Goal: Information Seeking & Learning: Learn about a topic

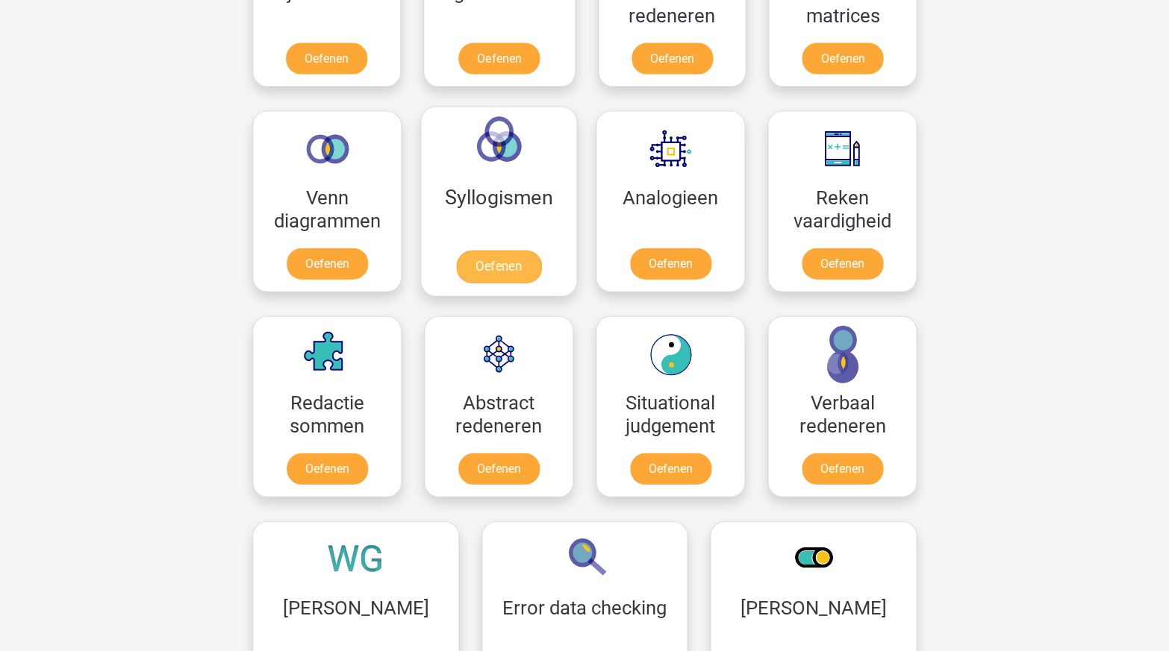
scroll to position [798, 0]
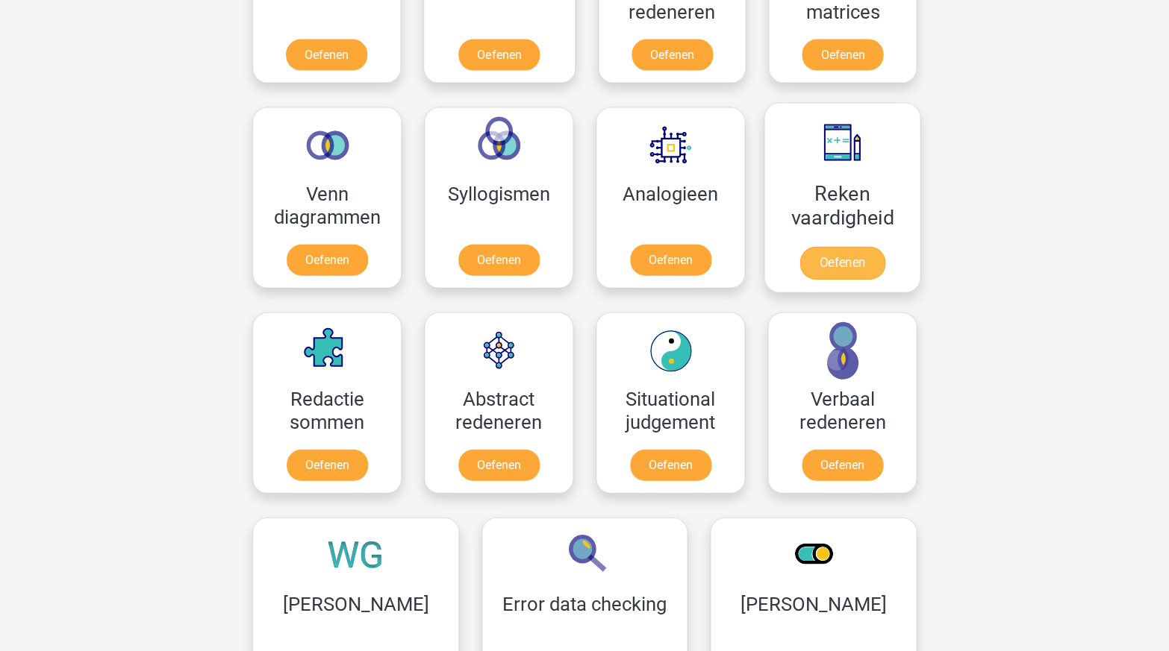
click at [840, 247] on link "Oefenen" at bounding box center [841, 263] width 85 height 33
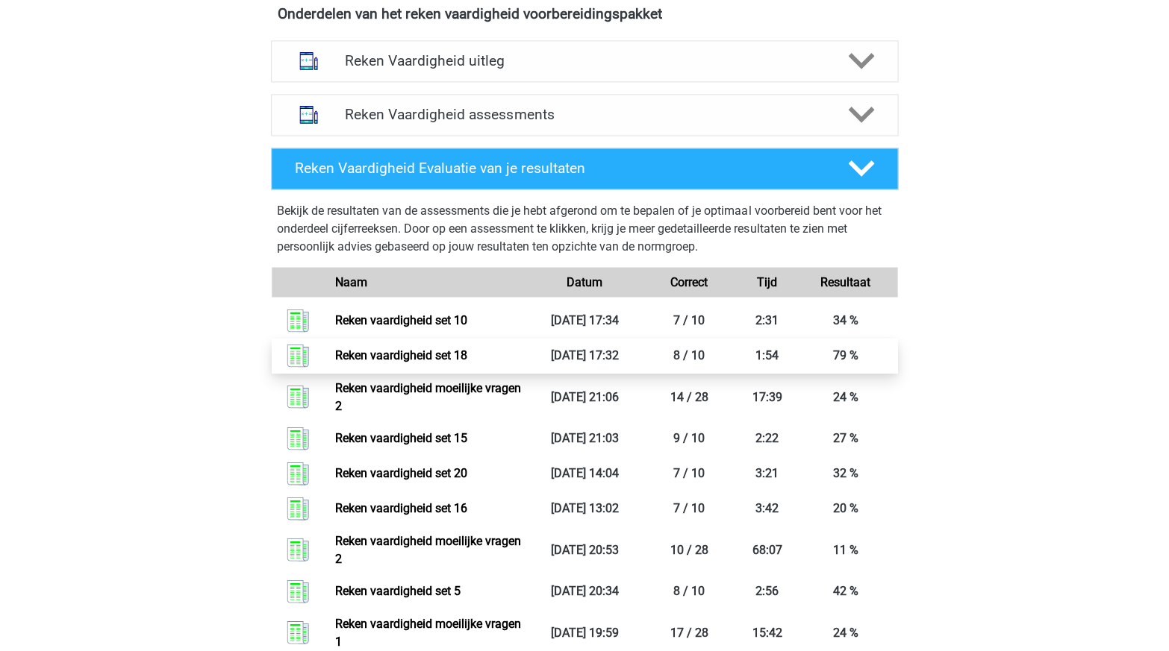
scroll to position [543, 0]
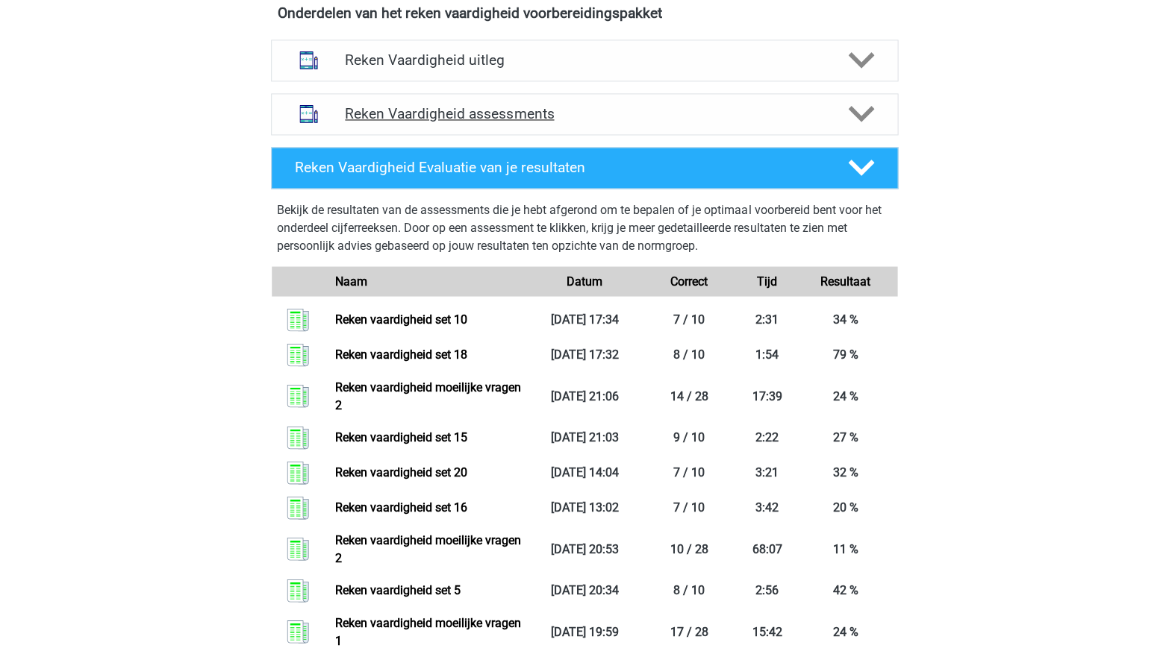
click at [840, 113] on div at bounding box center [860, 114] width 50 height 26
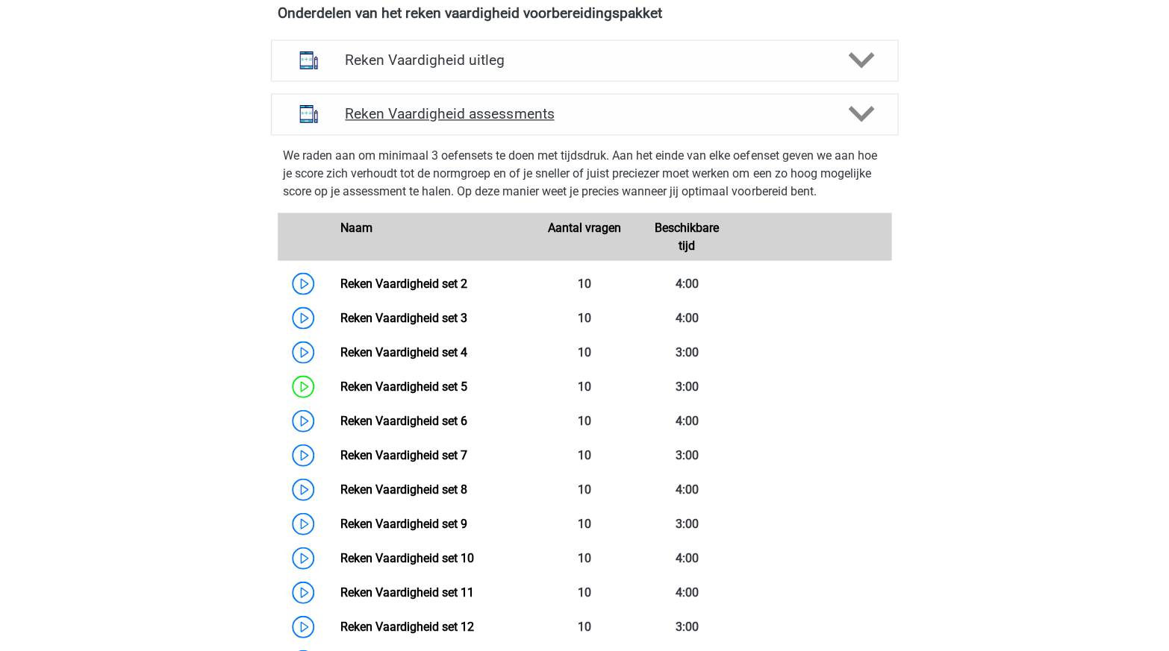
click at [840, 113] on div at bounding box center [860, 114] width 50 height 26
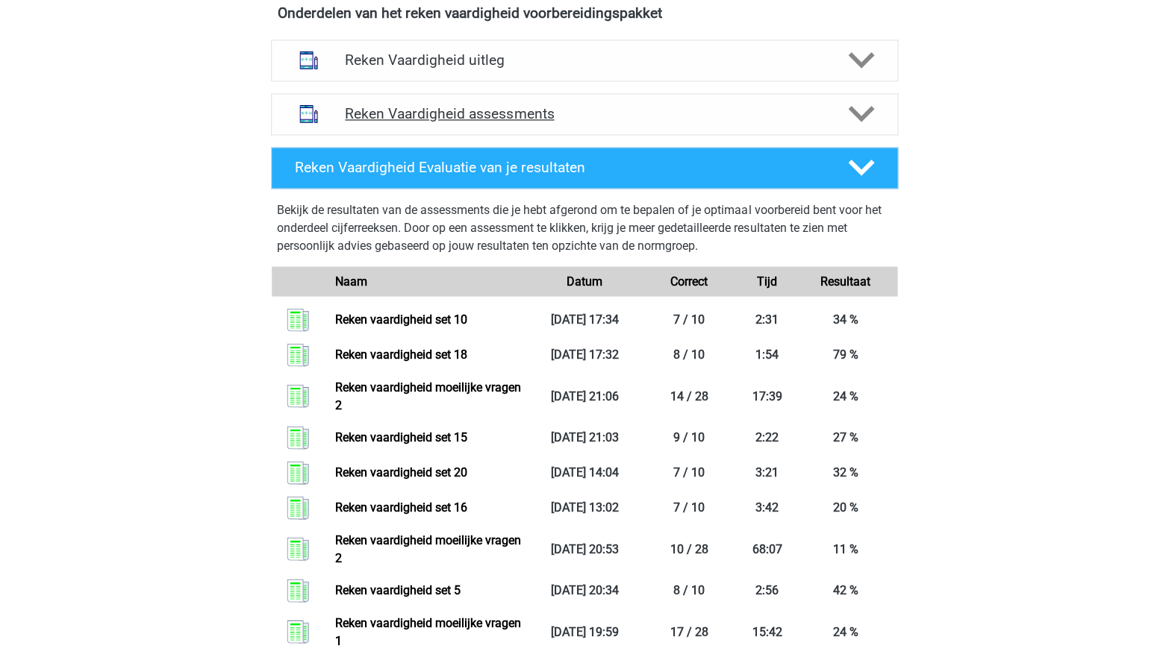
click at [840, 113] on div at bounding box center [860, 114] width 50 height 26
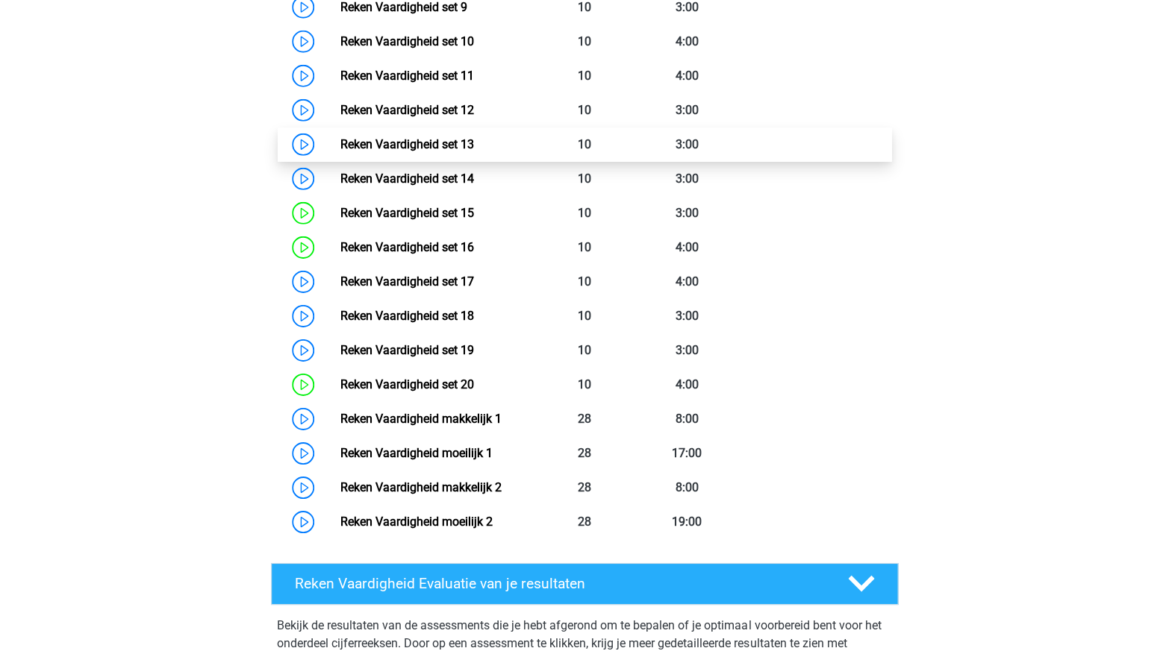
scroll to position [1061, 0]
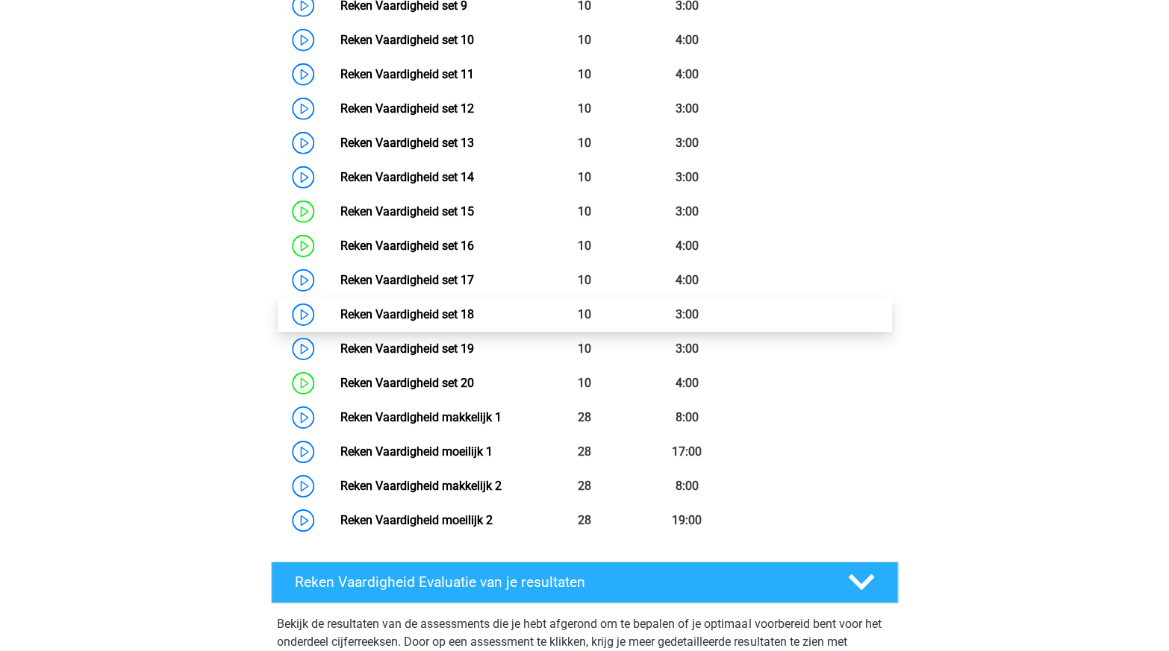
click at [450, 307] on link "Reken Vaardigheid set 18" at bounding box center [407, 314] width 134 height 14
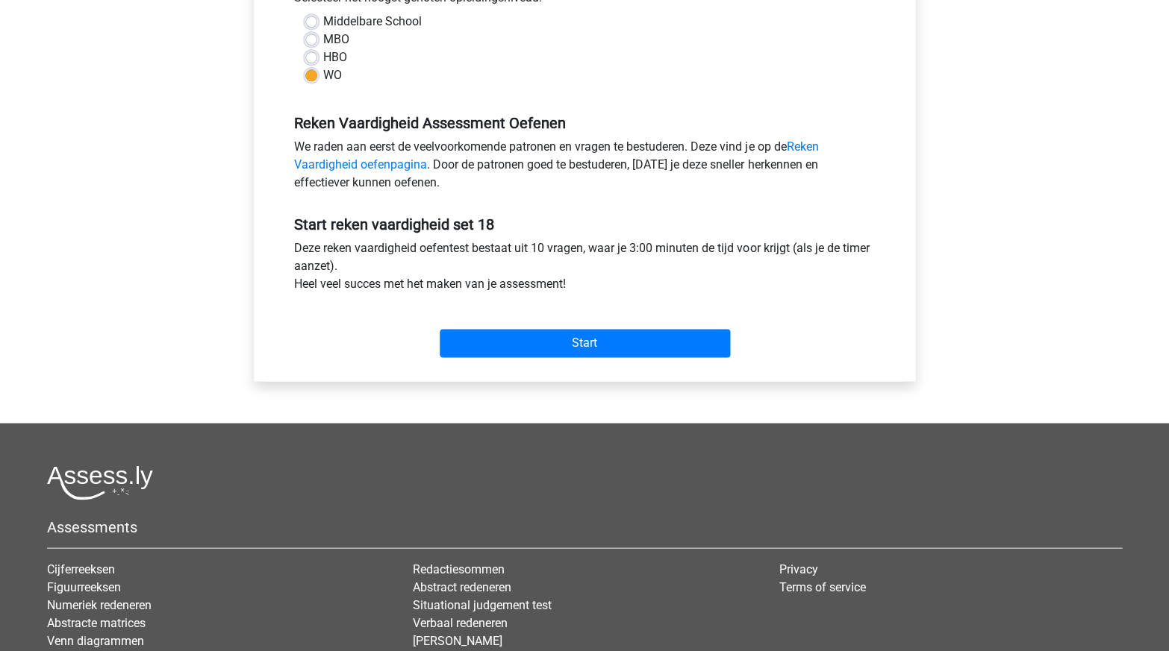
scroll to position [460, 0]
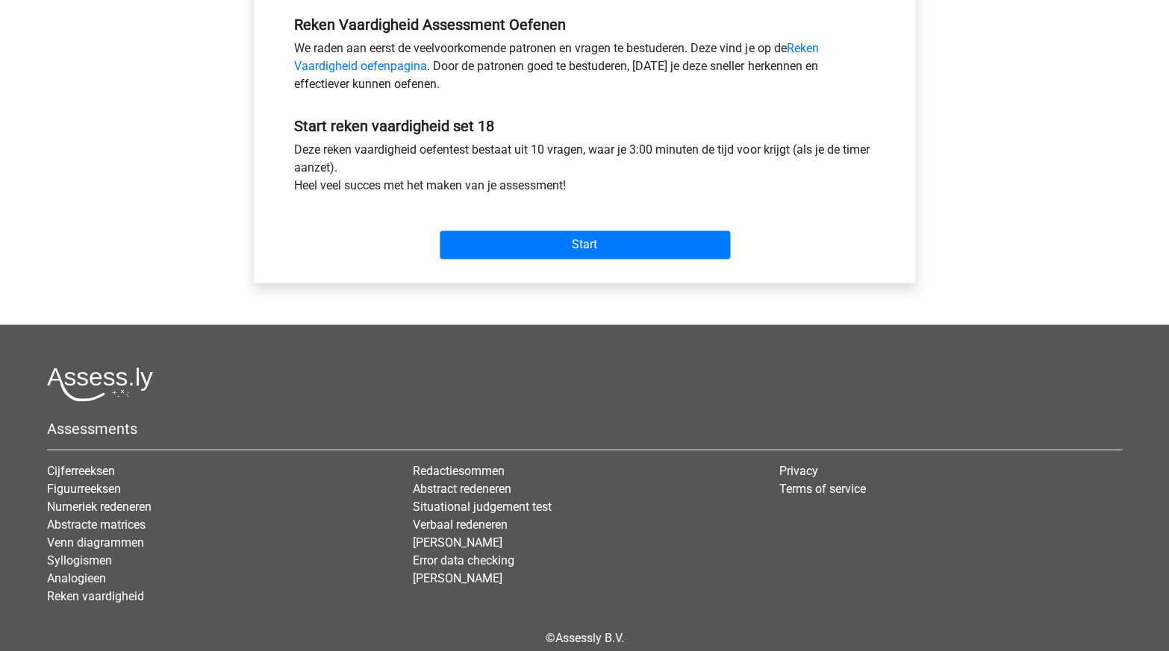
click at [559, 258] on div "Start" at bounding box center [584, 233] width 603 height 64
click at [530, 235] on input "Start" at bounding box center [585, 245] width 290 height 28
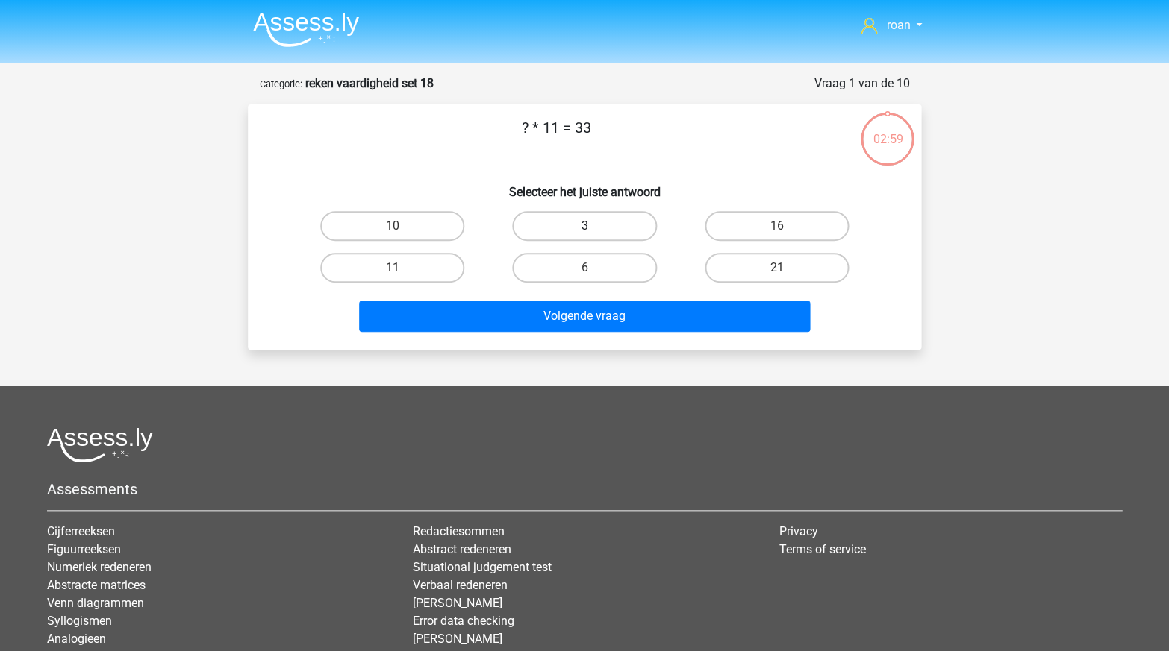
click at [547, 228] on label "3" at bounding box center [584, 226] width 144 height 30
click at [584, 228] on input "3" at bounding box center [589, 231] width 10 height 10
radio input "true"
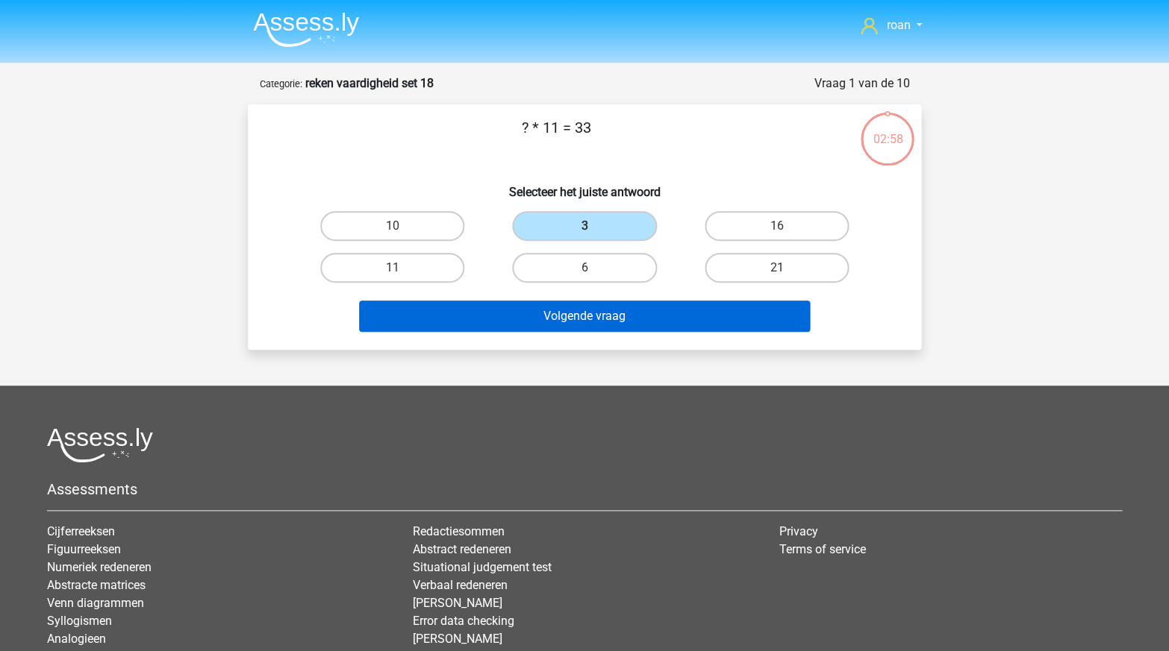
click at [523, 306] on button "Volgende vraag" at bounding box center [584, 316] width 451 height 31
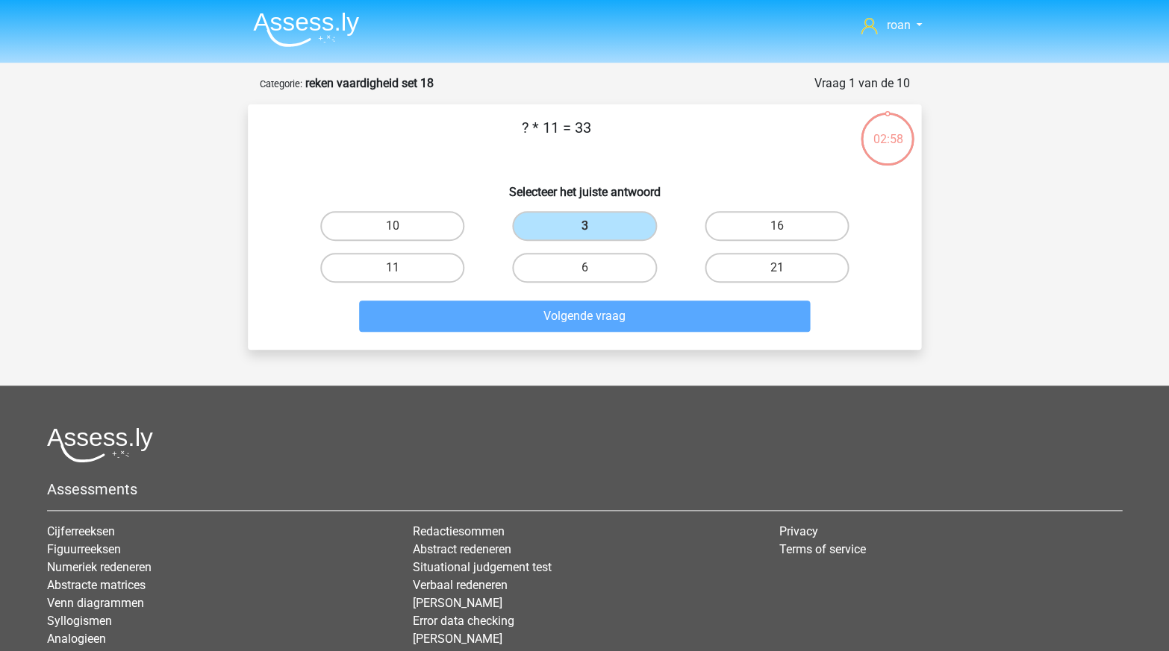
scroll to position [75, 0]
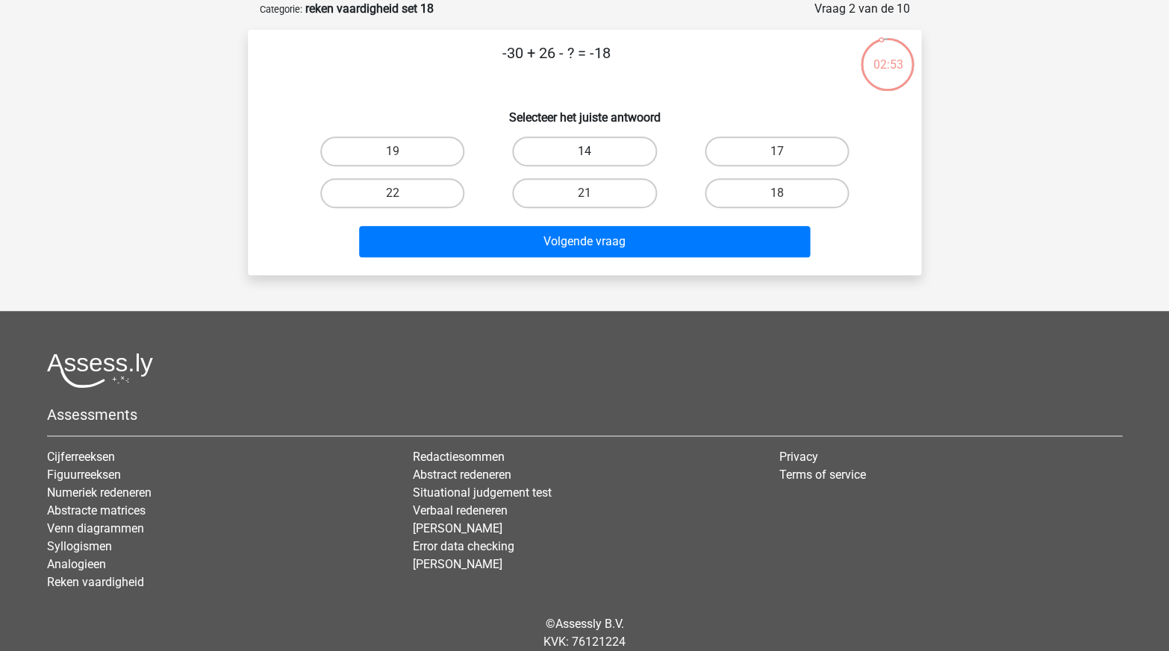
click at [577, 143] on label "14" at bounding box center [584, 152] width 144 height 30
click at [584, 151] on input "14" at bounding box center [589, 156] width 10 height 10
radio input "true"
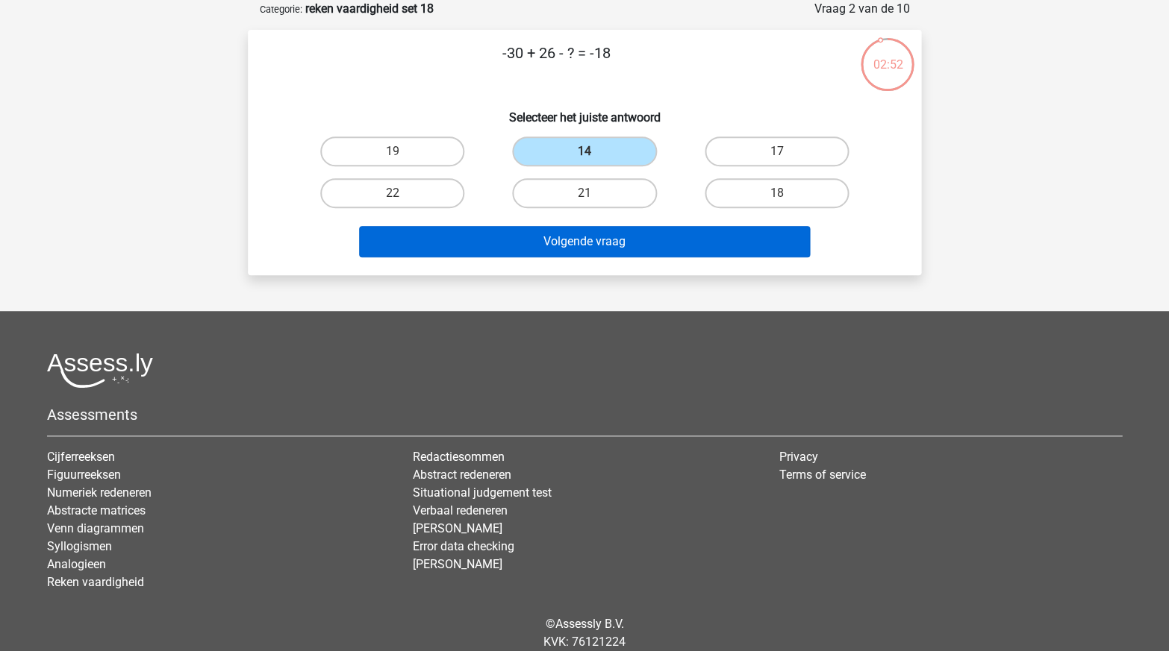
click at [610, 227] on button "Volgende vraag" at bounding box center [584, 241] width 451 height 31
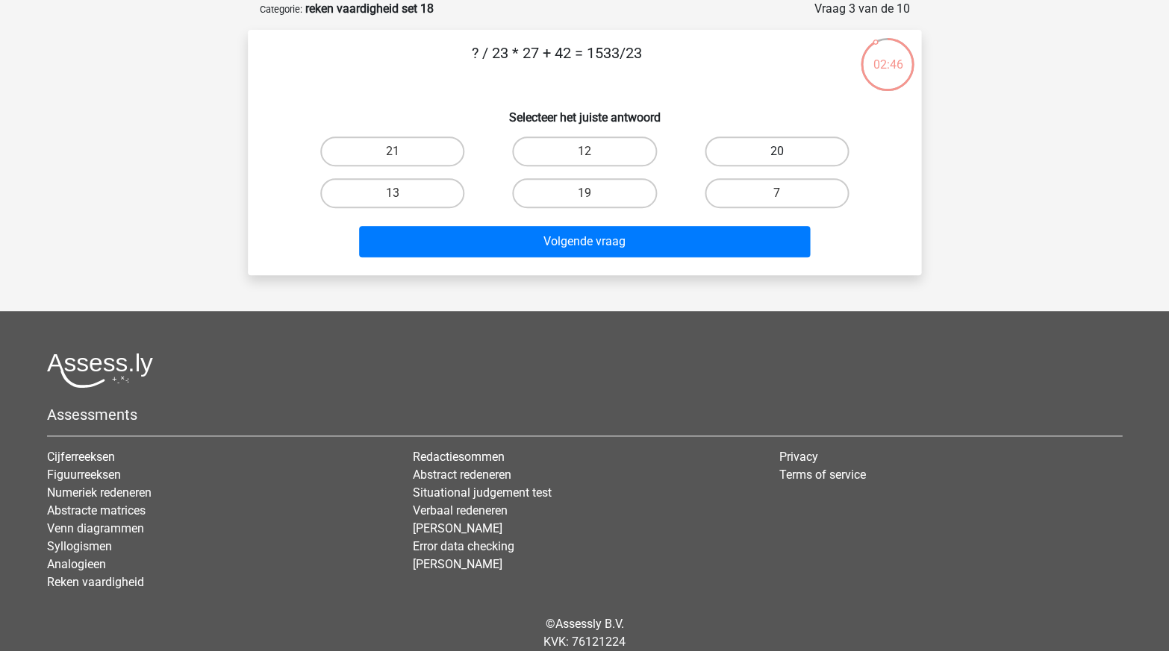
click at [750, 141] on label "20" at bounding box center [776, 152] width 144 height 30
click at [776, 151] on input "20" at bounding box center [781, 156] width 10 height 10
radio input "true"
click at [651, 257] on div "Volgende vraag" at bounding box center [584, 244] width 576 height 37
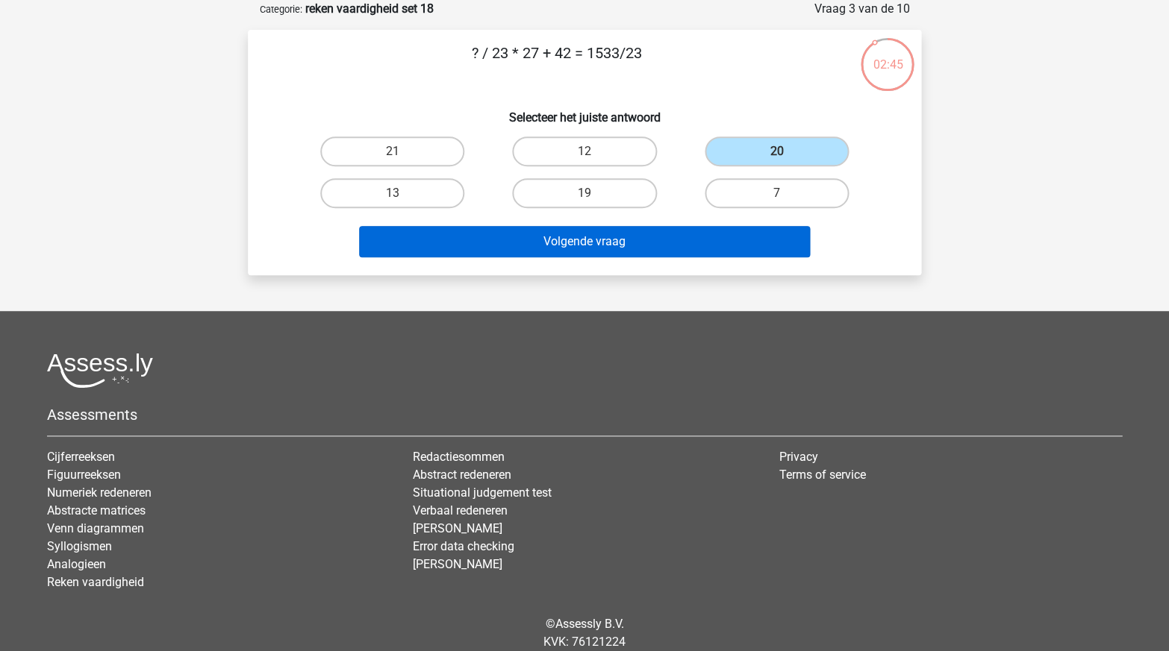
click at [652, 244] on button "Volgende vraag" at bounding box center [584, 241] width 451 height 31
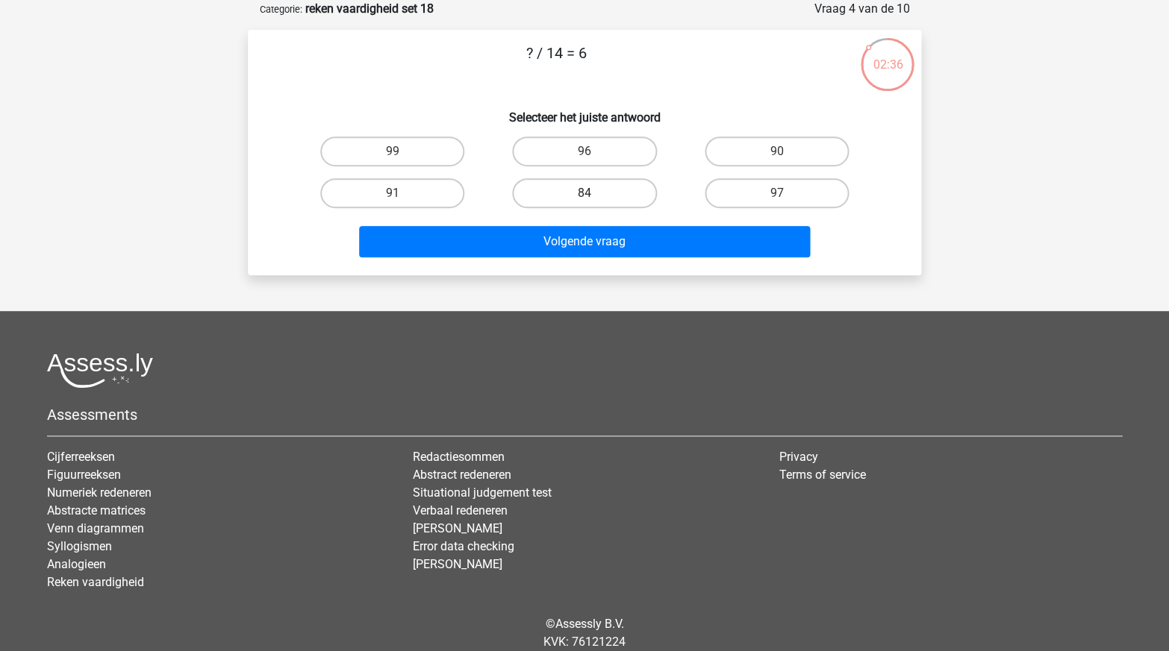
click at [594, 195] on label "84" at bounding box center [584, 193] width 144 height 30
click at [594, 195] on input "84" at bounding box center [589, 198] width 10 height 10
radio input "true"
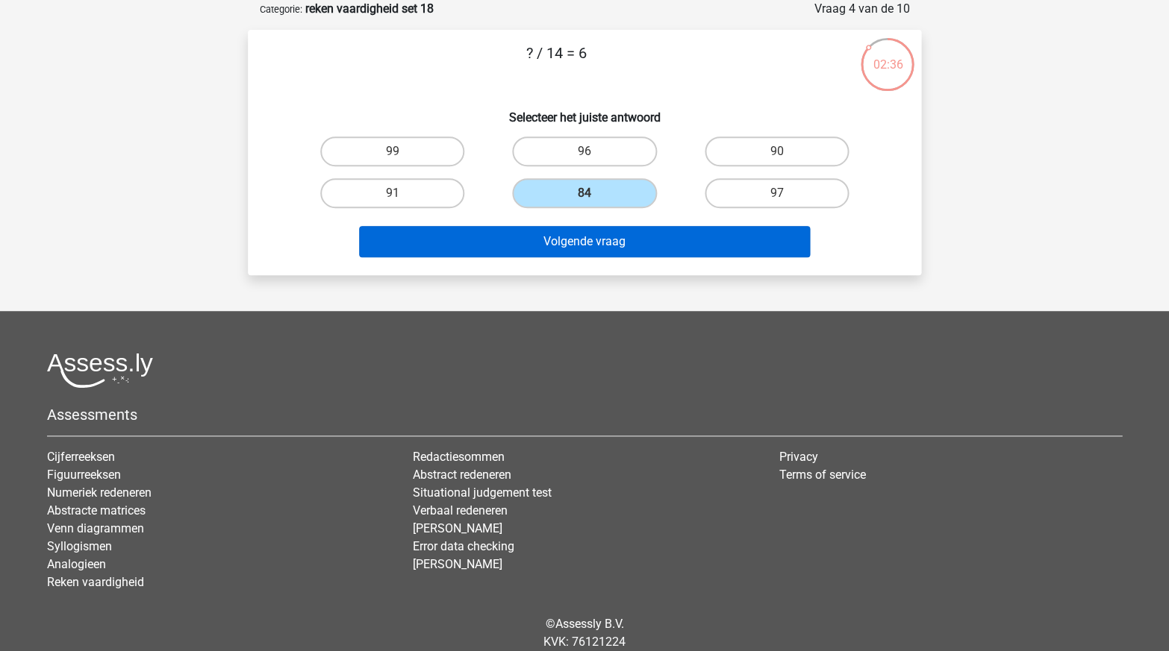
click at [631, 239] on button "Volgende vraag" at bounding box center [584, 241] width 451 height 31
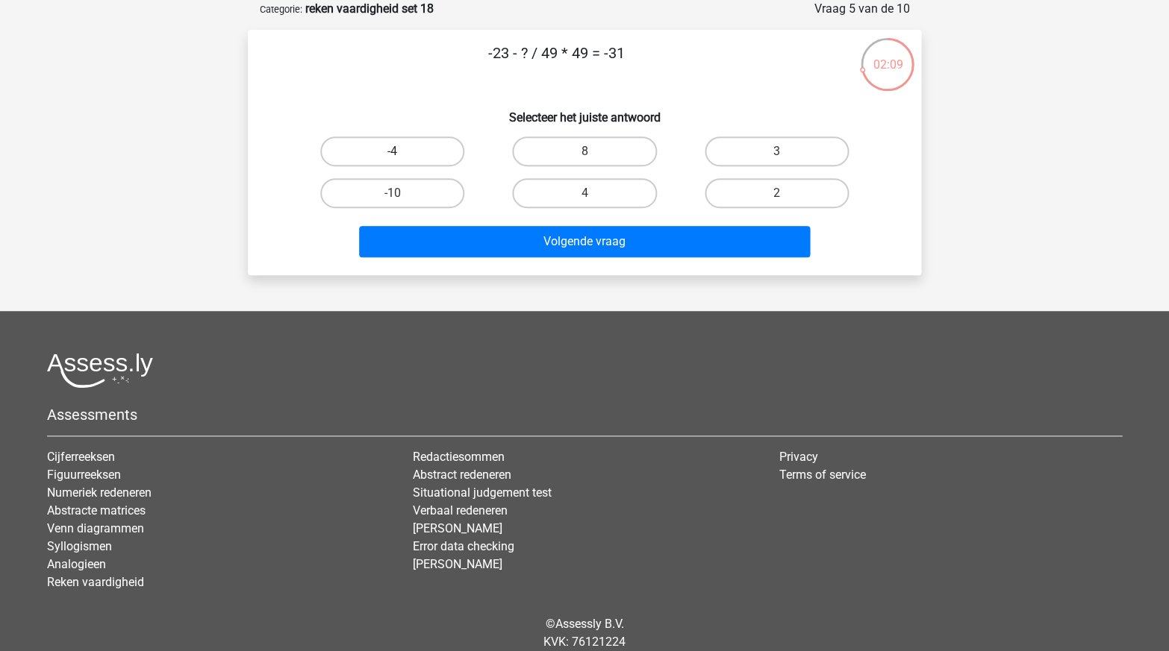
click at [413, 154] on label "-4" at bounding box center [392, 152] width 144 height 30
click at [402, 154] on input "-4" at bounding box center [398, 156] width 10 height 10
radio input "true"
click at [614, 288] on div "roan roan-hassan@live.nl Nederlands English" at bounding box center [584, 315] width 1169 height 780
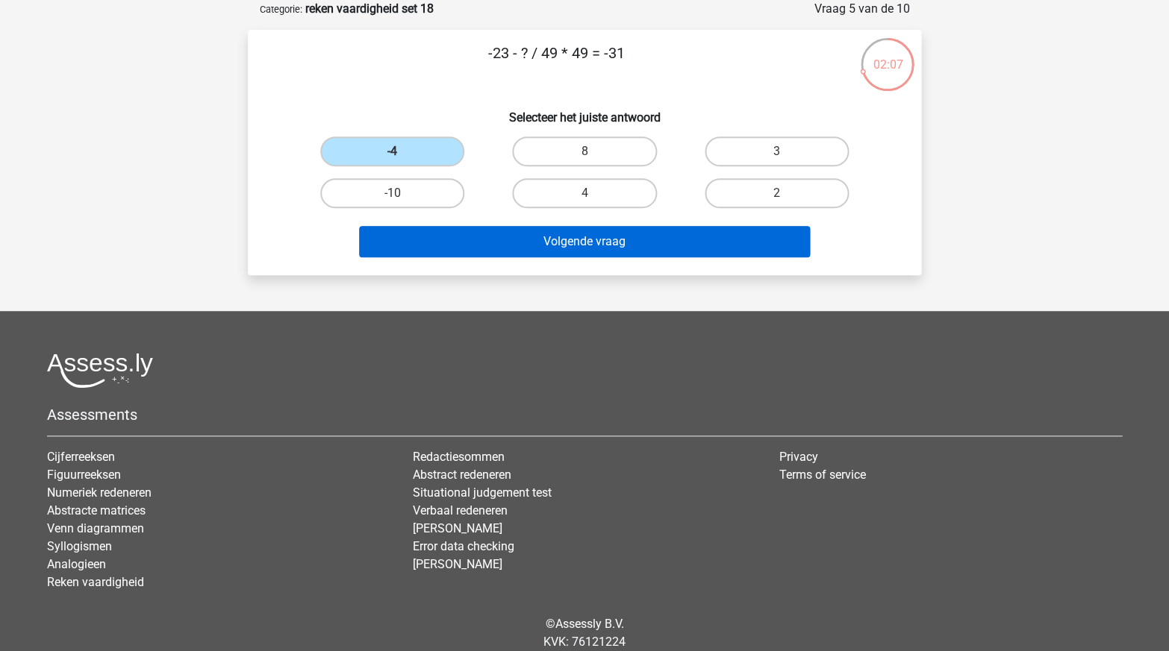
click at [696, 238] on button "Volgende vraag" at bounding box center [584, 241] width 451 height 31
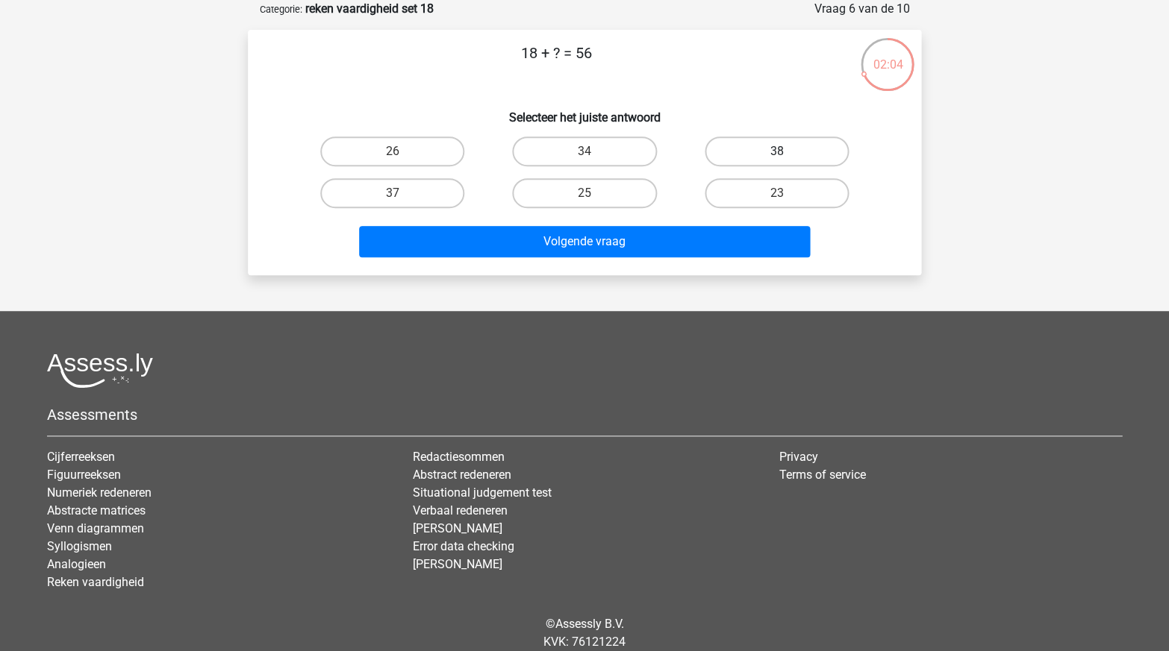
click at [804, 157] on label "38" at bounding box center [776, 152] width 144 height 30
click at [786, 157] on input "38" at bounding box center [781, 156] width 10 height 10
radio input "true"
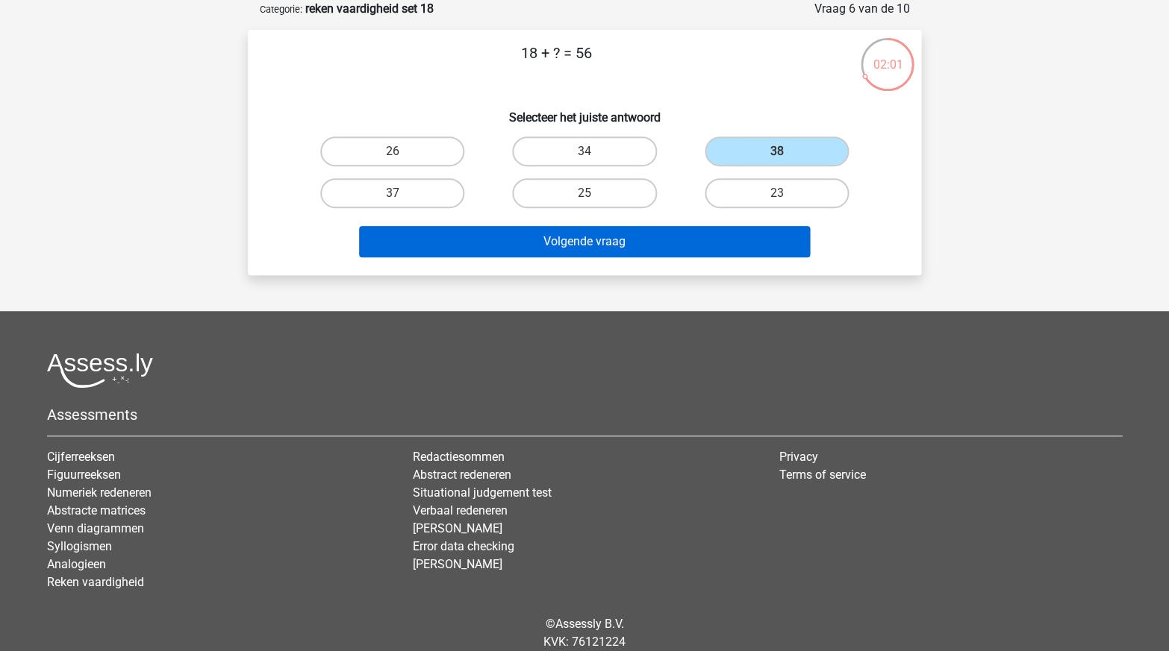
click at [741, 248] on button "Volgende vraag" at bounding box center [584, 241] width 451 height 31
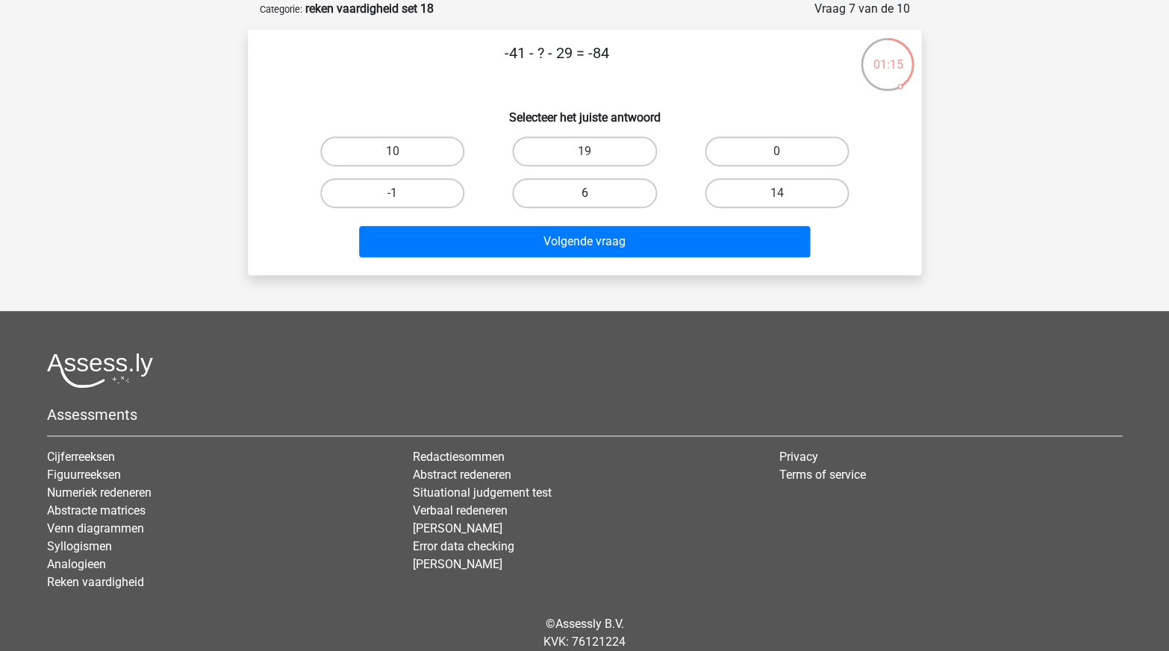
click at [592, 191] on label "6" at bounding box center [584, 193] width 144 height 30
click at [592, 193] on input "6" at bounding box center [589, 198] width 10 height 10
radio input "true"
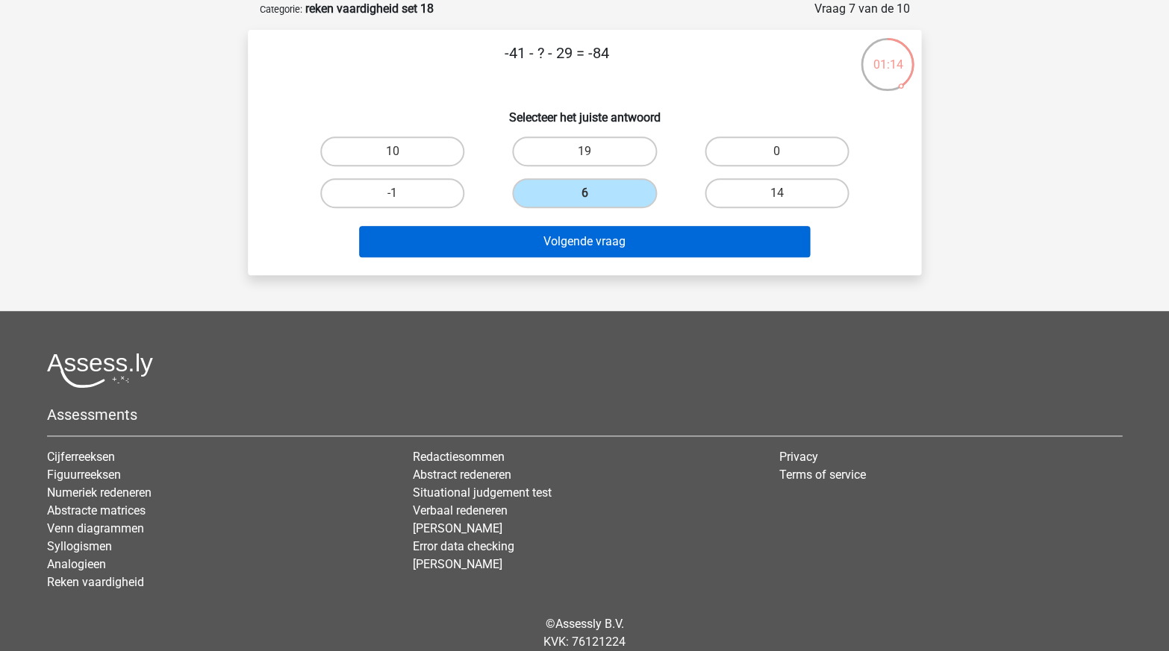
click at [637, 237] on button "Volgende vraag" at bounding box center [584, 241] width 451 height 31
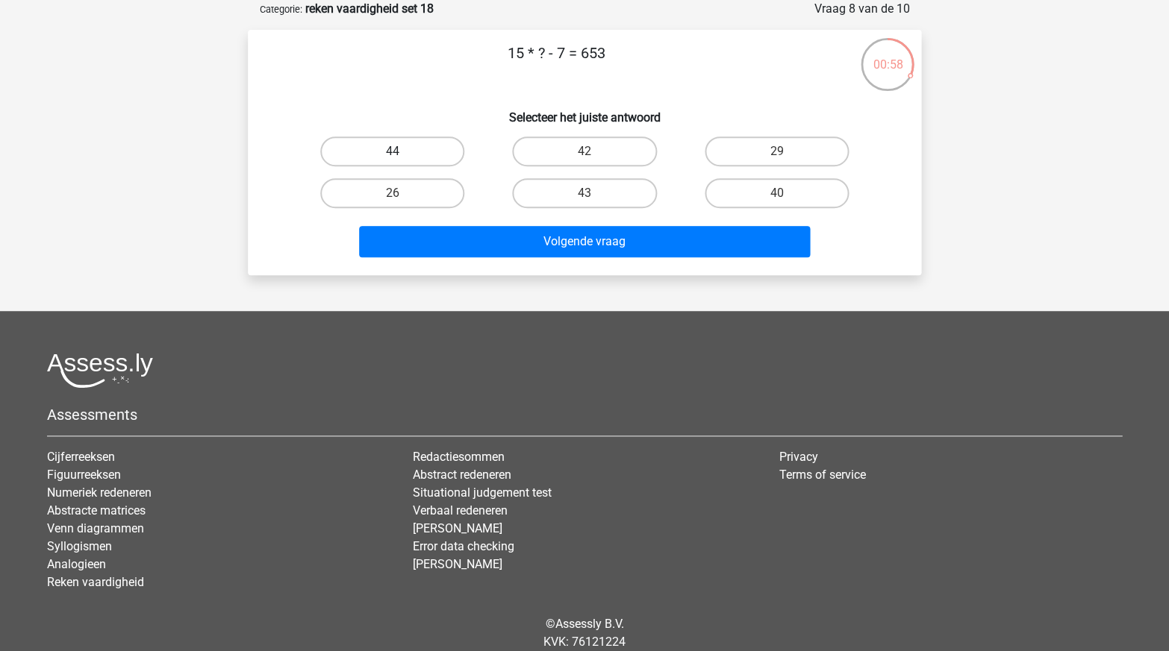
click at [436, 145] on label "44" at bounding box center [392, 152] width 144 height 30
click at [402, 151] on input "44" at bounding box center [398, 156] width 10 height 10
radio input "true"
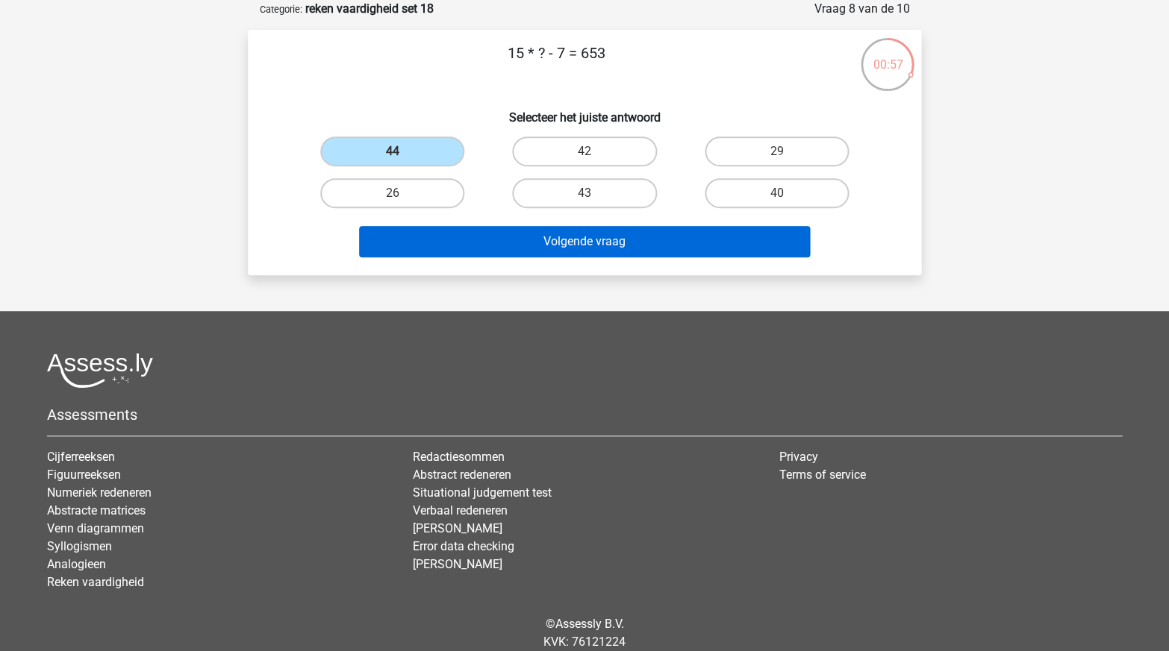
click at [584, 241] on button "Volgende vraag" at bounding box center [584, 241] width 451 height 31
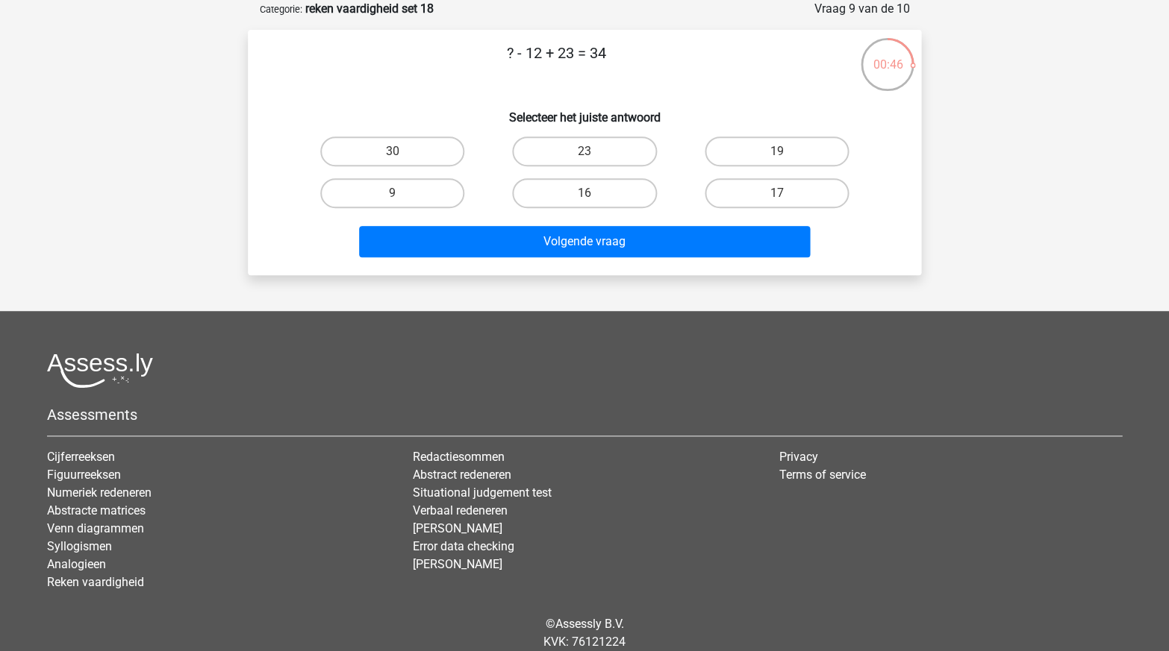
click at [512, 139] on div "23" at bounding box center [584, 152] width 180 height 30
click at [534, 151] on label "23" at bounding box center [584, 152] width 144 height 30
click at [584, 151] on input "23" at bounding box center [589, 156] width 10 height 10
radio input "true"
click at [545, 220] on div "Volgende vraag" at bounding box center [584, 238] width 625 height 49
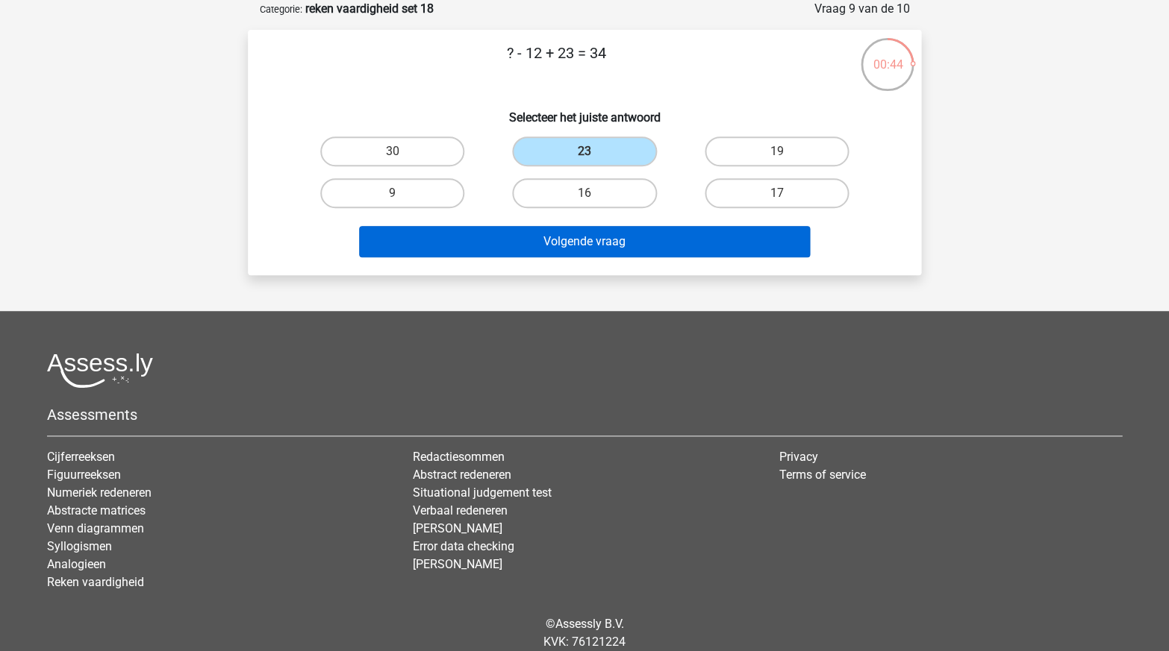
click at [558, 244] on button "Volgende vraag" at bounding box center [584, 241] width 451 height 31
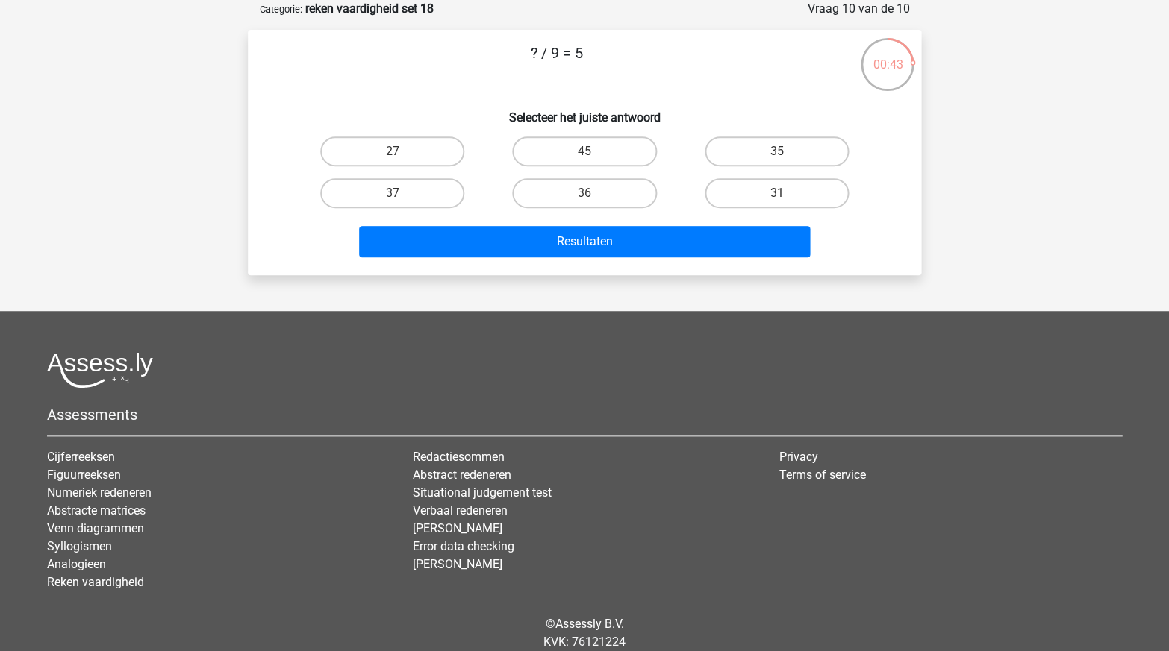
click at [617, 133] on div "45" at bounding box center [584, 152] width 192 height 42
click at [619, 149] on label "45" at bounding box center [584, 152] width 144 height 30
click at [594, 151] on input "45" at bounding box center [589, 156] width 10 height 10
radio input "true"
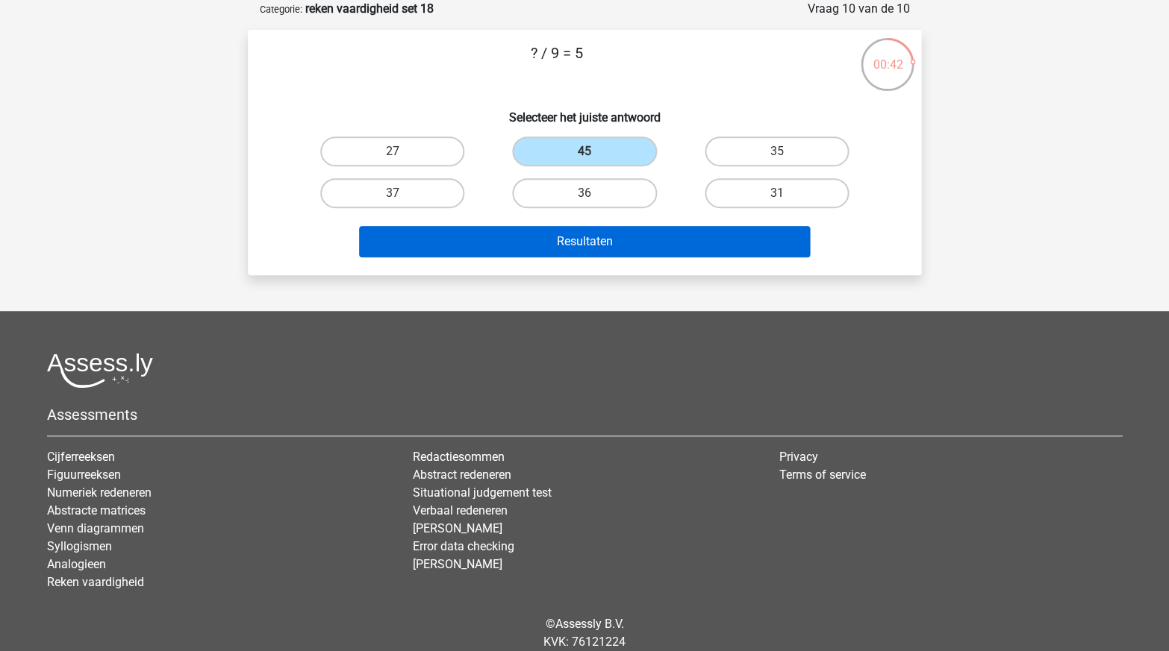
click at [633, 226] on button "Resultaten" at bounding box center [584, 241] width 451 height 31
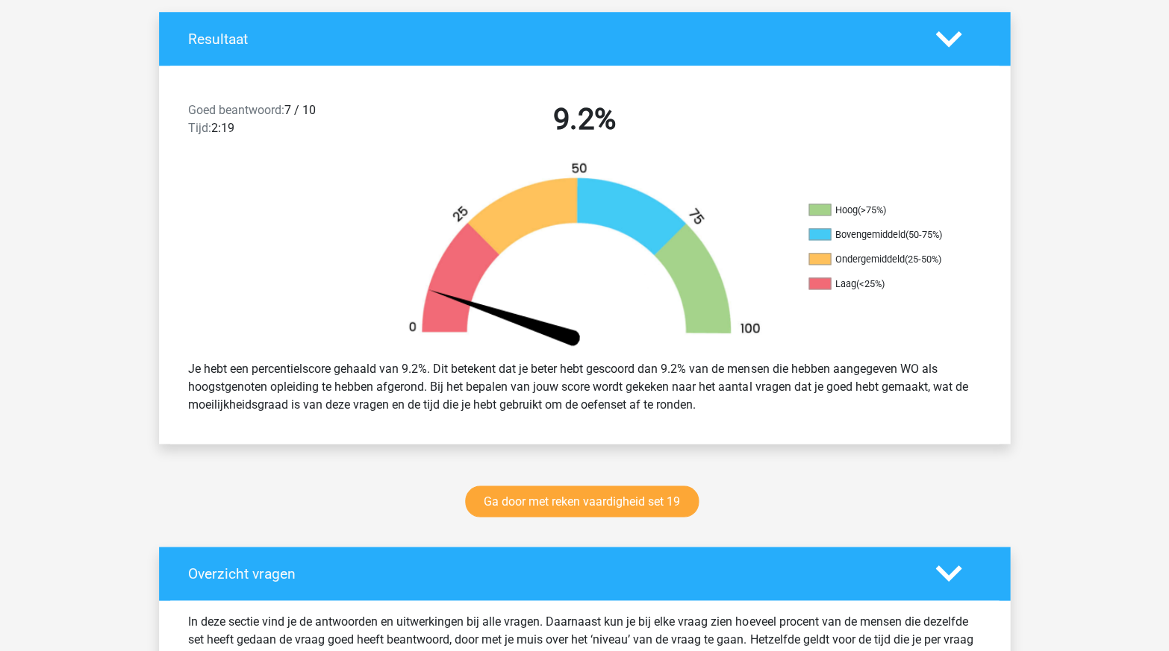
scroll to position [313, 0]
click at [559, 492] on link "Ga door met reken vaardigheid set 19" at bounding box center [582, 501] width 234 height 31
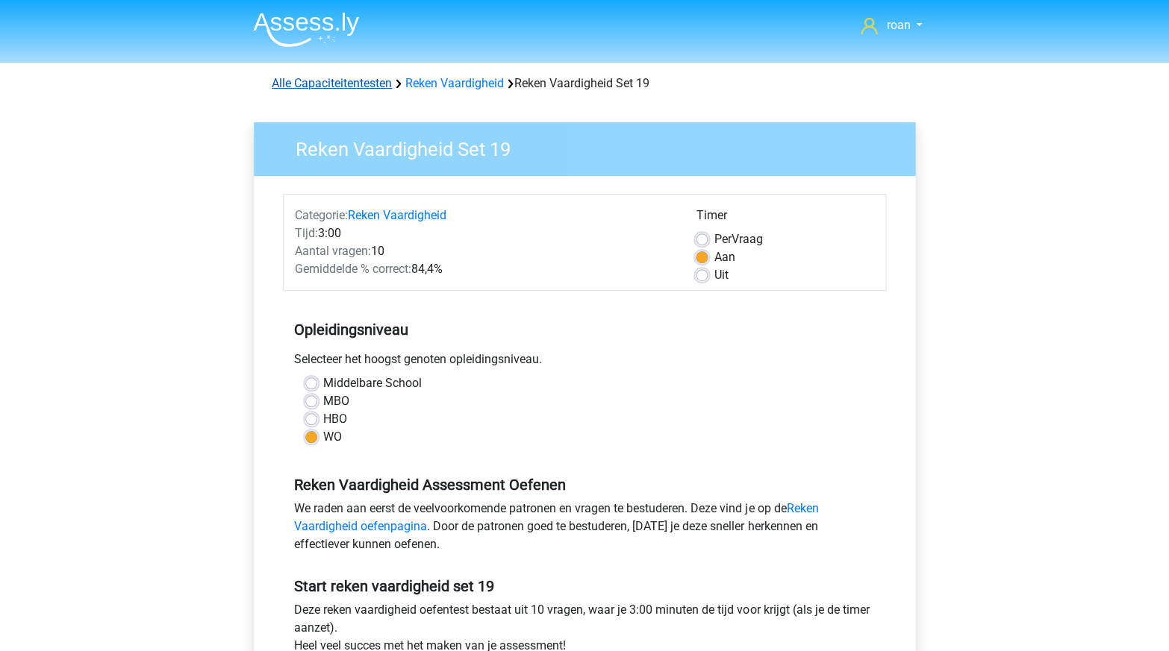
click at [366, 76] on link "Alle Capaciteitentesten" at bounding box center [332, 83] width 120 height 14
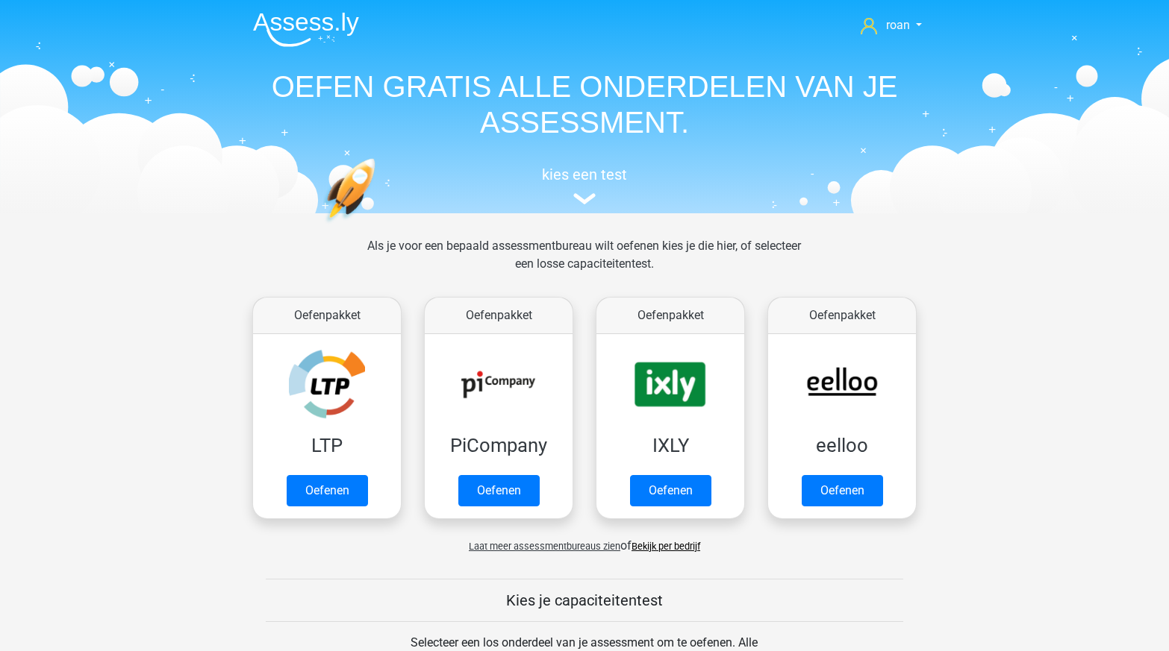
scroll to position [631, 0]
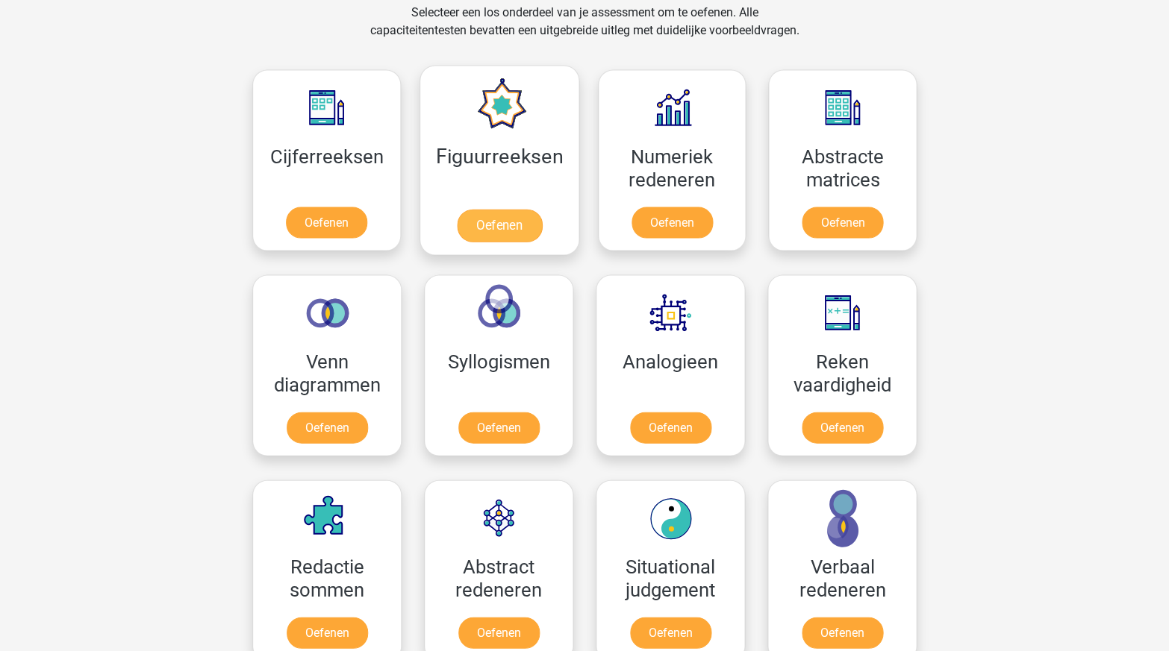
click at [490, 220] on link "Oefenen" at bounding box center [498, 225] width 85 height 33
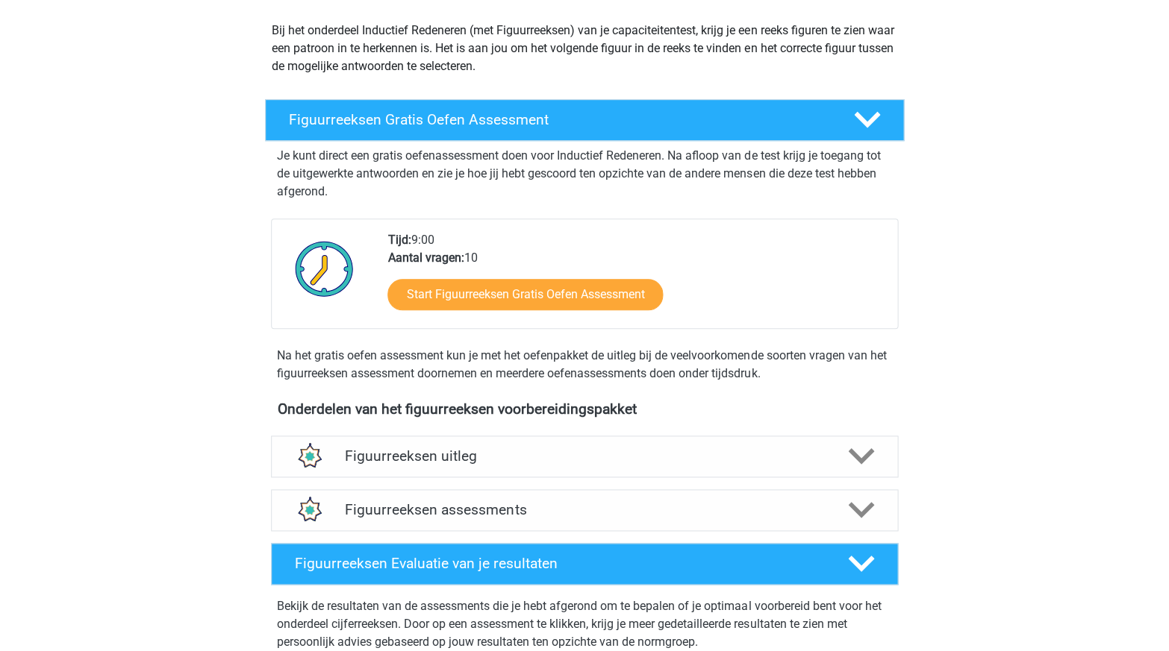
scroll to position [212, 0]
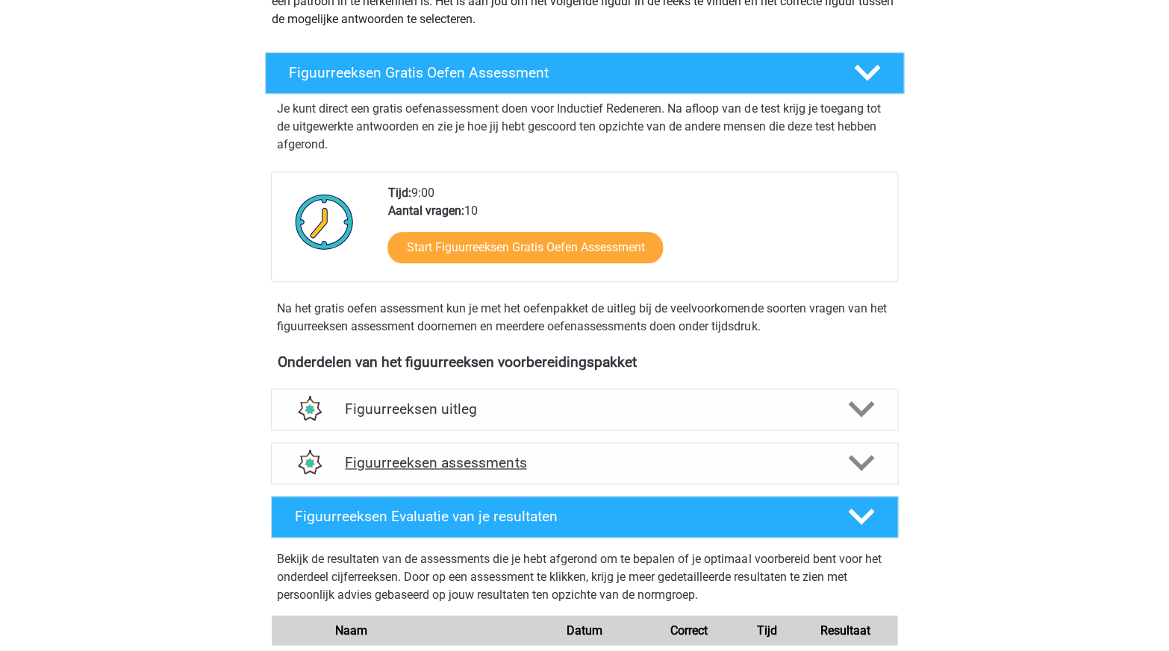
click at [463, 465] on h4 "Figuurreeksen assessments" at bounding box center [584, 462] width 479 height 17
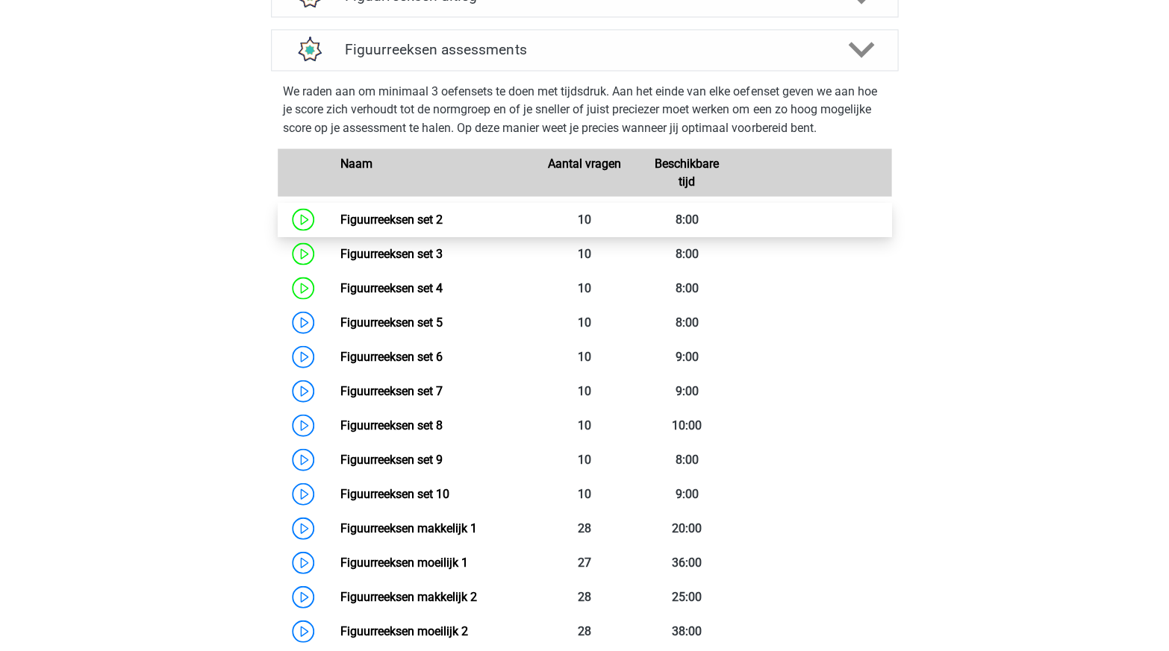
scroll to position [625, 0]
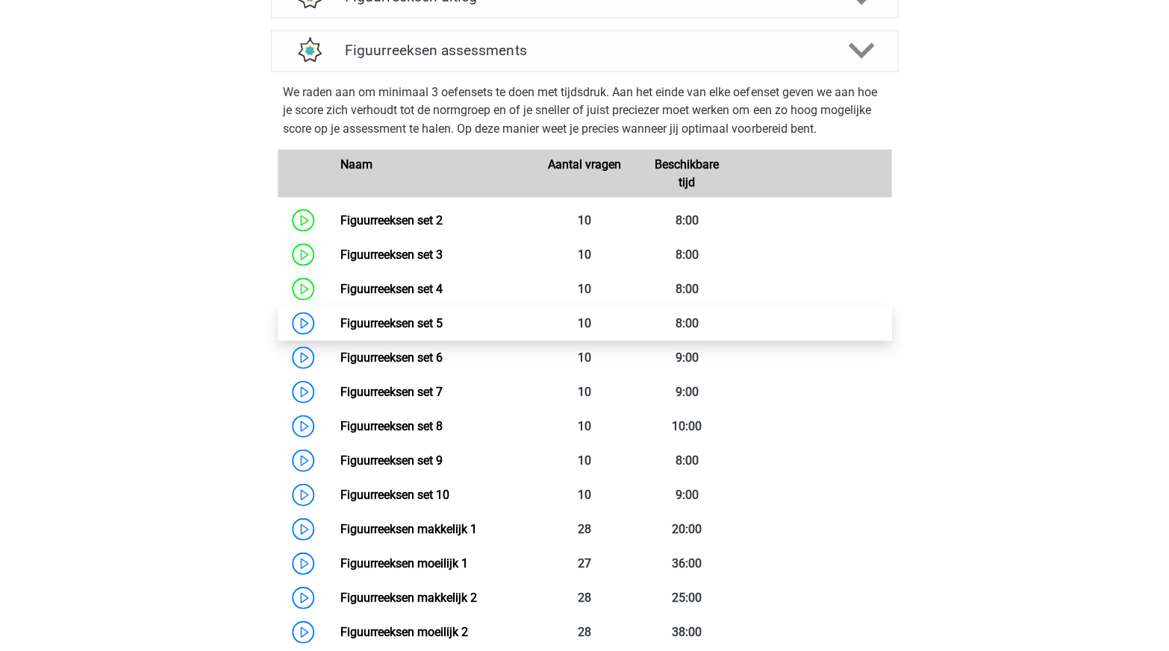
click at [428, 316] on link "Figuurreeksen set 5" at bounding box center [391, 323] width 102 height 14
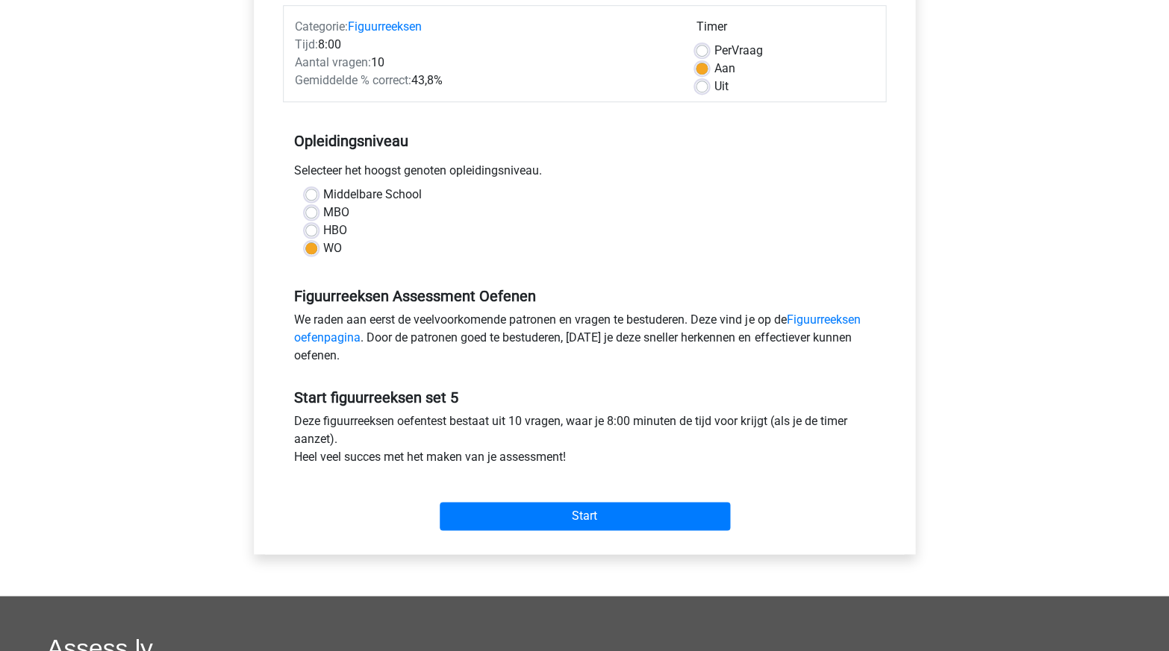
scroll to position [426, 0]
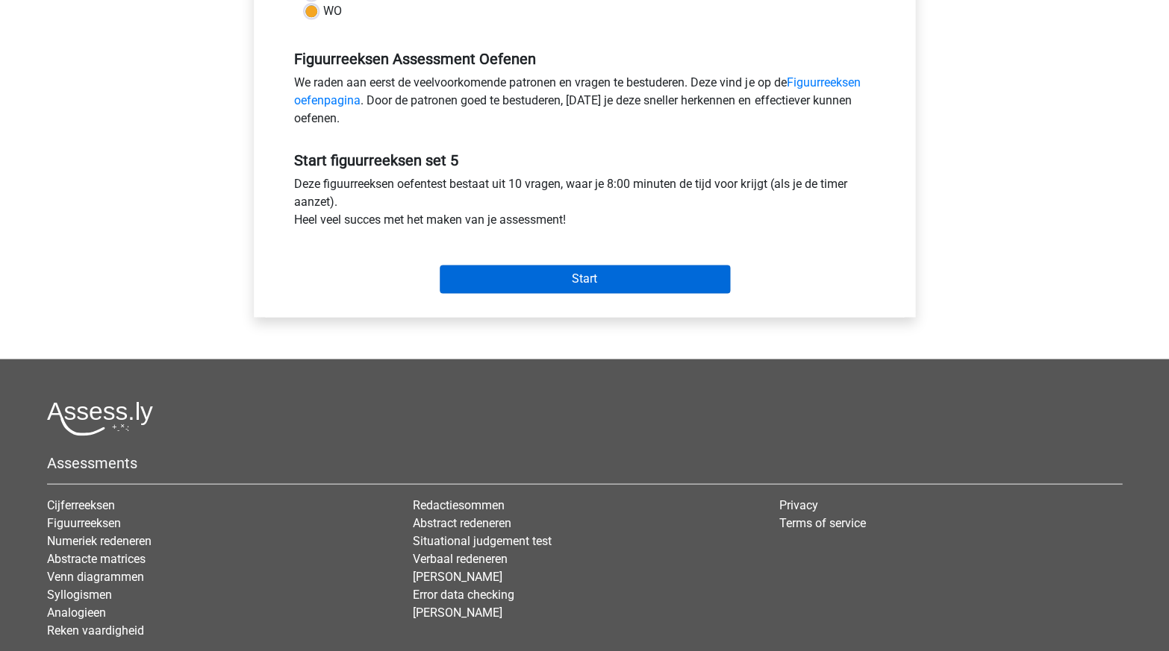
click at [536, 276] on input "Start" at bounding box center [585, 279] width 290 height 28
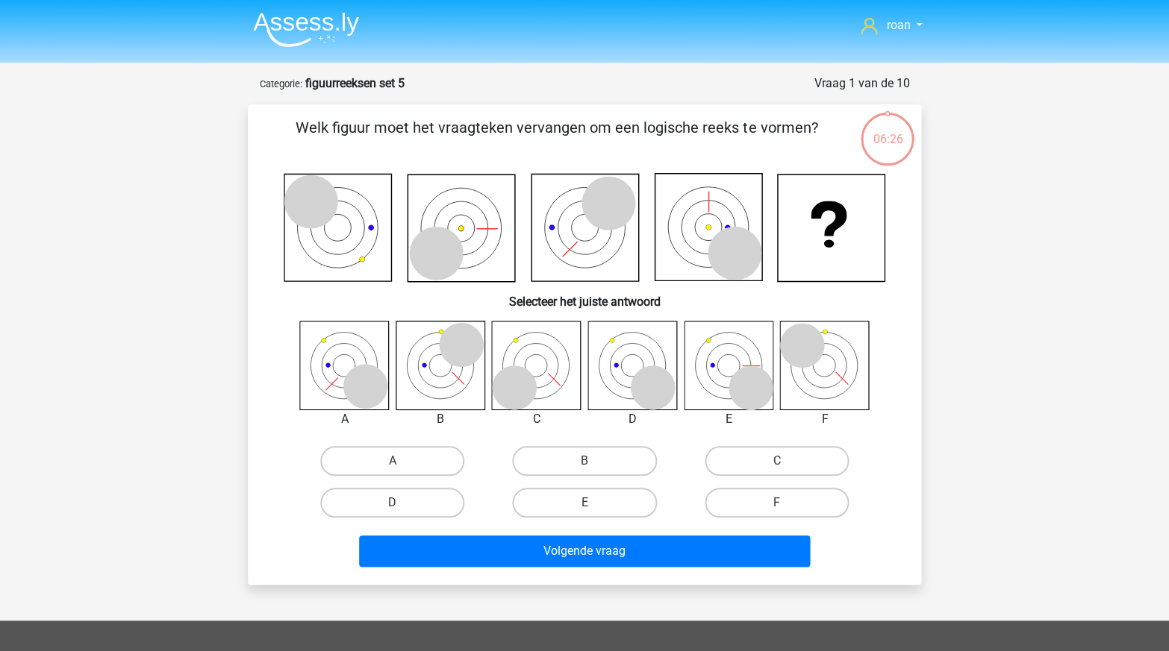
click at [657, 370] on icon at bounding box center [653, 388] width 45 height 45
click at [444, 503] on label "D" at bounding box center [392, 503] width 144 height 30
click at [402, 503] on input "D" at bounding box center [398, 508] width 10 height 10
radio input "true"
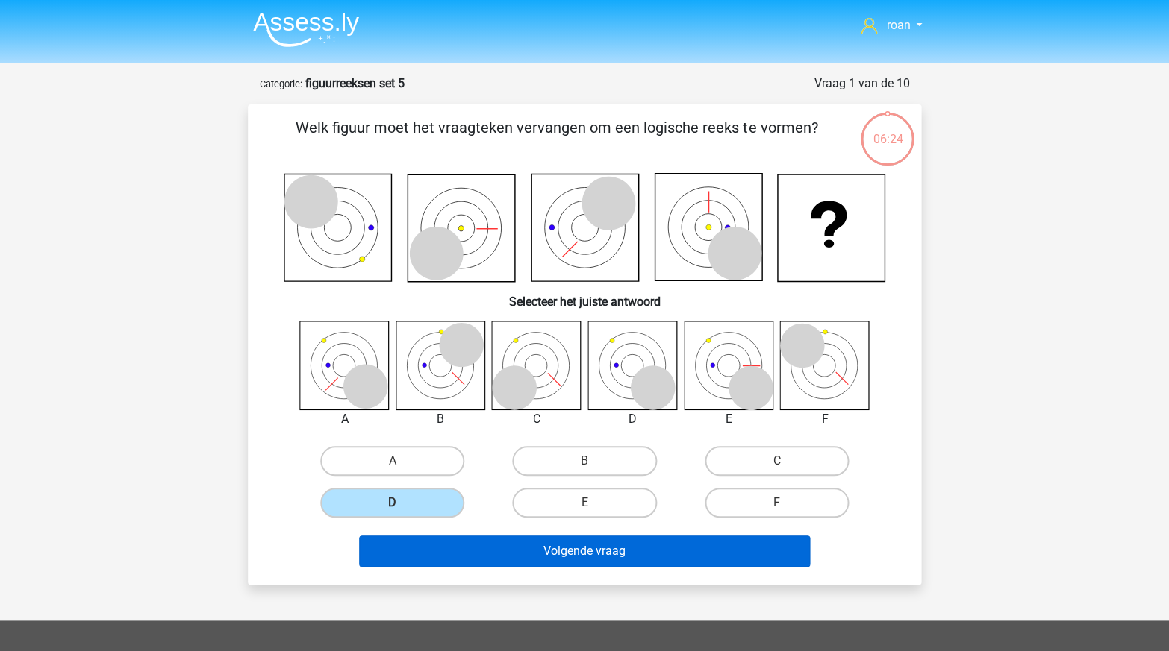
click at [545, 562] on button "Volgende vraag" at bounding box center [584, 551] width 451 height 31
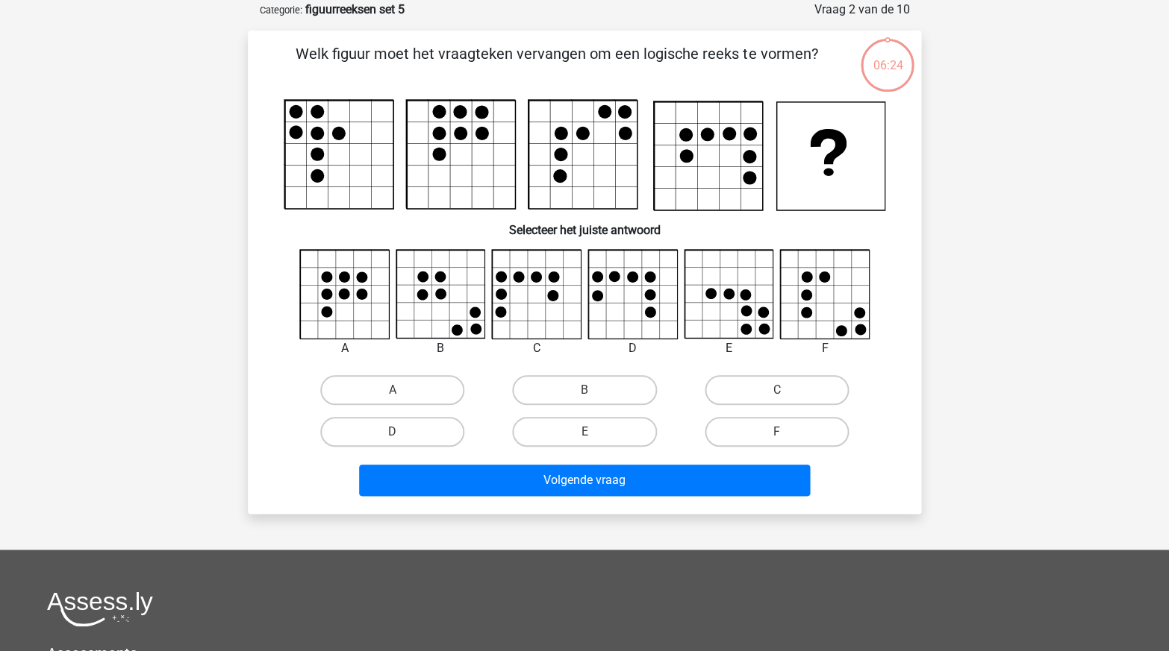
scroll to position [75, 0]
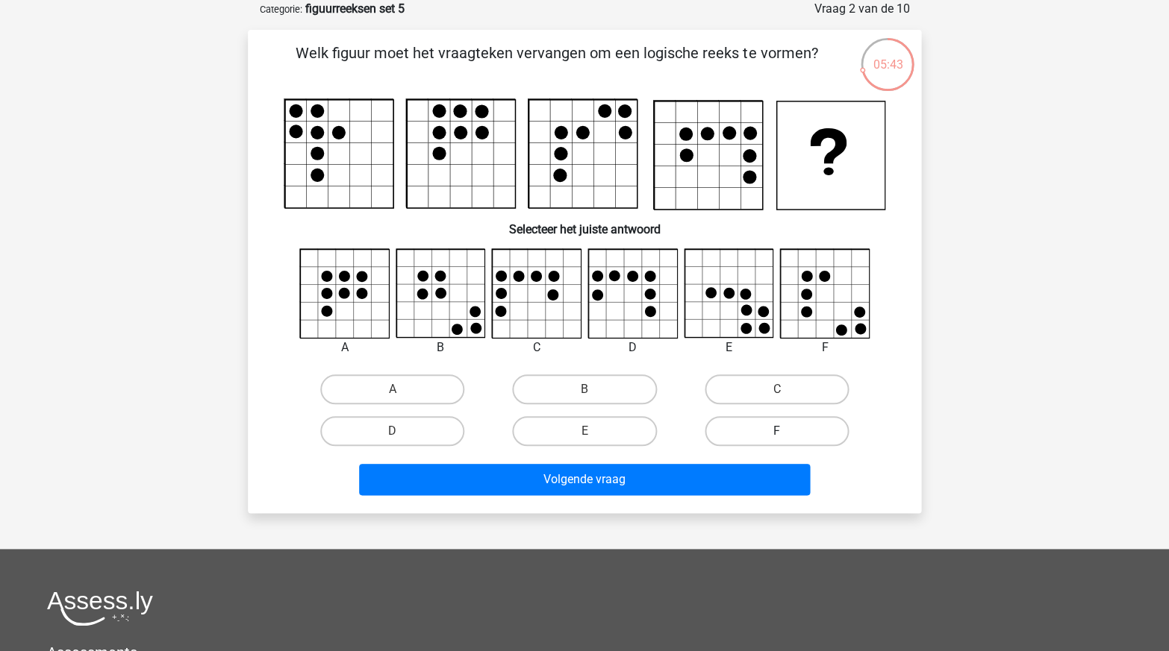
click at [736, 433] on label "F" at bounding box center [776, 431] width 144 height 30
click at [776, 433] on input "F" at bounding box center [781, 436] width 10 height 10
radio input "true"
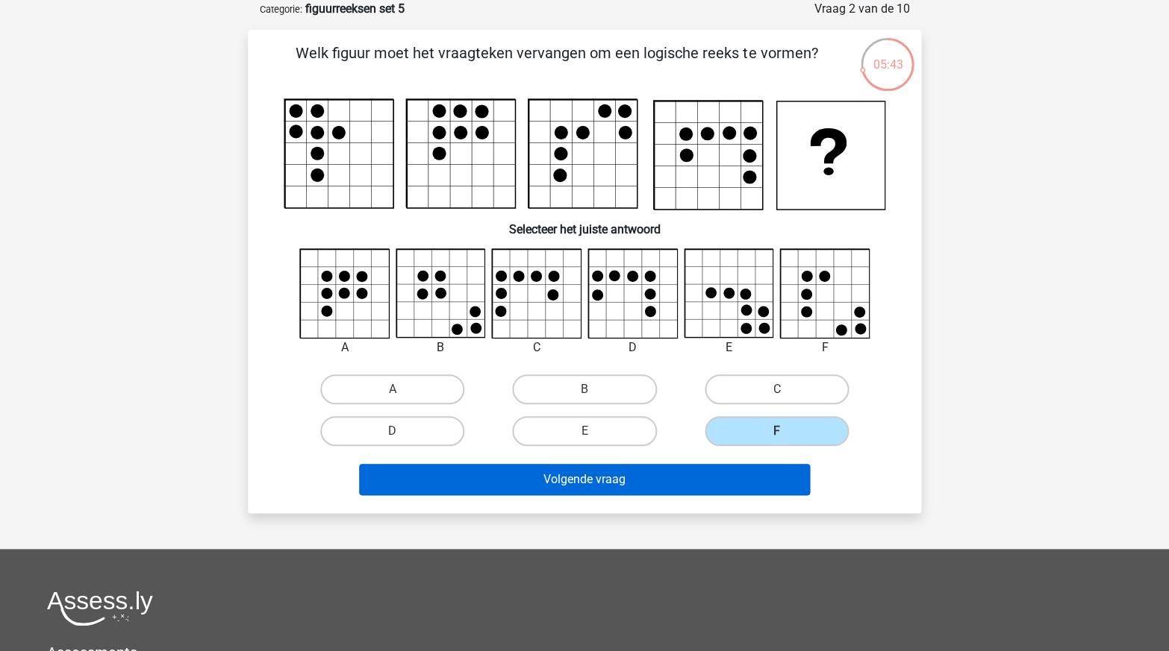
click at [690, 474] on button "Volgende vraag" at bounding box center [584, 479] width 451 height 31
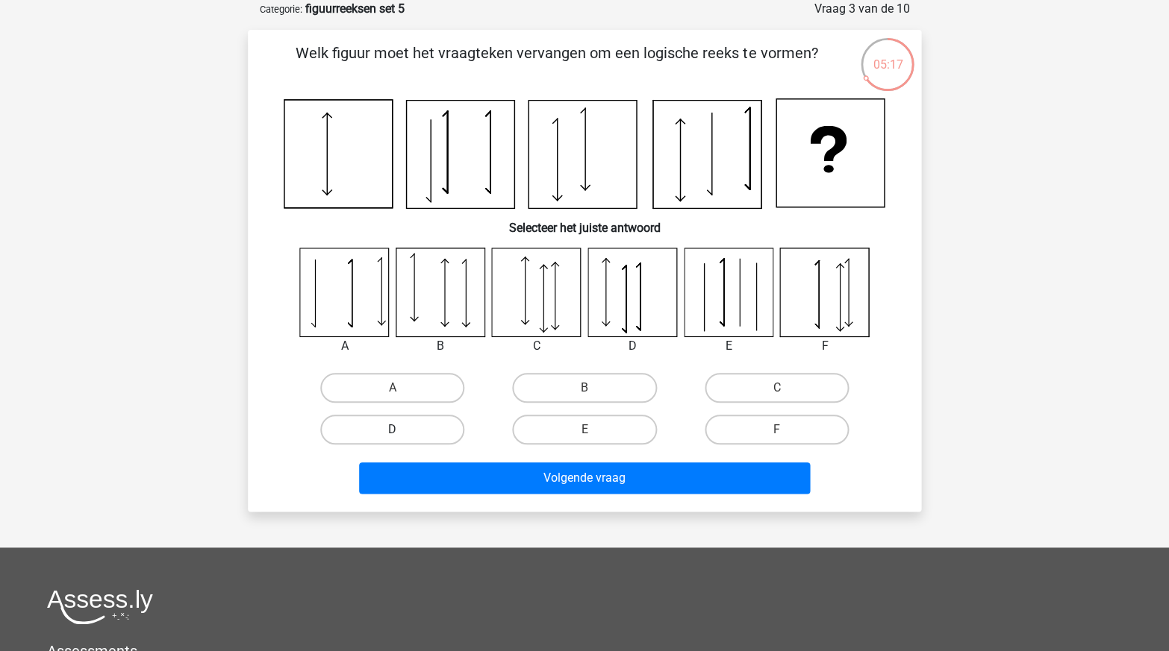
click at [427, 432] on label "D" at bounding box center [392, 430] width 144 height 30
click at [402, 432] on input "D" at bounding box center [398, 435] width 10 height 10
radio input "true"
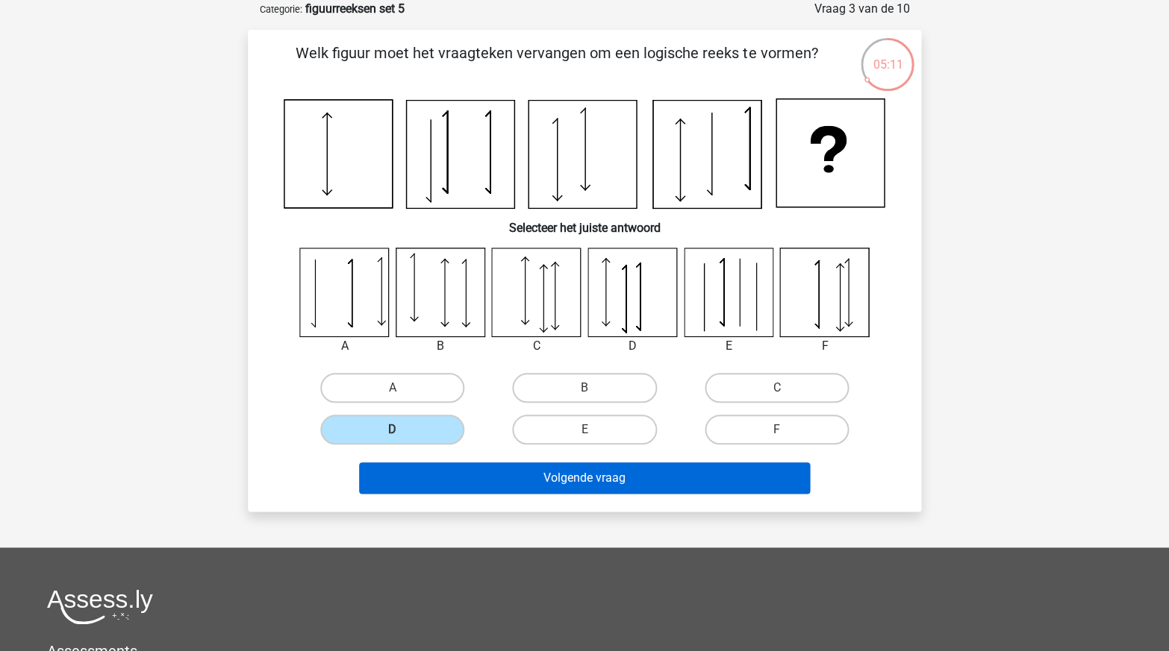
click at [504, 472] on button "Volgende vraag" at bounding box center [584, 478] width 451 height 31
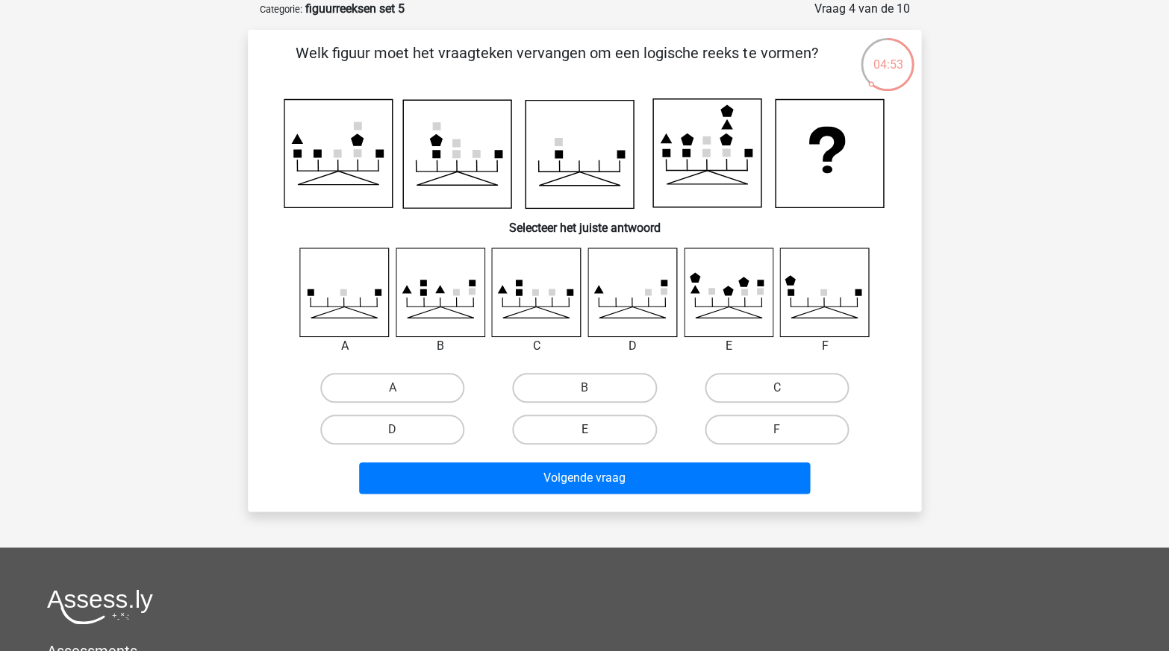
click at [601, 441] on label "E" at bounding box center [584, 430] width 144 height 30
click at [594, 440] on input "E" at bounding box center [589, 435] width 10 height 10
radio input "true"
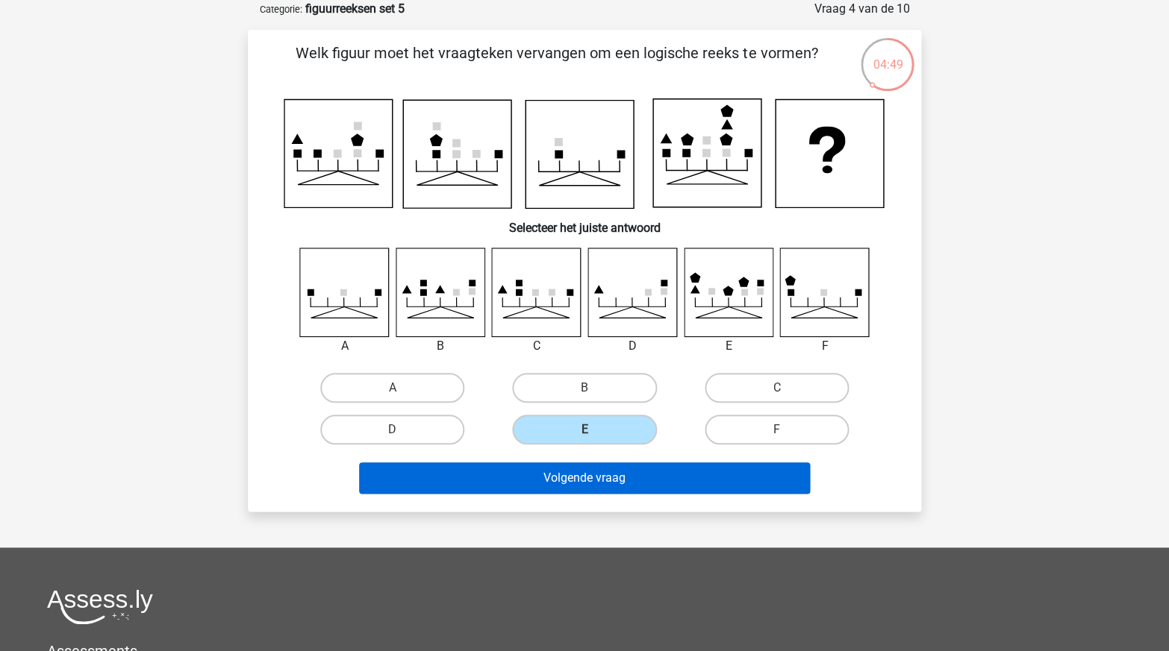
click at [583, 484] on button "Volgende vraag" at bounding box center [584, 478] width 451 height 31
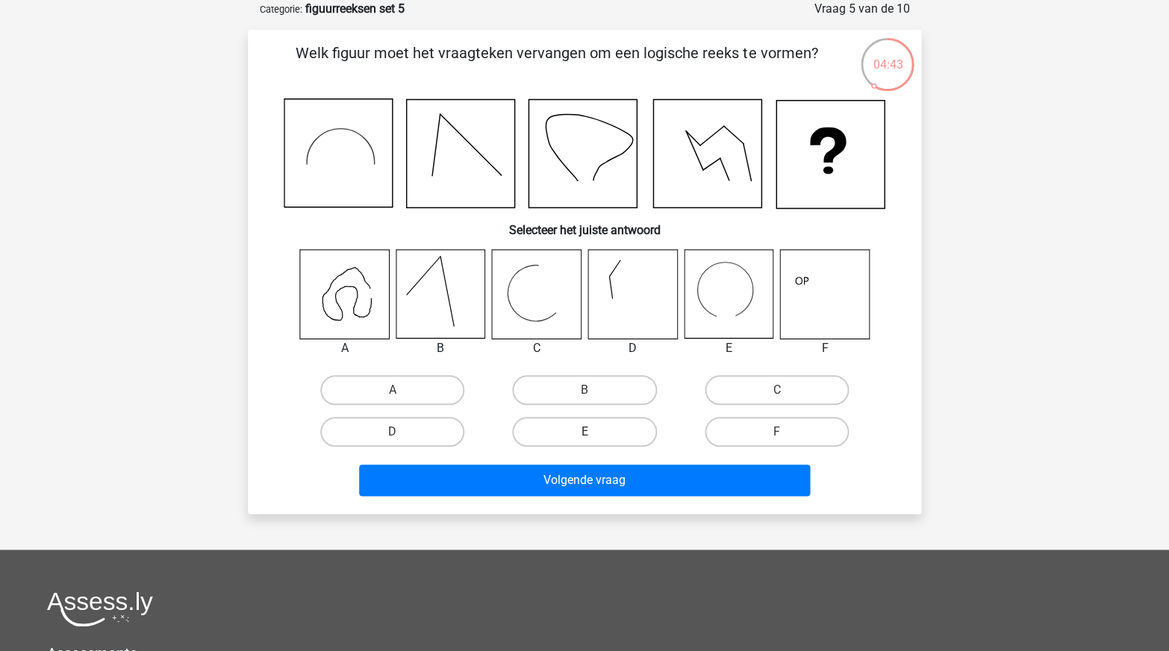
click at [578, 437] on label "E" at bounding box center [584, 432] width 144 height 30
click at [584, 437] on input "E" at bounding box center [589, 437] width 10 height 10
radio input "true"
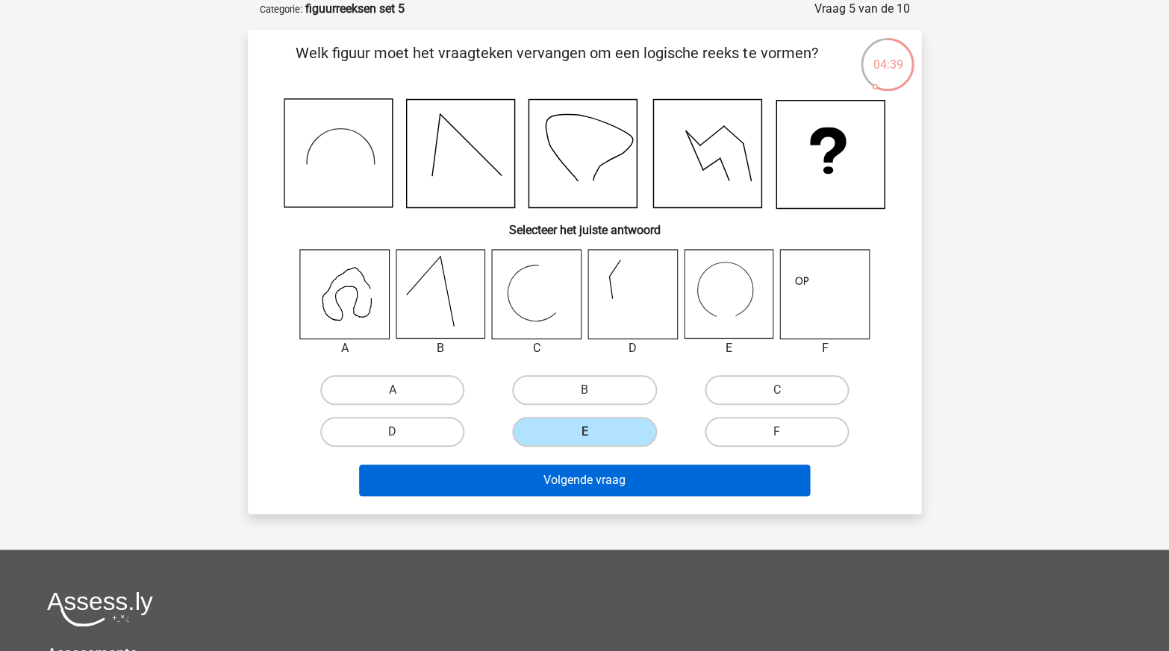
click at [582, 475] on button "Volgende vraag" at bounding box center [584, 480] width 451 height 31
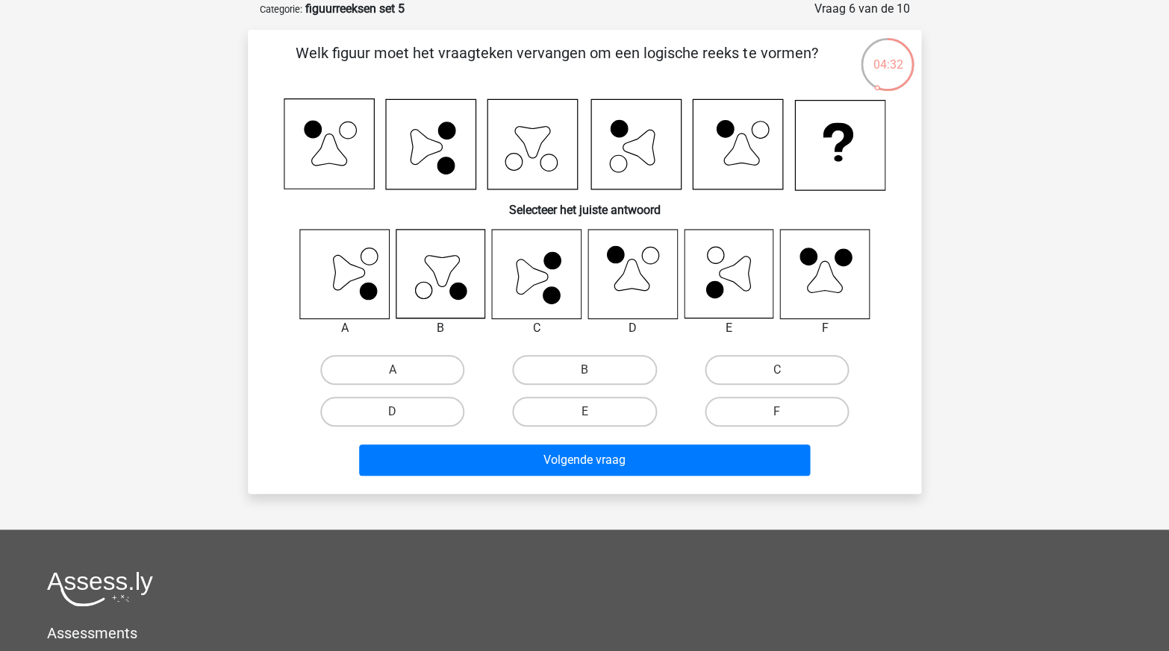
click at [529, 265] on icon at bounding box center [531, 276] width 31 height 34
click at [741, 360] on label "C" at bounding box center [776, 370] width 144 height 30
click at [776, 370] on input "C" at bounding box center [781, 375] width 10 height 10
radio input "true"
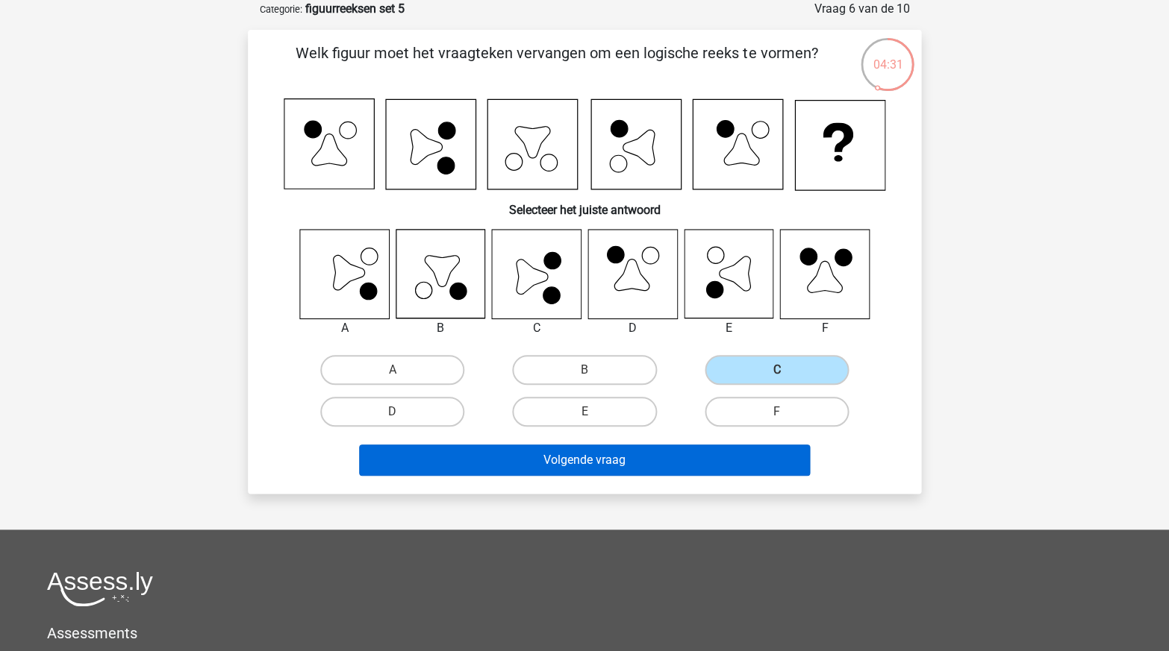
click at [643, 457] on button "Volgende vraag" at bounding box center [584, 460] width 451 height 31
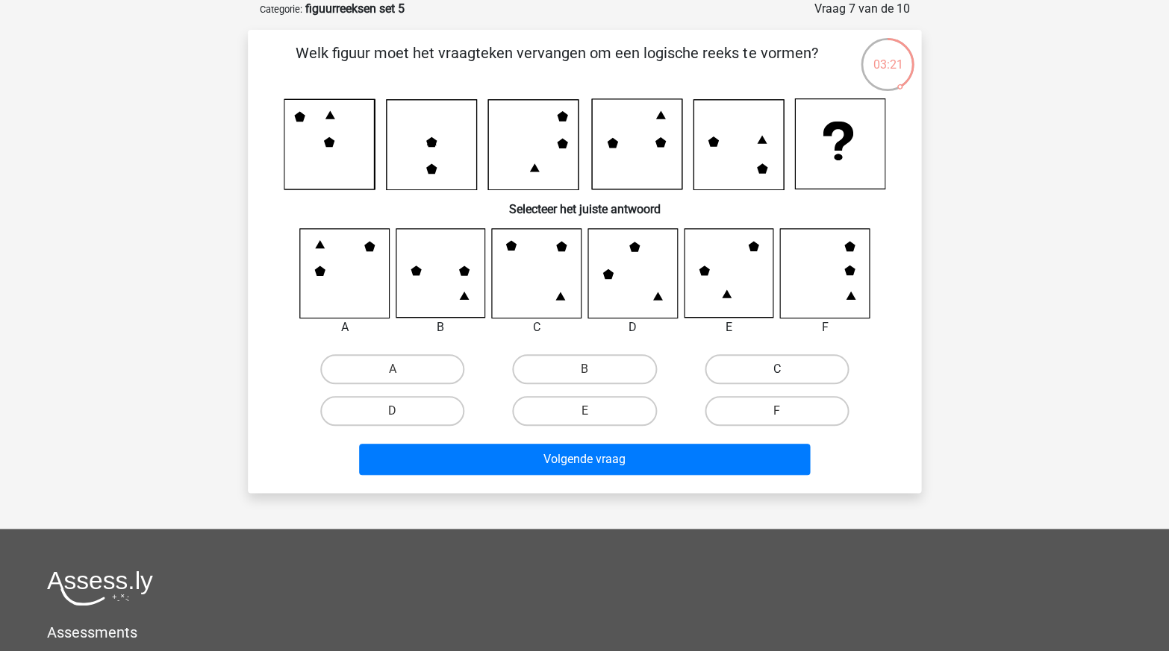
click at [772, 382] on div "C" at bounding box center [777, 370] width 192 height 42
click at [720, 374] on label "C" at bounding box center [776, 369] width 144 height 30
click at [776, 374] on input "C" at bounding box center [781, 374] width 10 height 10
radio input "true"
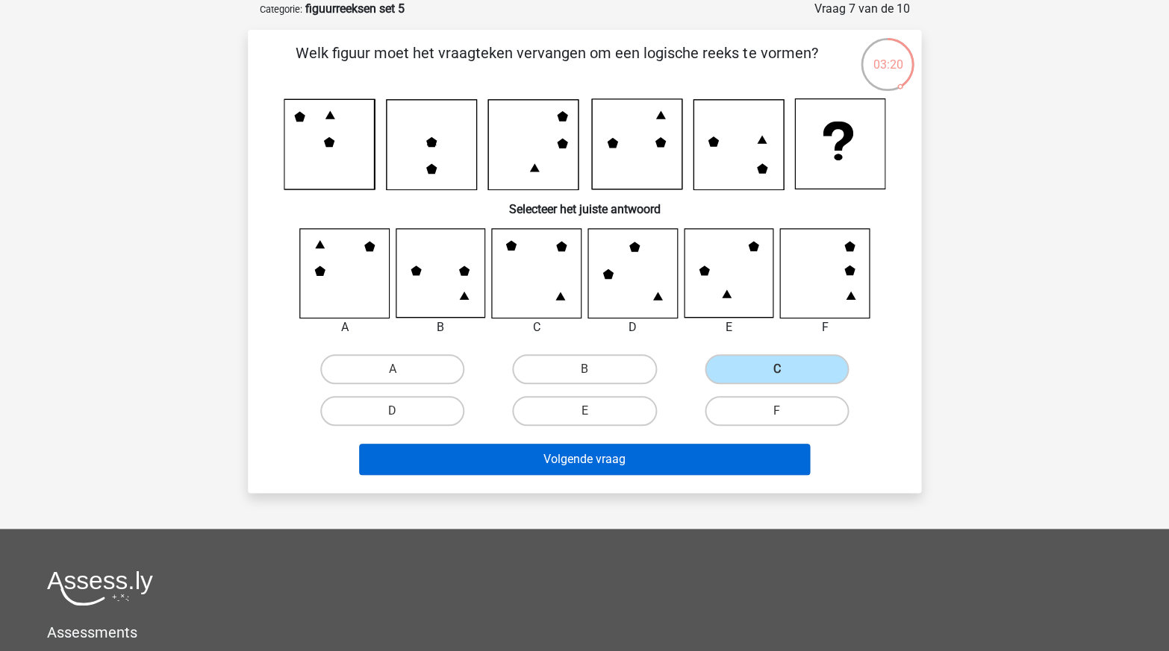
click at [681, 452] on button "Volgende vraag" at bounding box center [584, 459] width 451 height 31
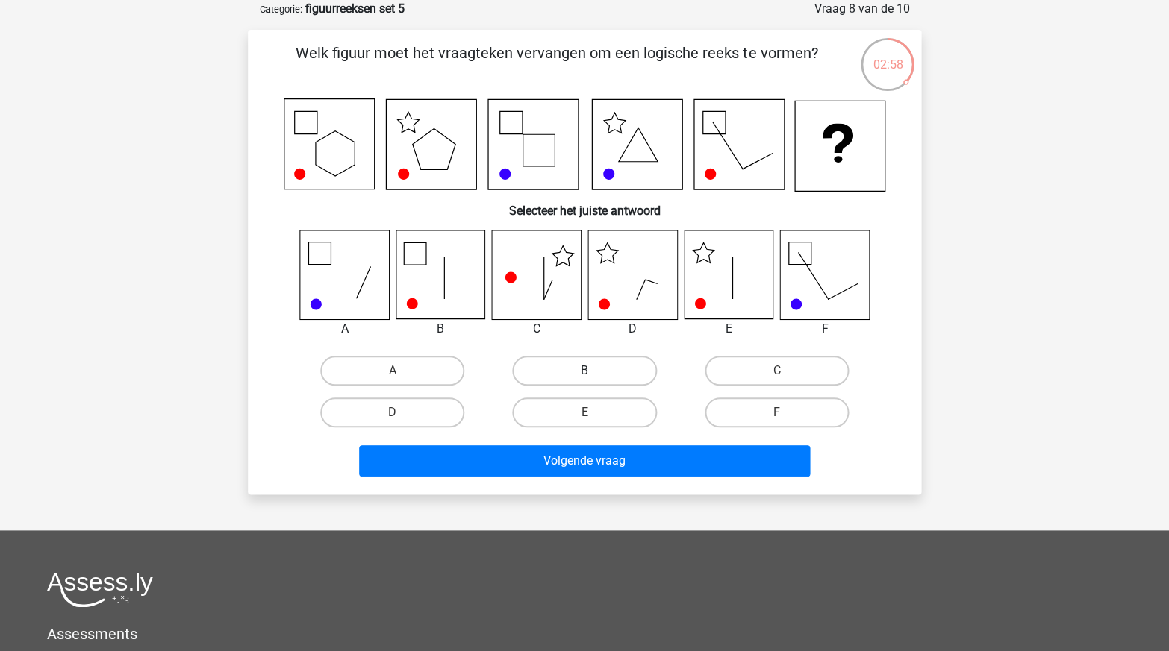
click at [607, 375] on label "B" at bounding box center [584, 371] width 144 height 30
click at [594, 375] on input "B" at bounding box center [589, 376] width 10 height 10
radio input "true"
click at [584, 409] on label "E" at bounding box center [584, 413] width 144 height 30
click at [584, 413] on input "E" at bounding box center [589, 418] width 10 height 10
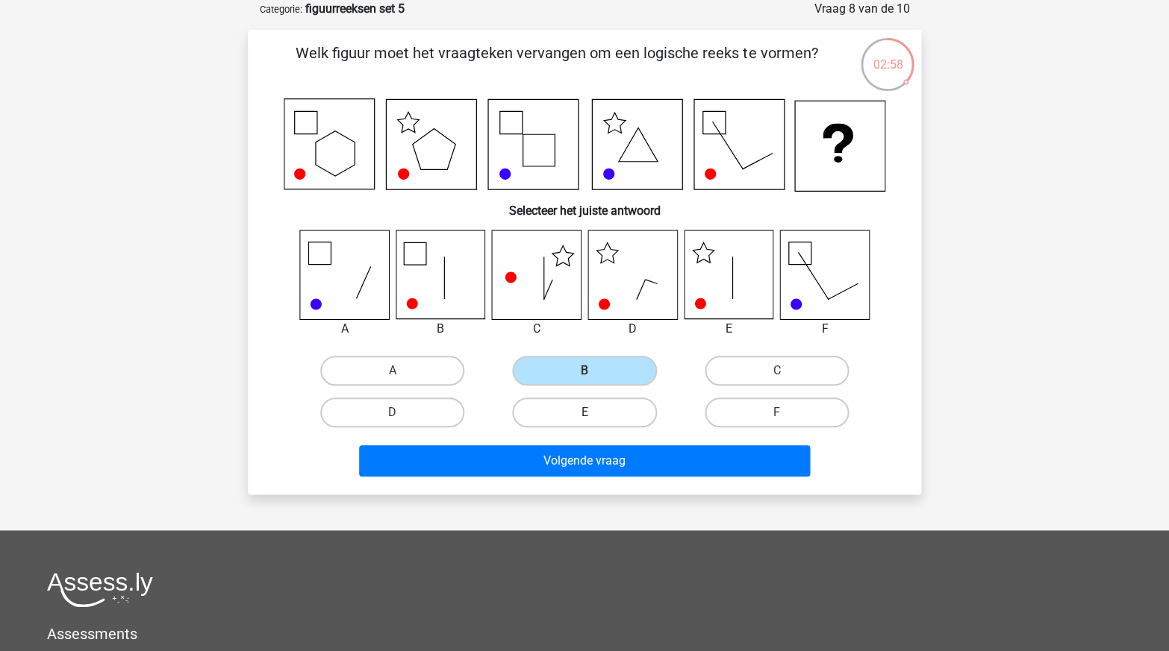
radio input "true"
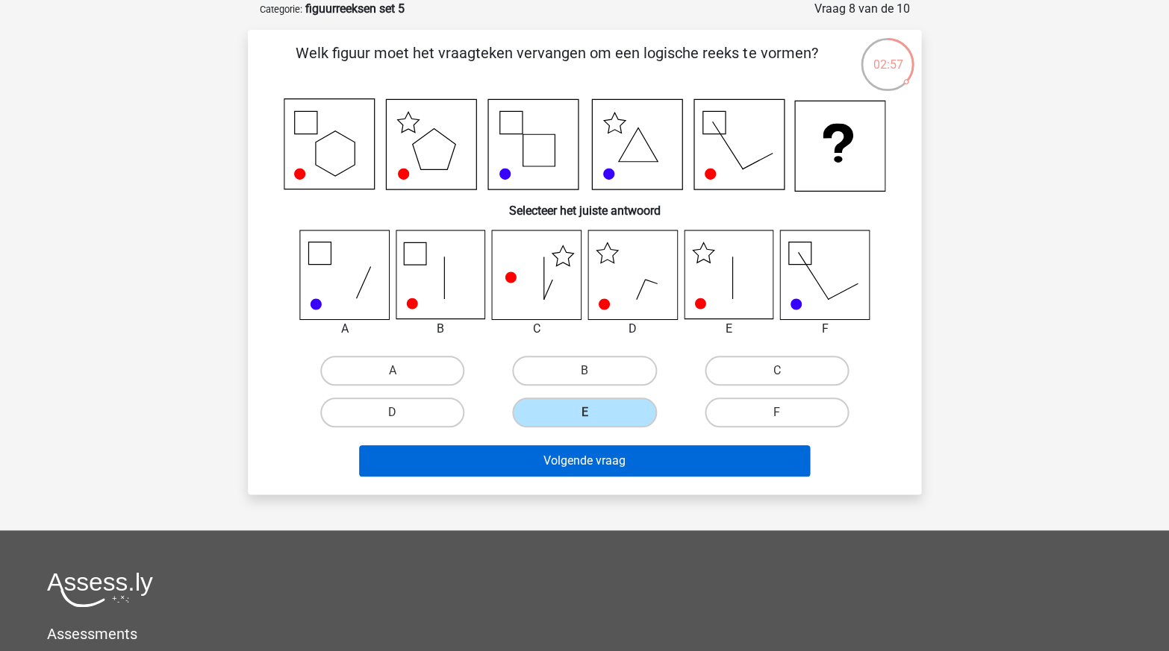
click at [597, 455] on button "Volgende vraag" at bounding box center [584, 461] width 451 height 31
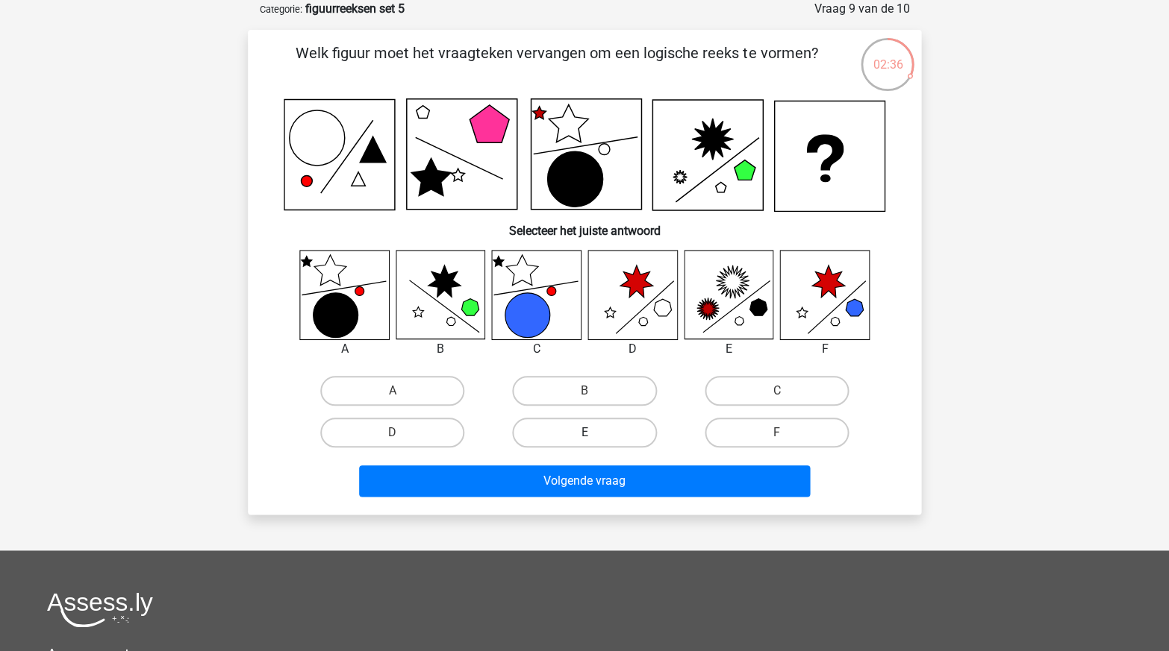
click at [581, 437] on label "E" at bounding box center [584, 433] width 144 height 30
click at [584, 437] on input "E" at bounding box center [589, 438] width 10 height 10
radio input "true"
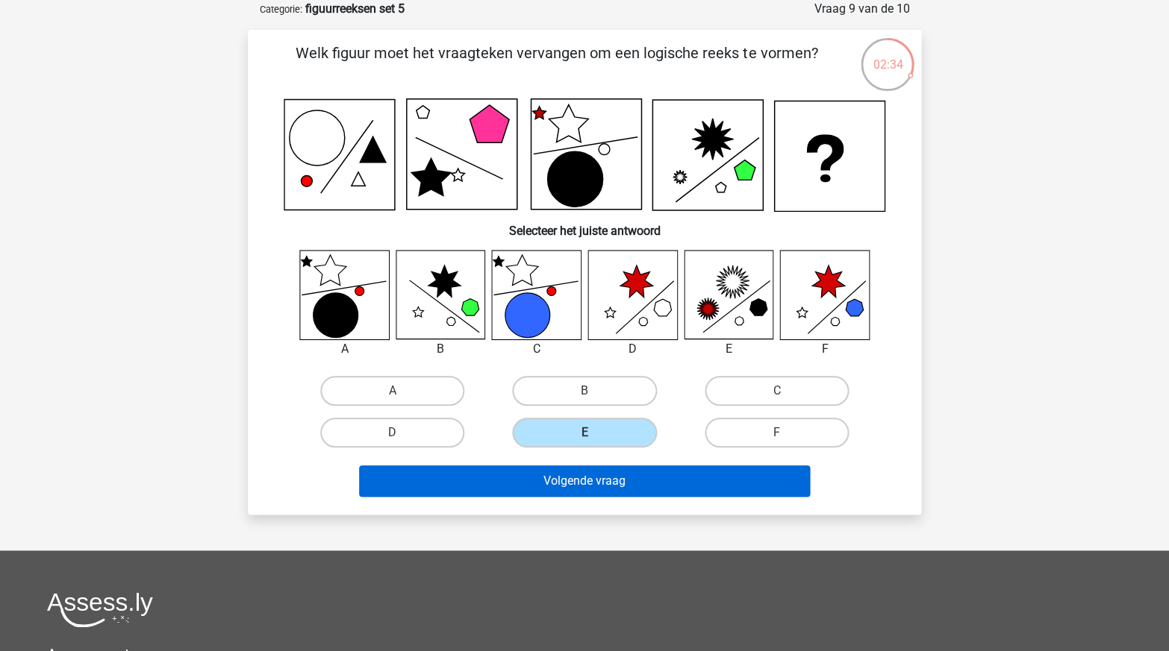
click at [595, 481] on button "Volgende vraag" at bounding box center [584, 481] width 451 height 31
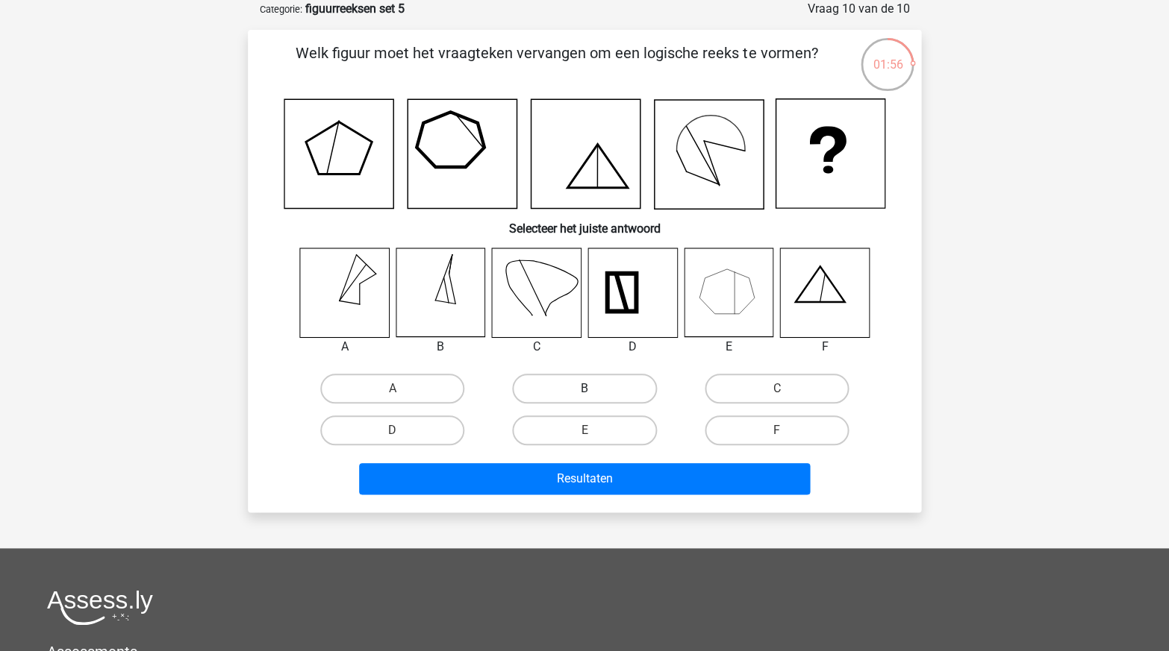
click at [609, 382] on label "B" at bounding box center [584, 389] width 144 height 30
click at [594, 389] on input "B" at bounding box center [589, 394] width 10 height 10
radio input "true"
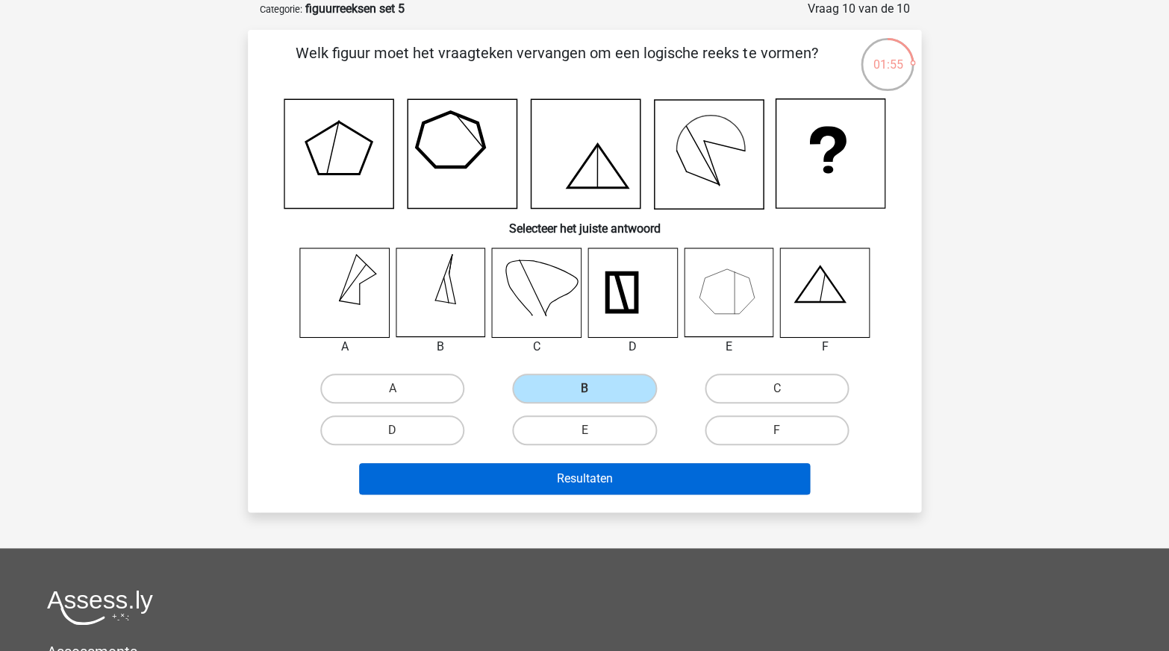
click at [589, 469] on button "Resultaten" at bounding box center [584, 478] width 451 height 31
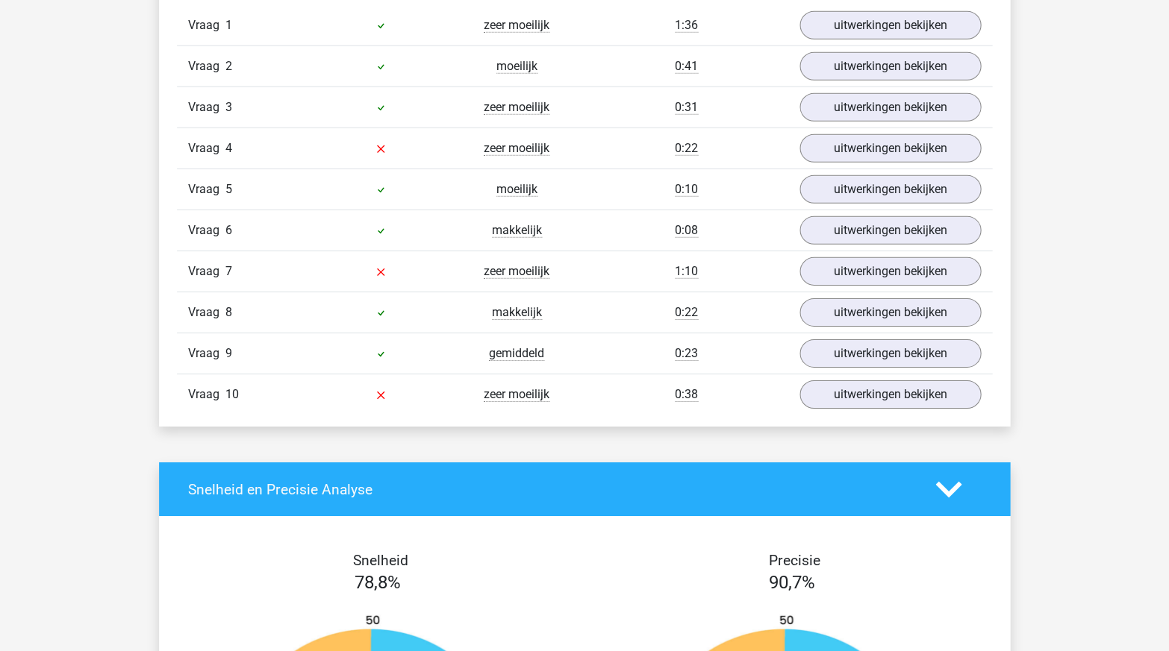
scroll to position [1022, 0]
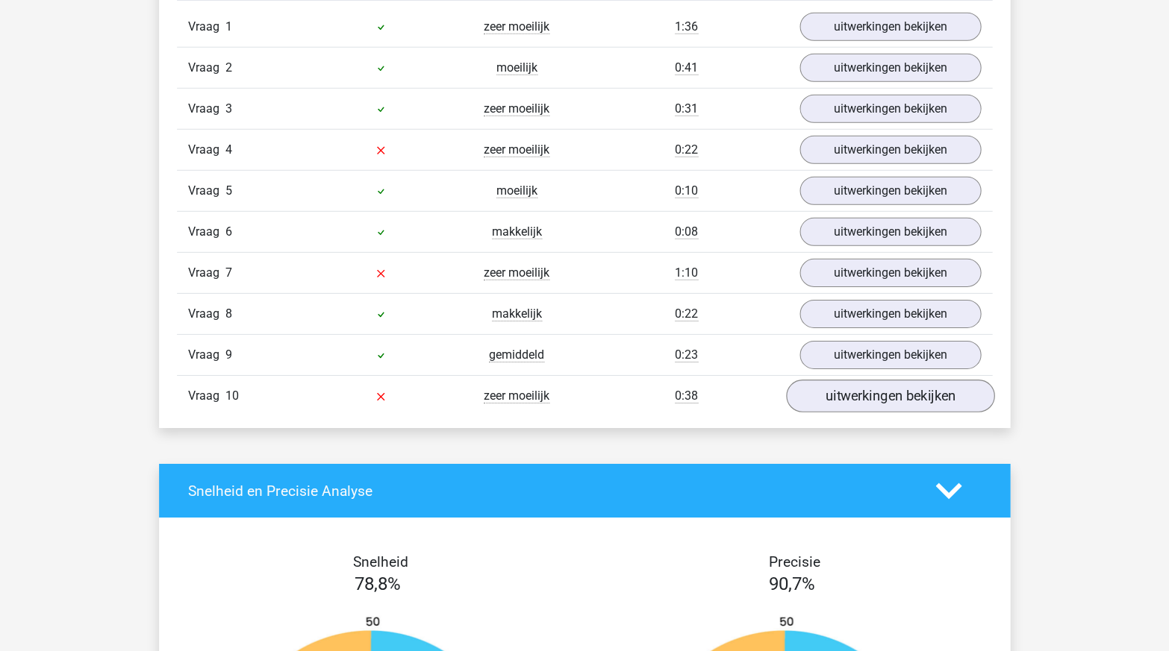
click at [858, 390] on link "uitwerkingen bekijken" at bounding box center [890, 396] width 208 height 33
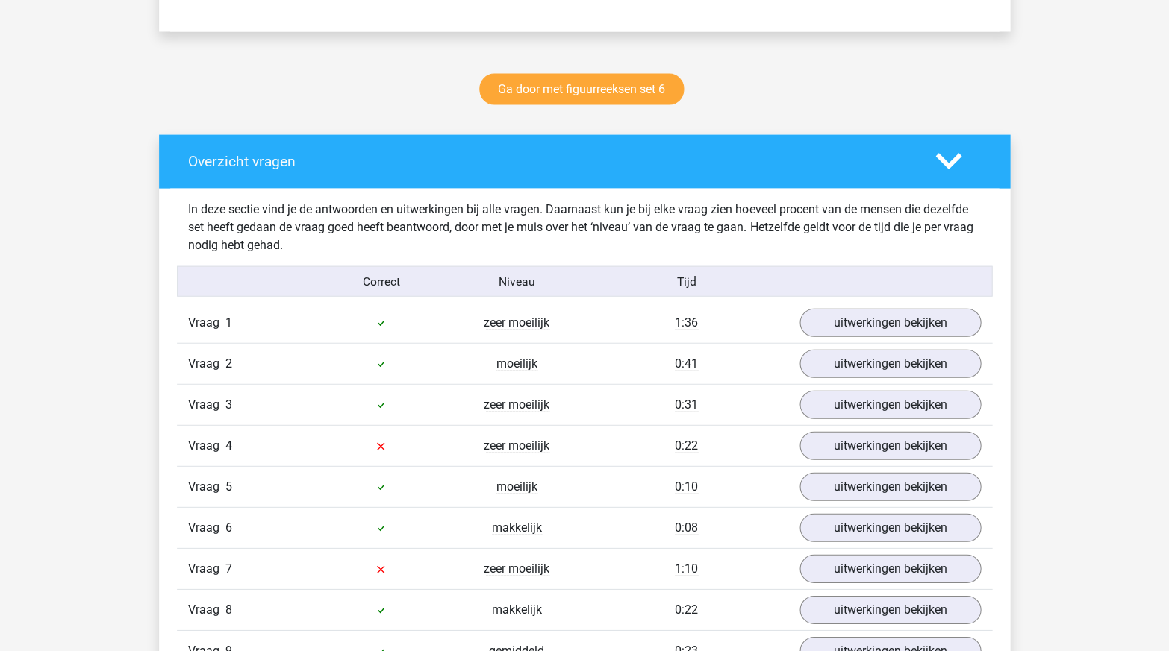
scroll to position [728, 0]
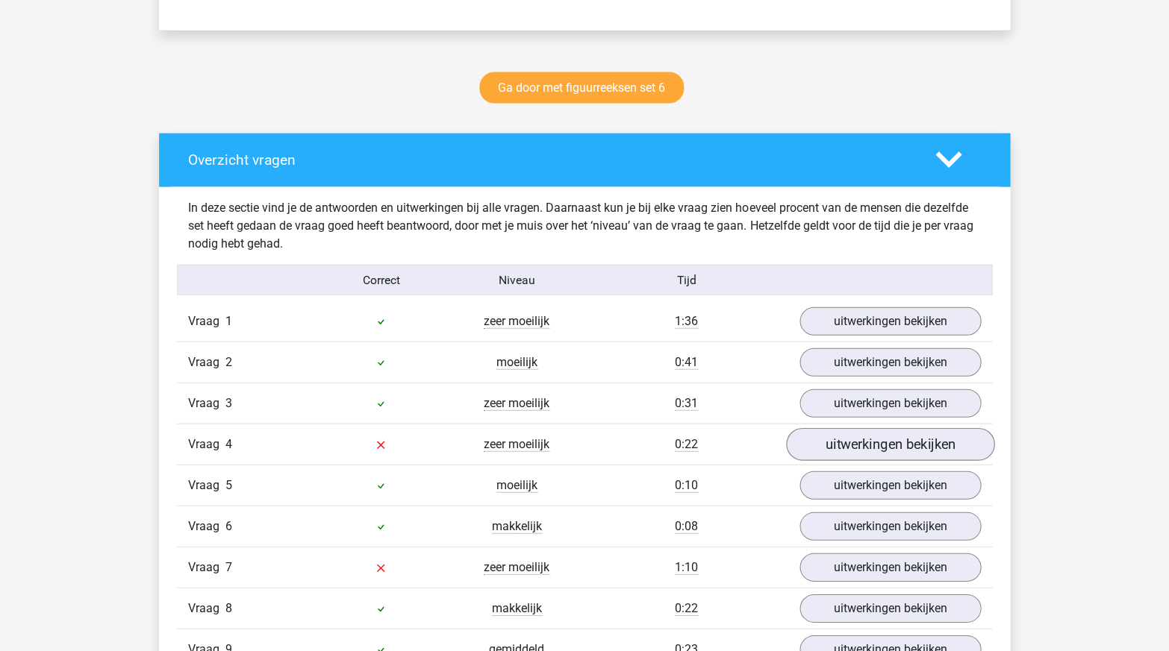
click at [840, 430] on link "uitwerkingen bekijken" at bounding box center [890, 444] width 208 height 33
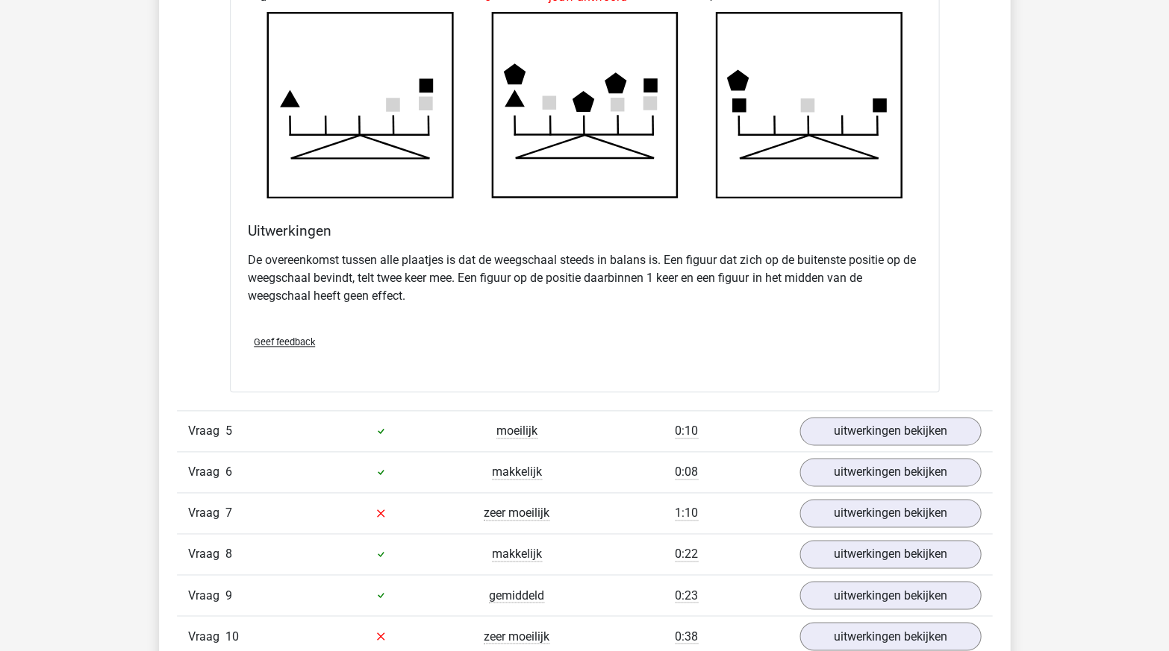
scroll to position [1652, 0]
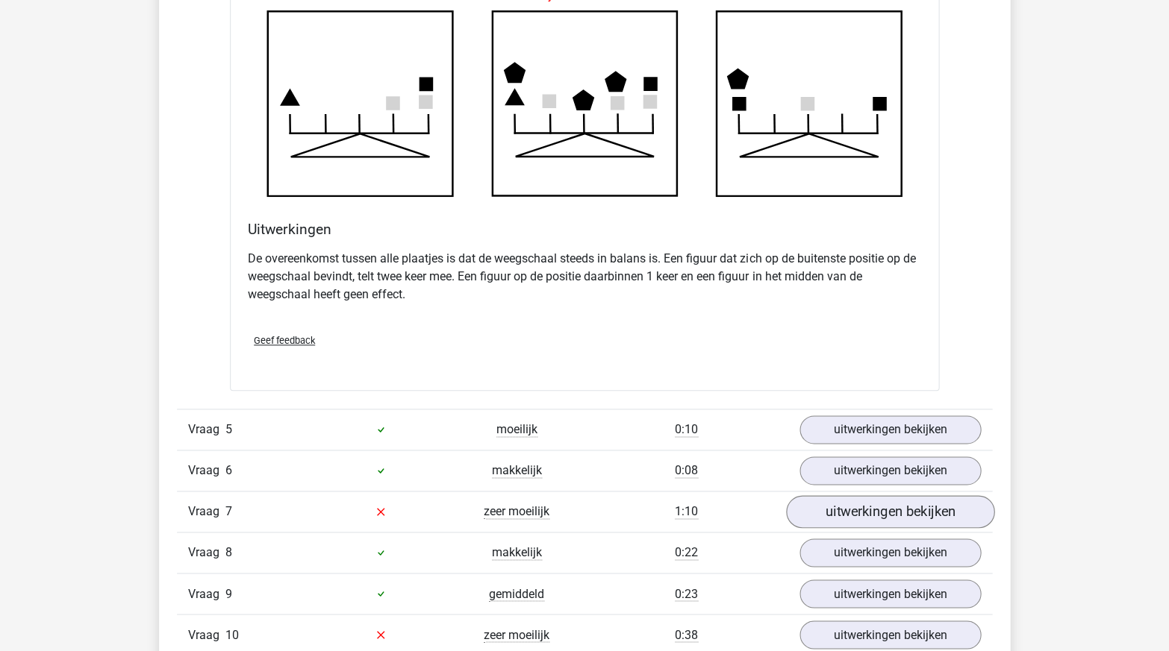
click at [857, 497] on link "uitwerkingen bekijken" at bounding box center [890, 512] width 208 height 33
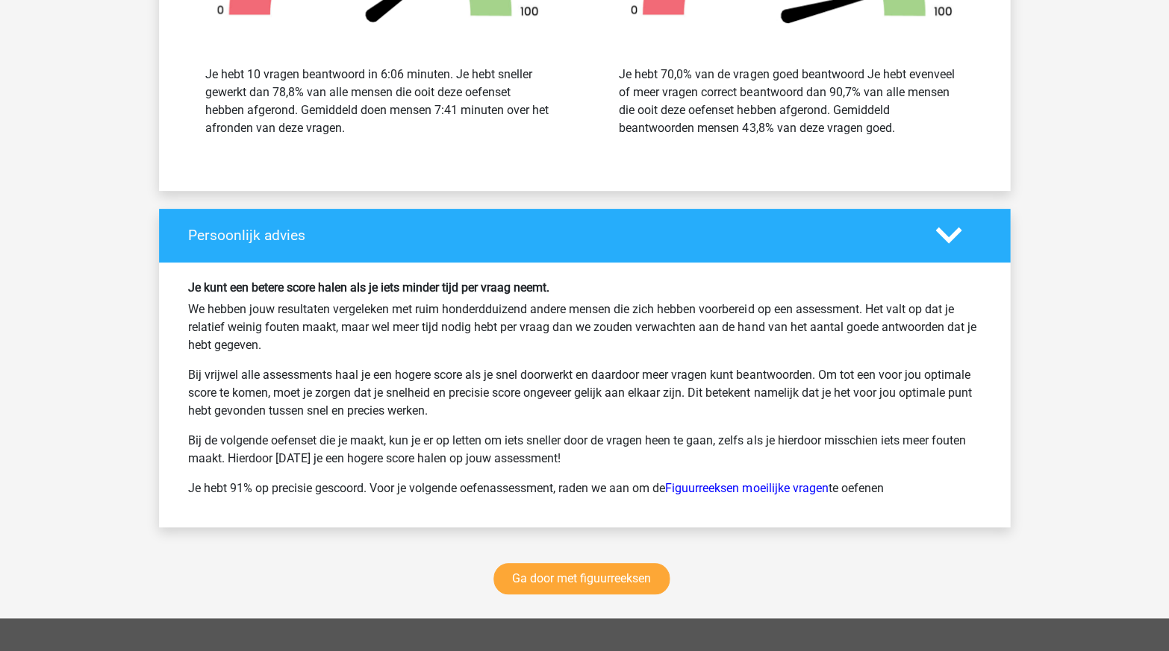
scroll to position [4769, 0]
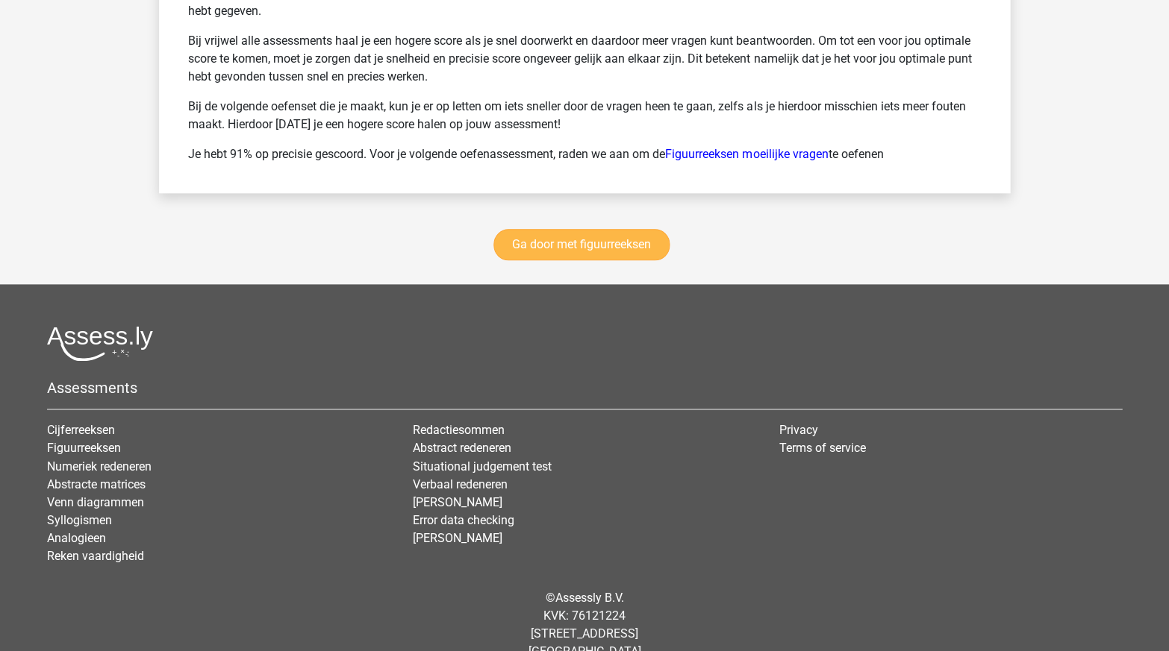
click at [607, 229] on link "Ga door met figuurreeksen" at bounding box center [581, 244] width 176 height 31
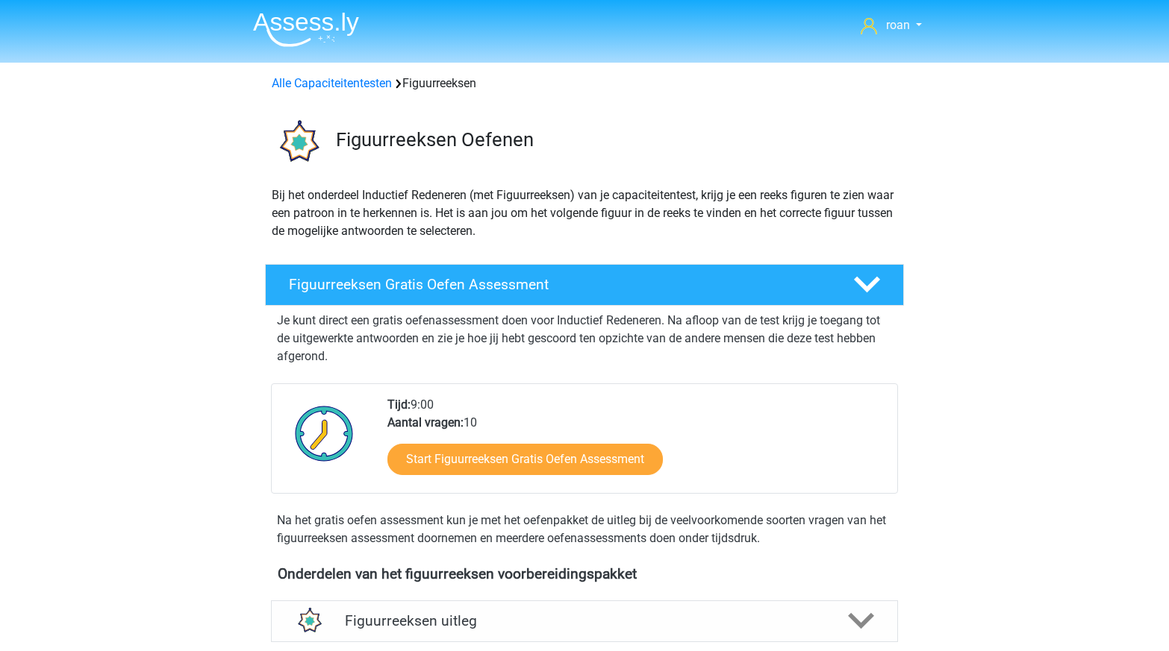
scroll to position [643, 0]
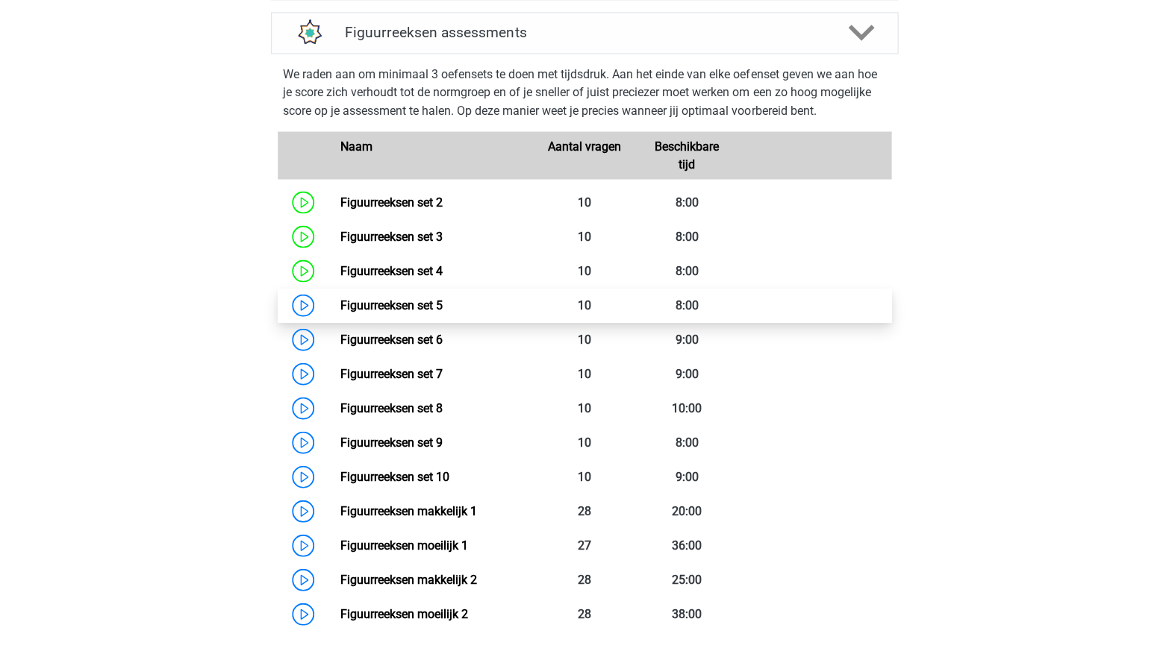
click at [403, 304] on link "Figuurreeksen set 5" at bounding box center [391, 305] width 102 height 14
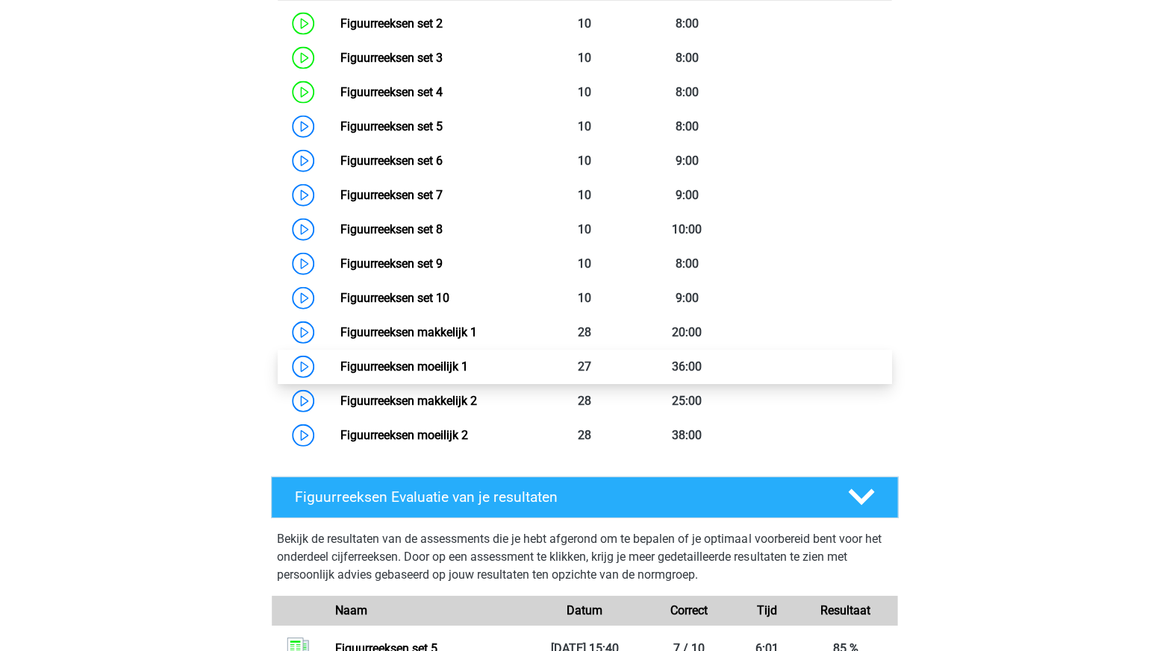
scroll to position [819, 0]
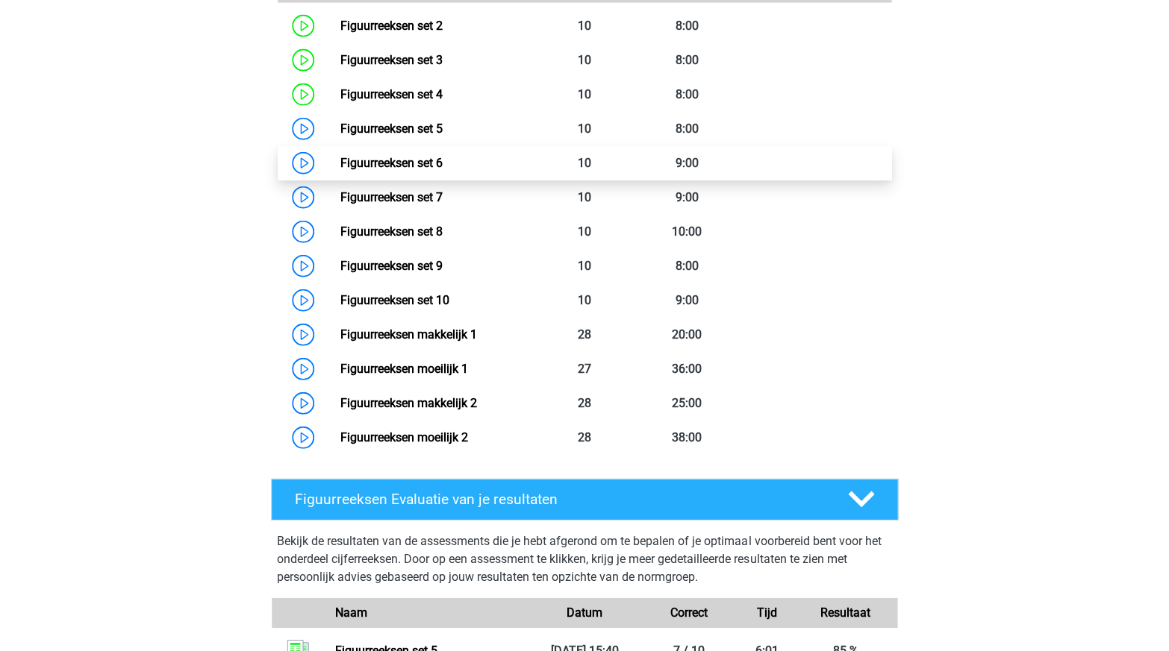
click at [441, 160] on link "Figuurreeksen set 6" at bounding box center [391, 163] width 102 height 14
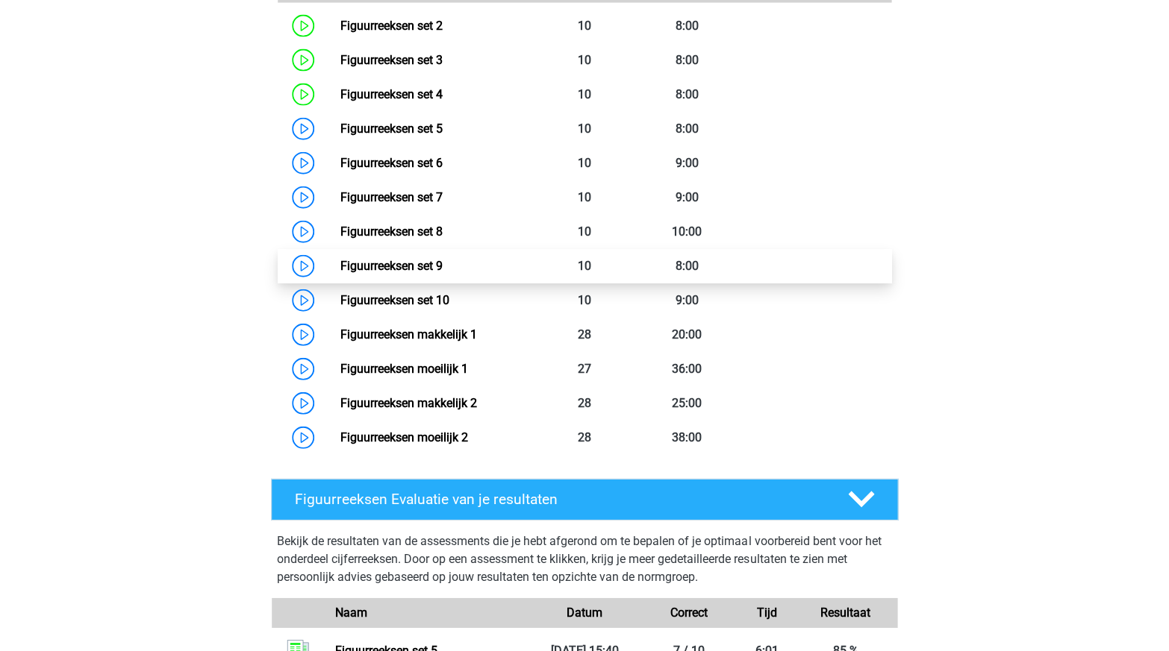
click at [442, 260] on link "Figuurreeksen set 9" at bounding box center [391, 266] width 102 height 14
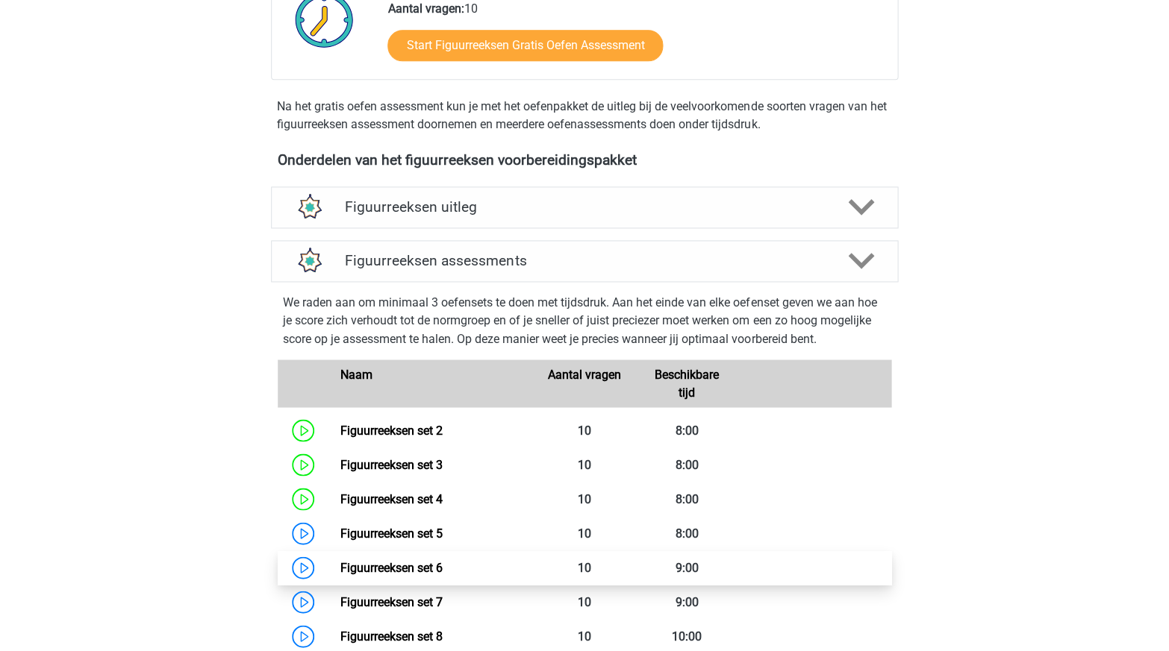
scroll to position [333, 0]
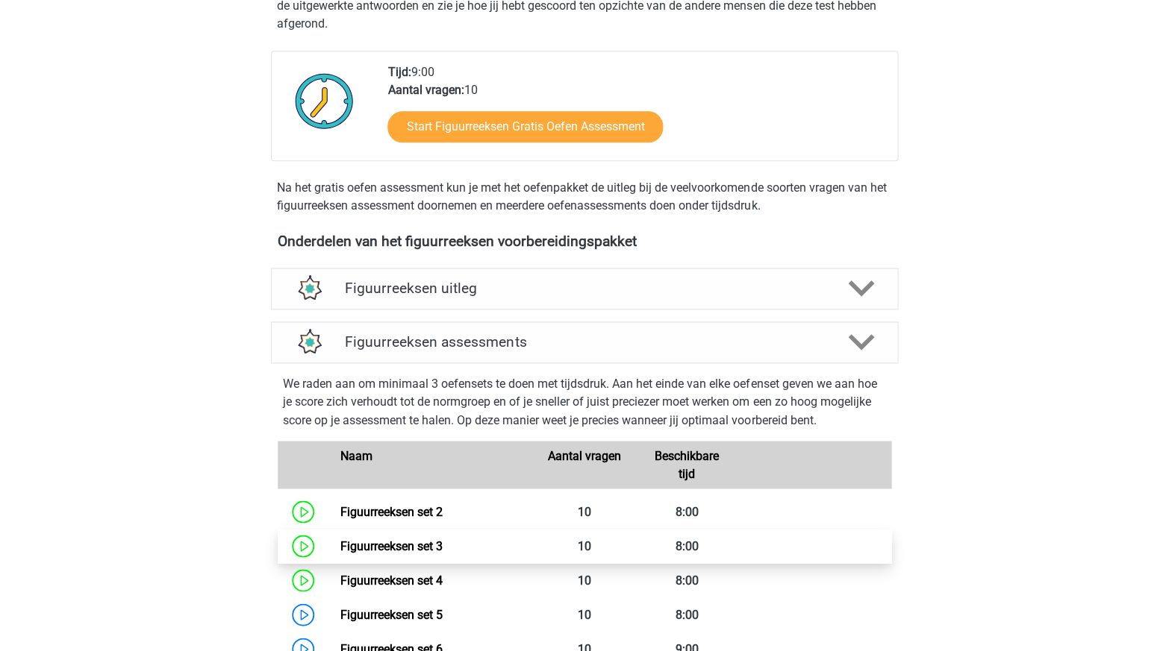
click at [442, 542] on link "Figuurreeksen set 3" at bounding box center [391, 546] width 102 height 14
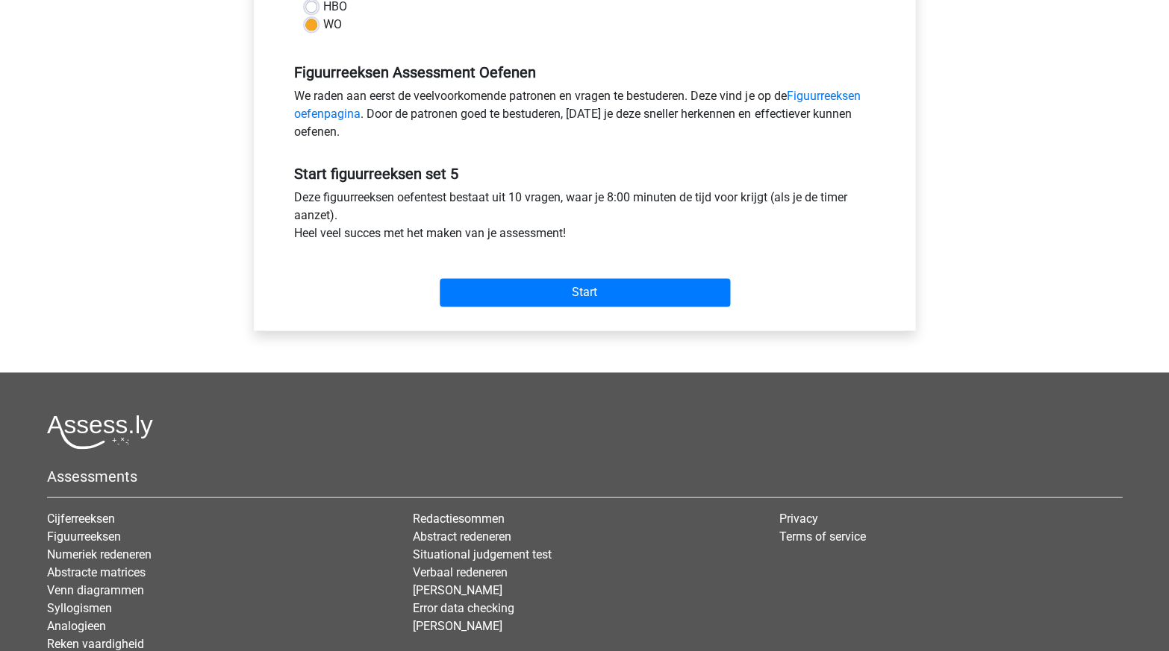
scroll to position [493, 0]
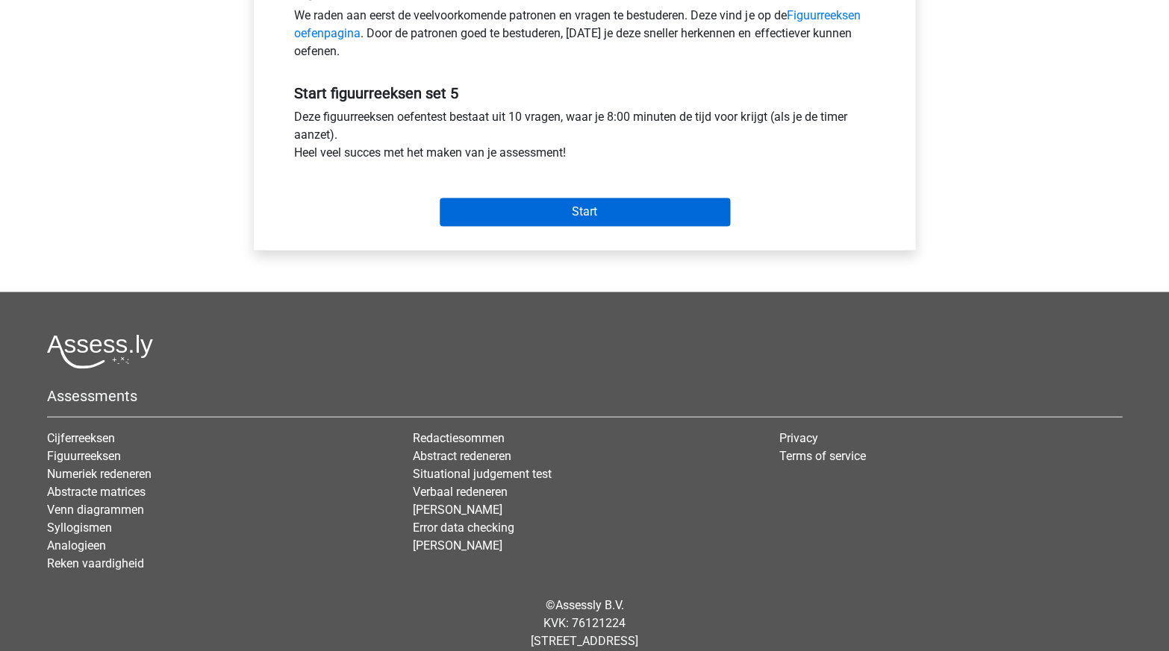
click at [669, 206] on input "Start" at bounding box center [585, 212] width 290 height 28
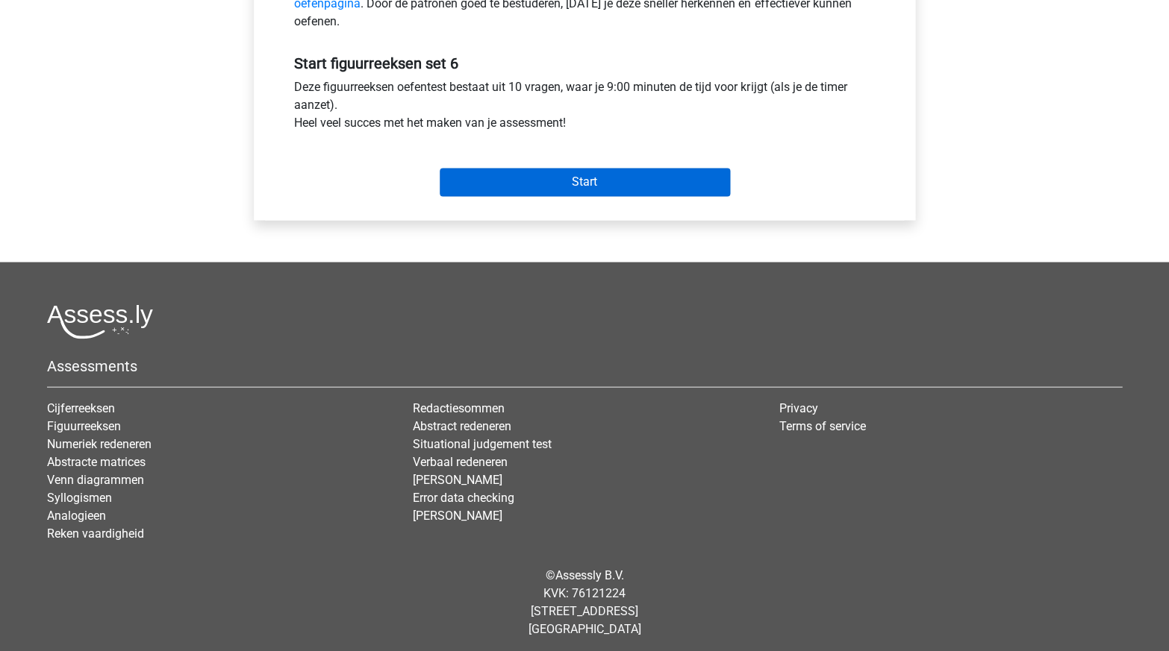
scroll to position [522, 0]
click at [679, 182] on input "Start" at bounding box center [585, 183] width 290 height 28
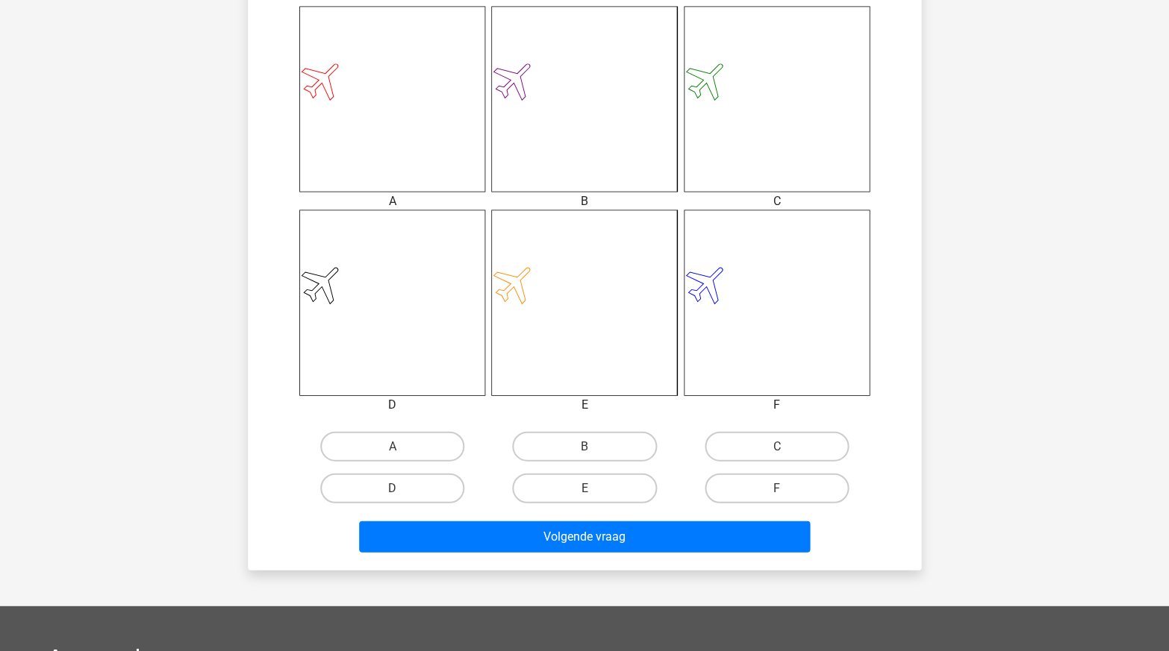
scroll to position [764, 0]
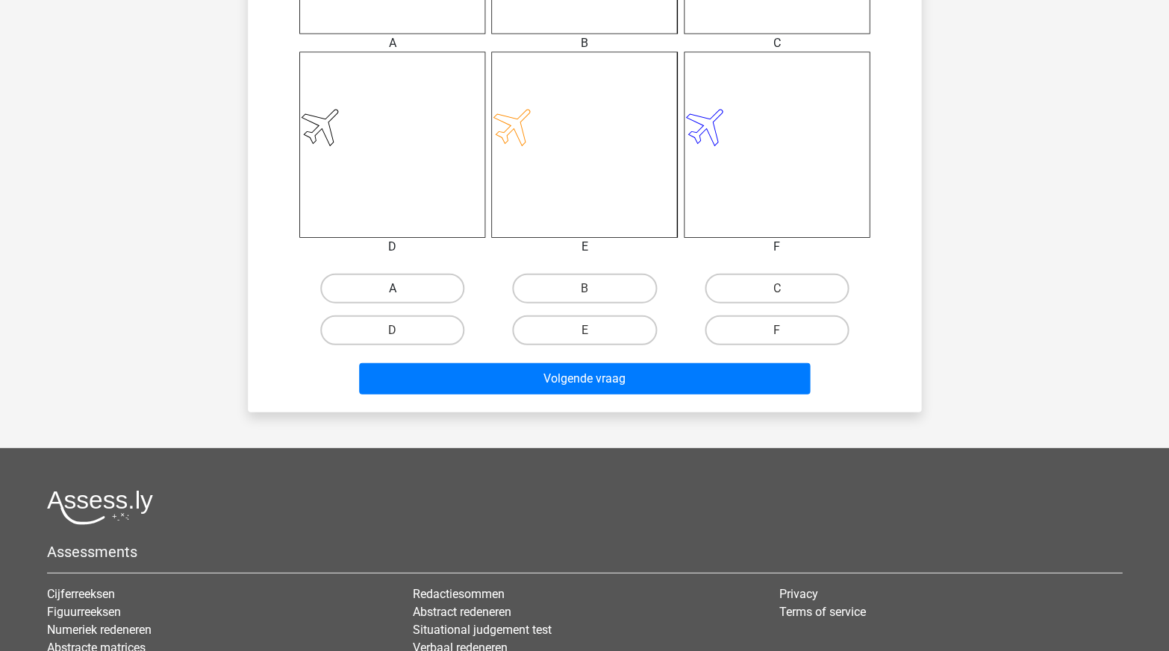
click at [390, 288] on label "A" at bounding box center [392, 289] width 144 height 30
click at [393, 289] on input "A" at bounding box center [398, 294] width 10 height 10
radio input "true"
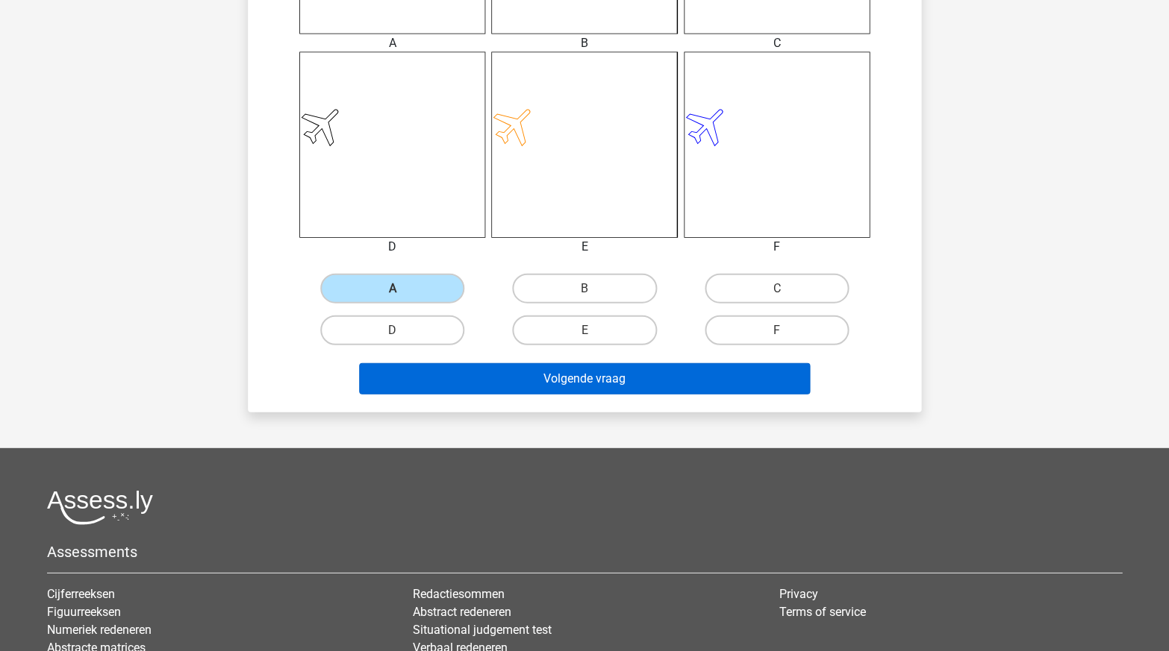
click at [448, 372] on button "Volgende vraag" at bounding box center [584, 378] width 451 height 31
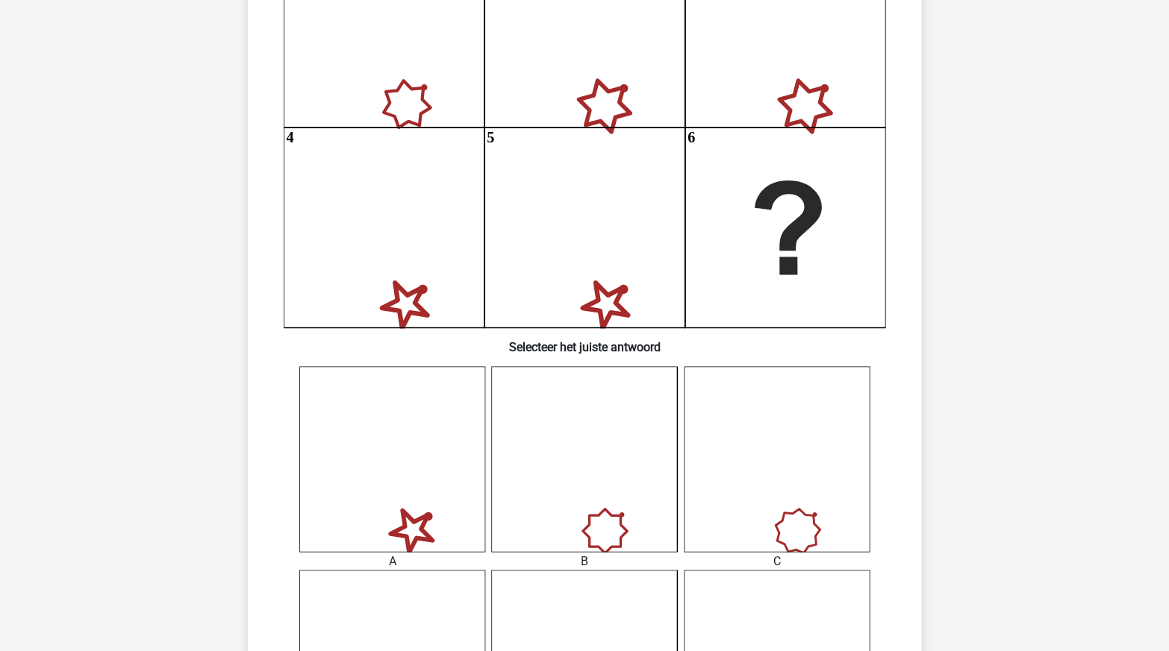
scroll to position [75, 0]
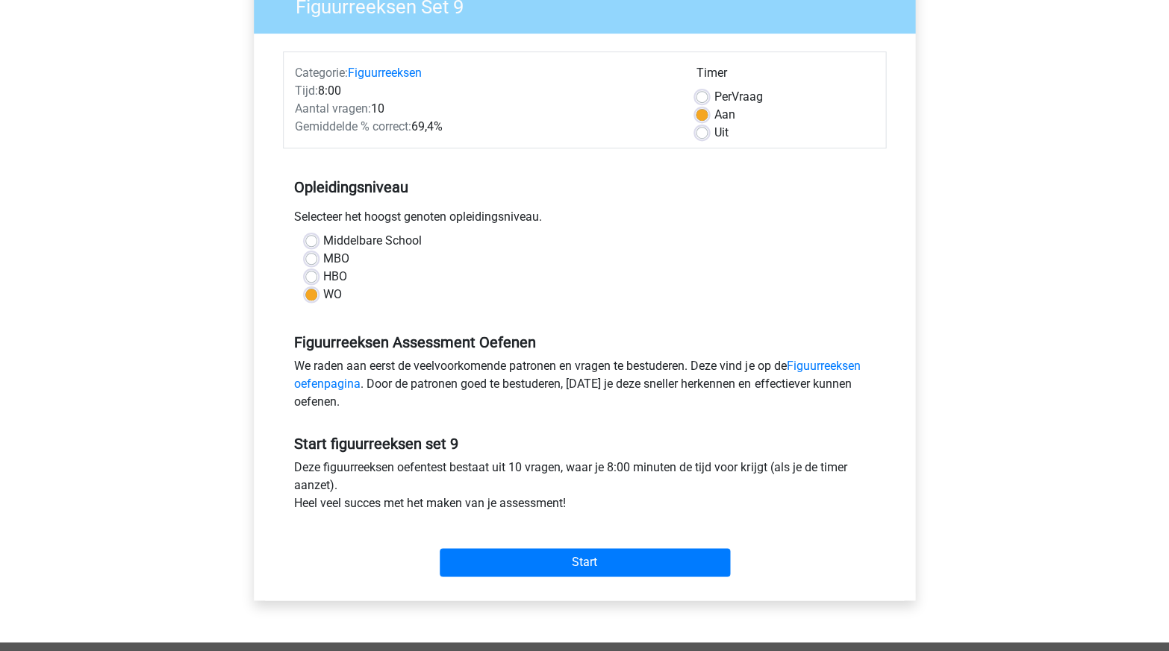
scroll to position [361, 0]
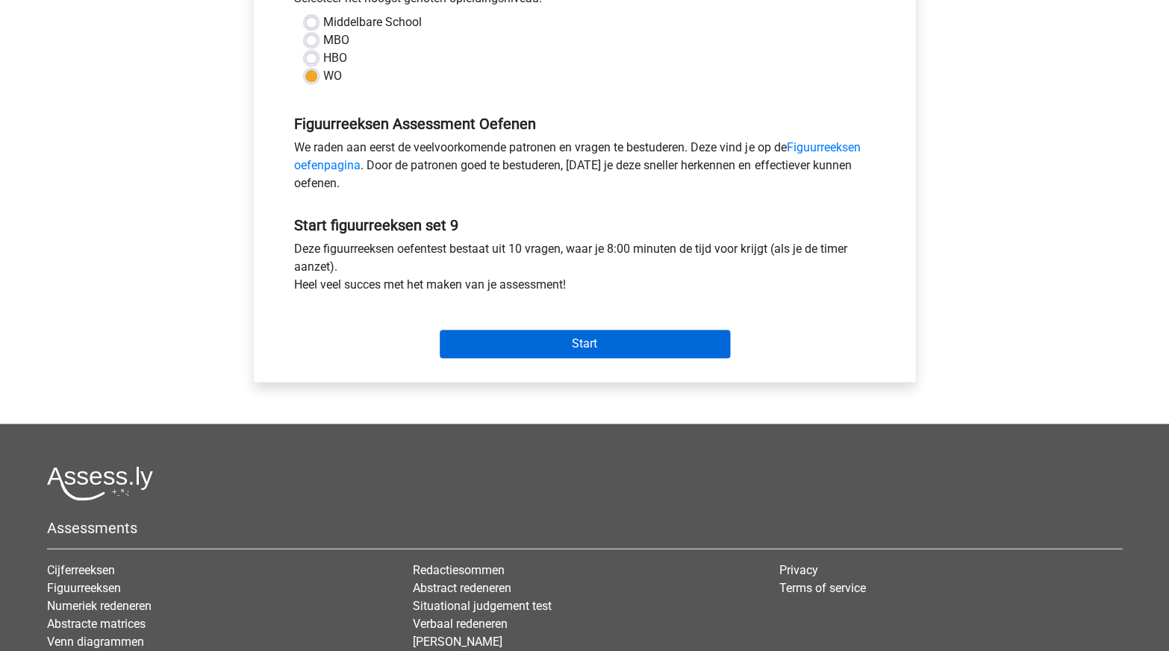
click at [696, 342] on input "Start" at bounding box center [585, 344] width 290 height 28
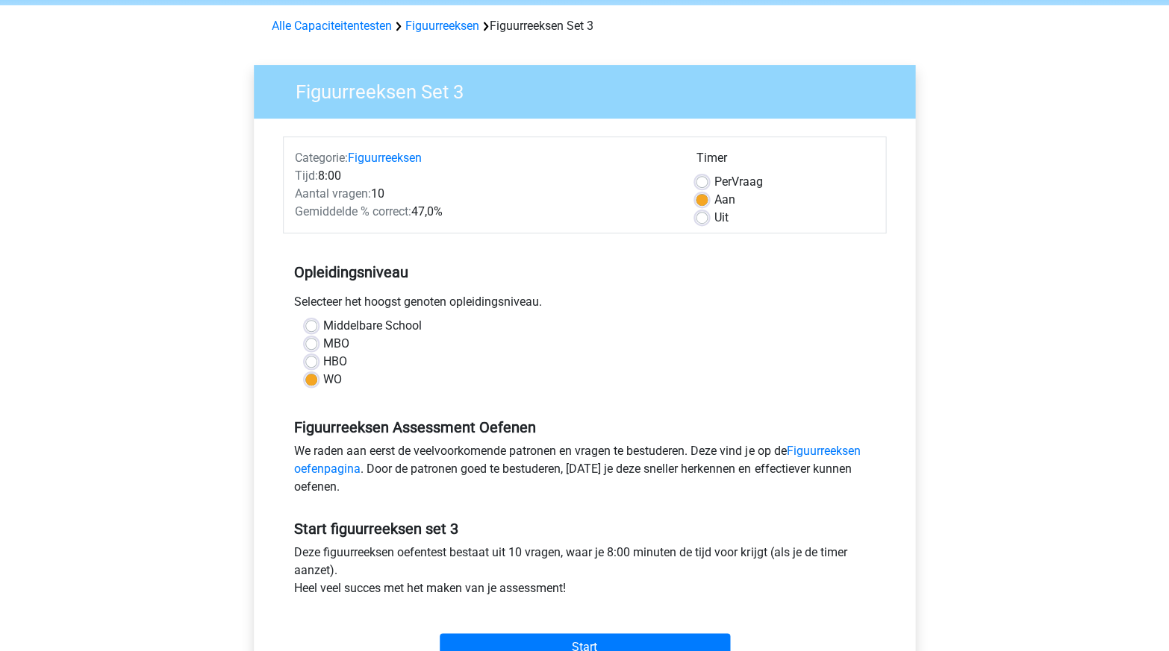
scroll to position [282, 0]
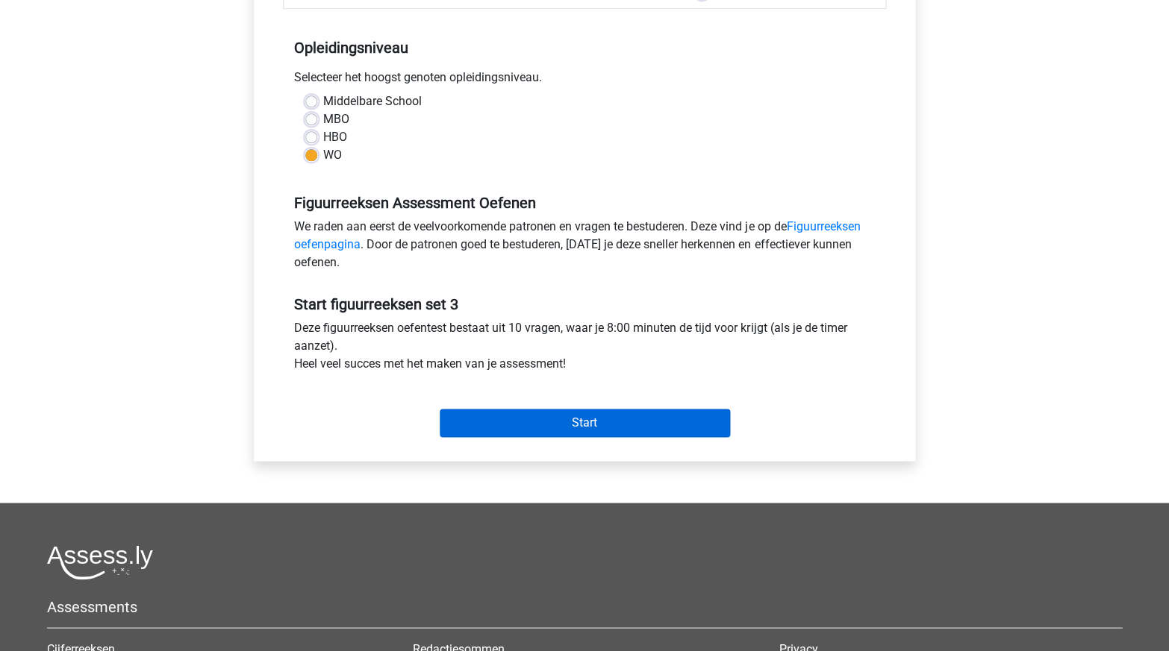
click at [654, 414] on input "Start" at bounding box center [585, 423] width 290 height 28
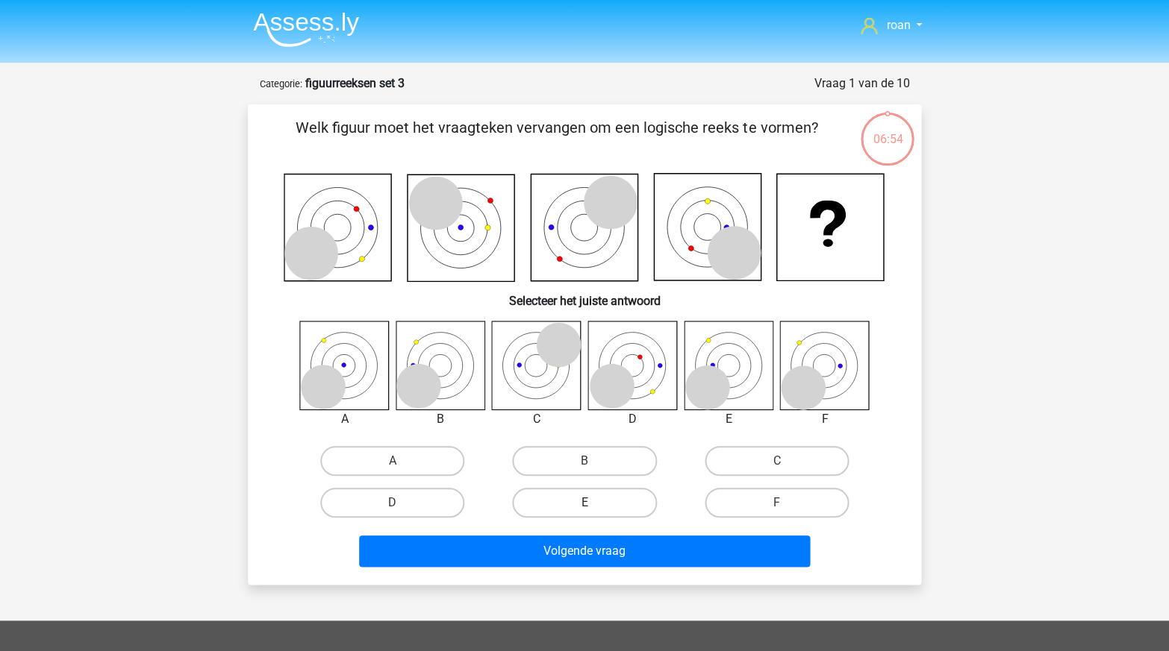
click at [601, 504] on label "E" at bounding box center [584, 503] width 144 height 30
click at [594, 504] on input "E" at bounding box center [589, 508] width 10 height 10
radio input "true"
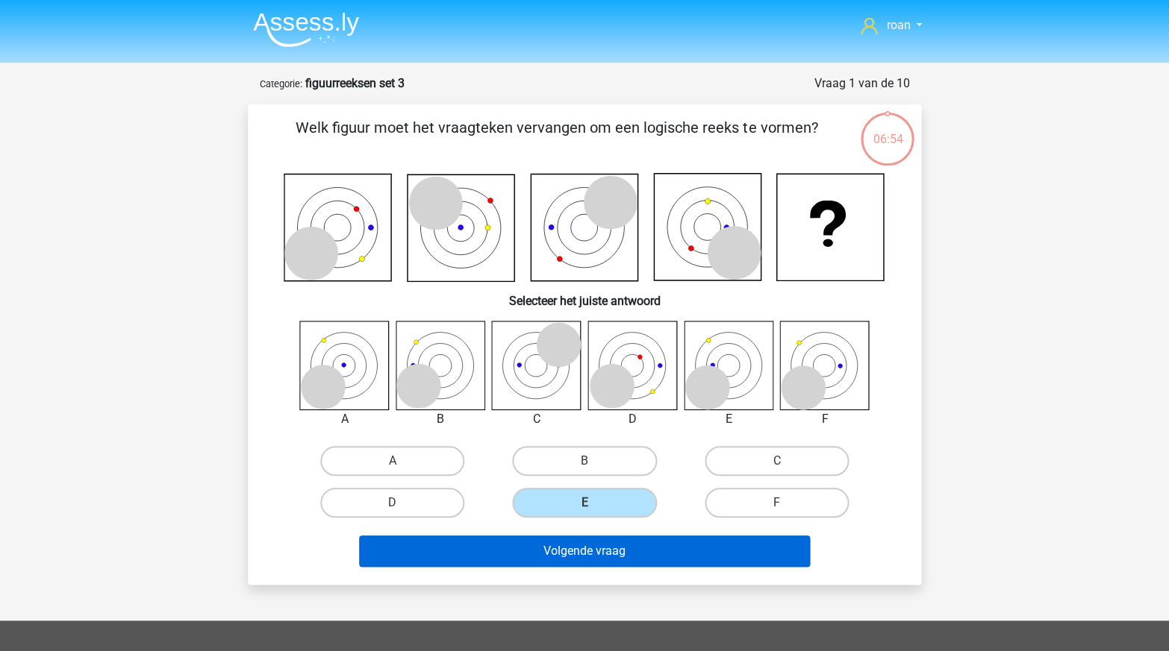
click at [610, 559] on button "Volgende vraag" at bounding box center [584, 551] width 451 height 31
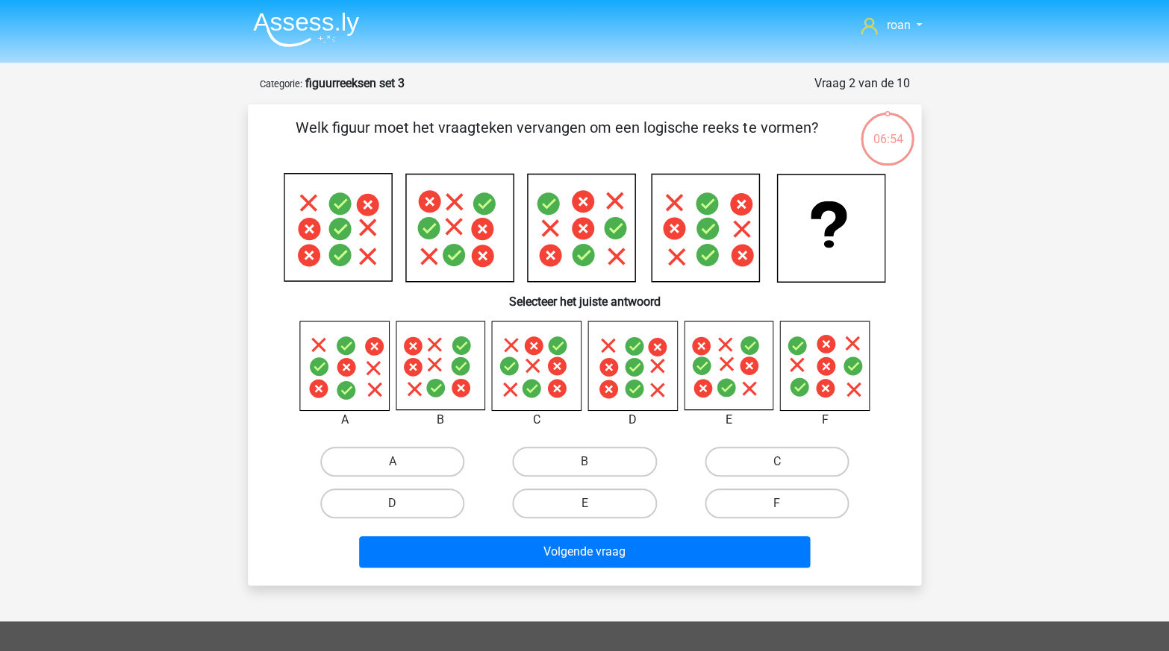
scroll to position [75, 0]
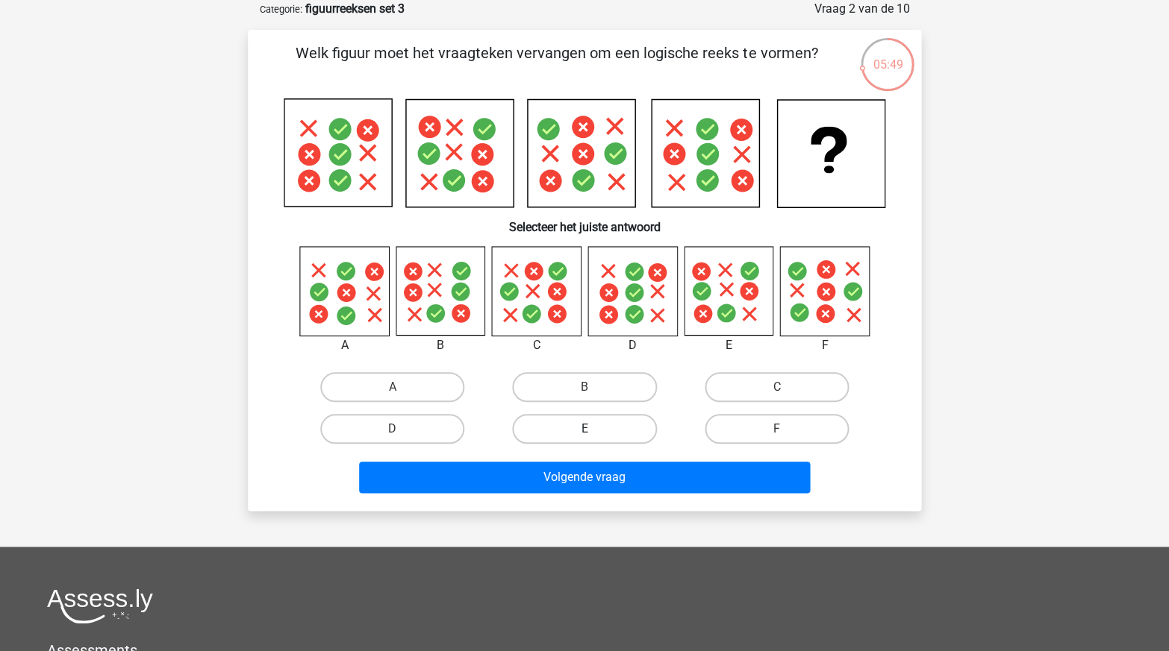
click at [550, 426] on label "E" at bounding box center [584, 429] width 144 height 30
click at [584, 429] on input "E" at bounding box center [589, 434] width 10 height 10
radio input "true"
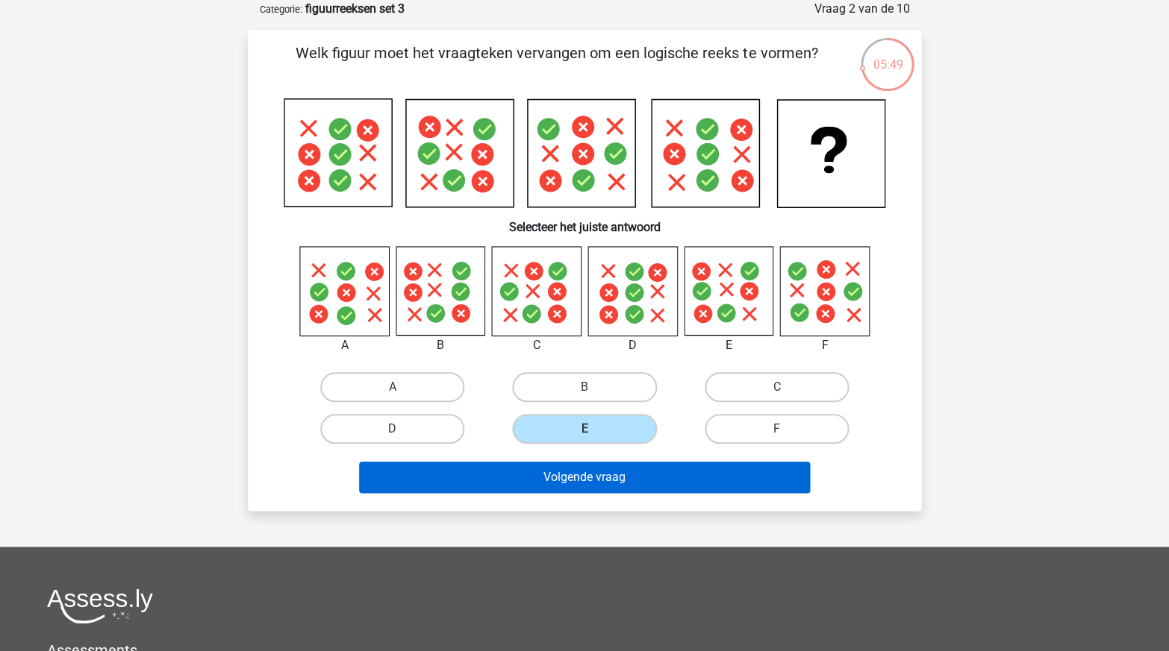
click at [571, 487] on button "Volgende vraag" at bounding box center [584, 477] width 451 height 31
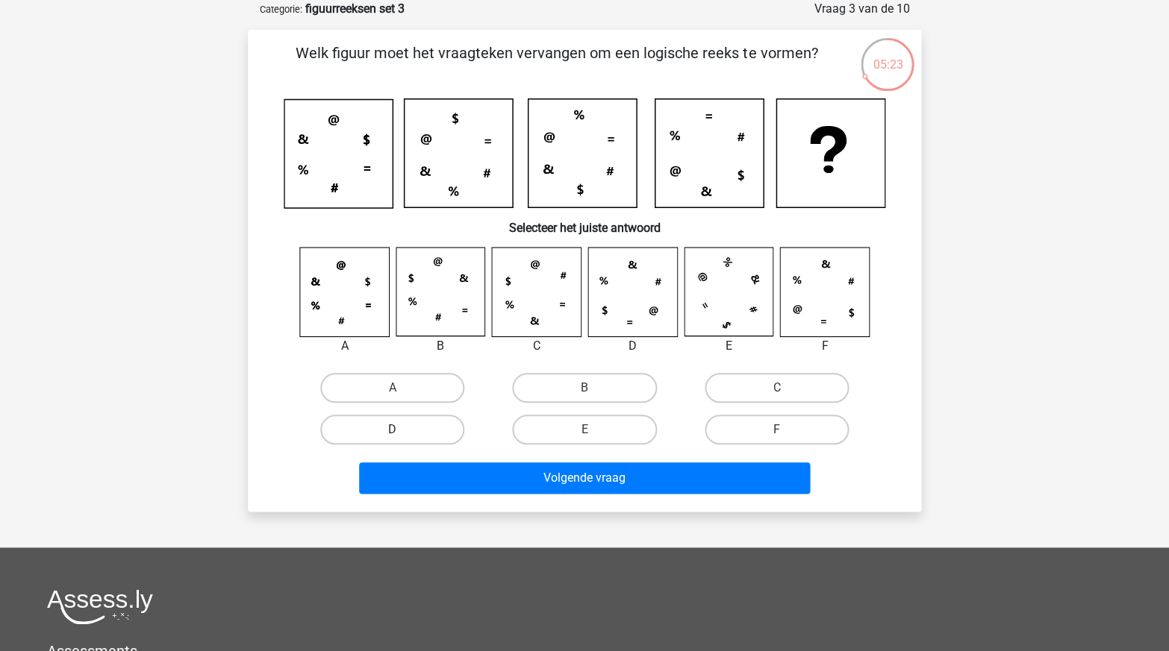
click at [448, 437] on label "D" at bounding box center [392, 430] width 144 height 30
click at [402, 437] on input "D" at bounding box center [398, 435] width 10 height 10
radio input "true"
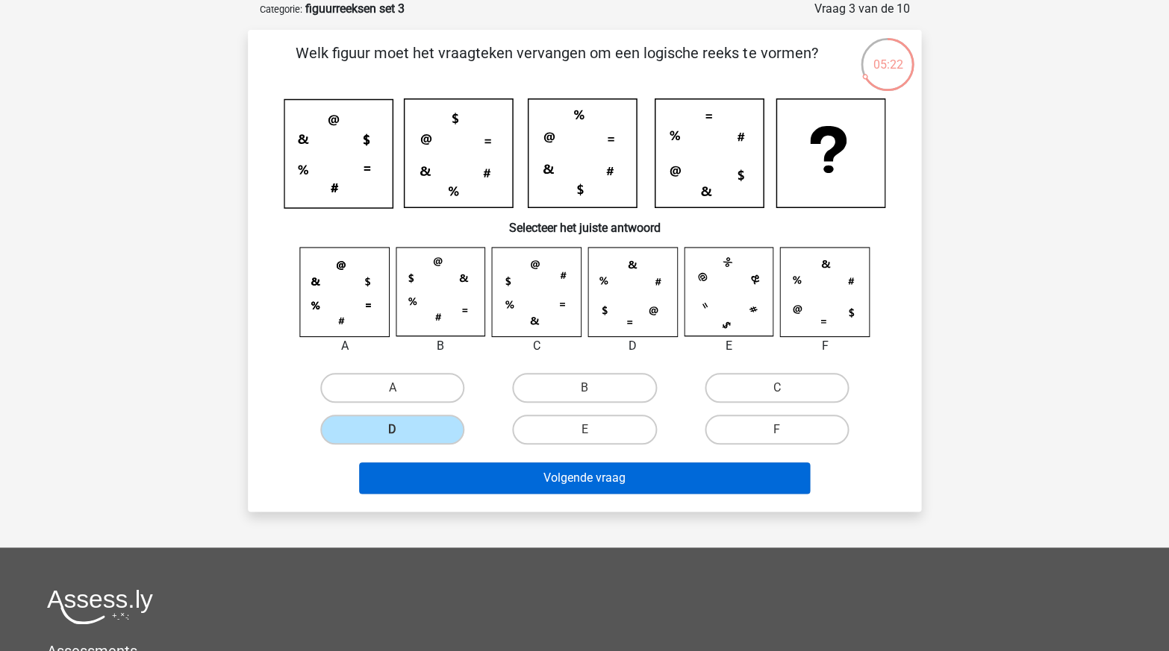
click at [597, 480] on button "Volgende vraag" at bounding box center [584, 478] width 451 height 31
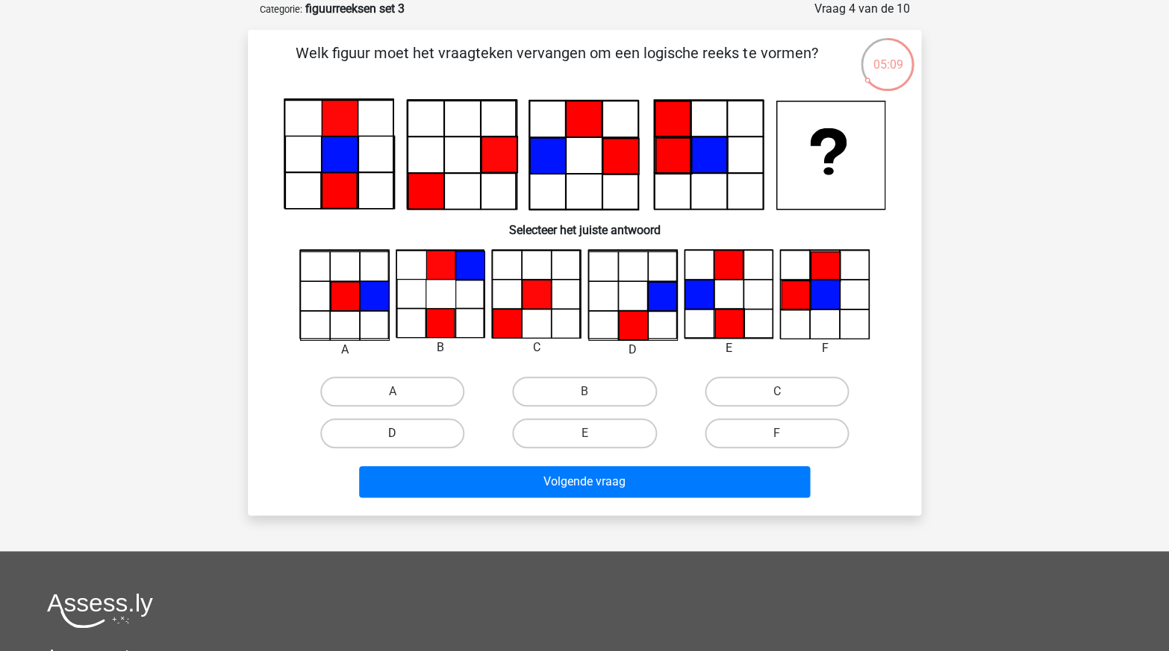
click at [429, 436] on label "D" at bounding box center [392, 434] width 144 height 30
click at [402, 436] on input "D" at bounding box center [398, 439] width 10 height 10
radio input "true"
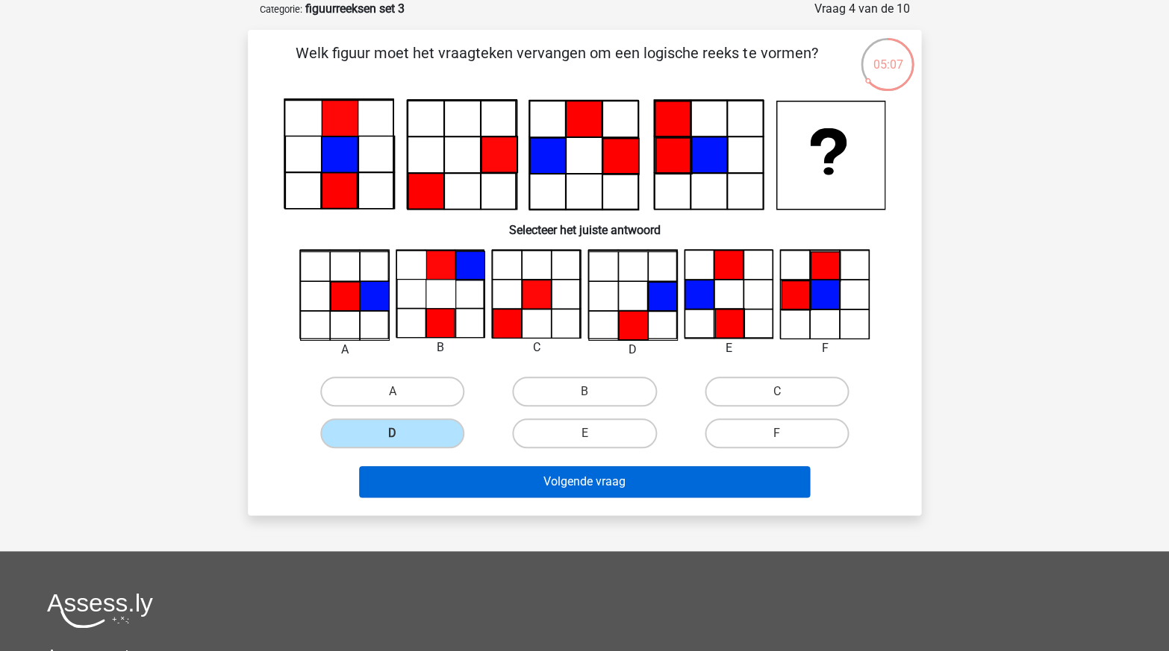
click at [488, 477] on button "Volgende vraag" at bounding box center [584, 481] width 451 height 31
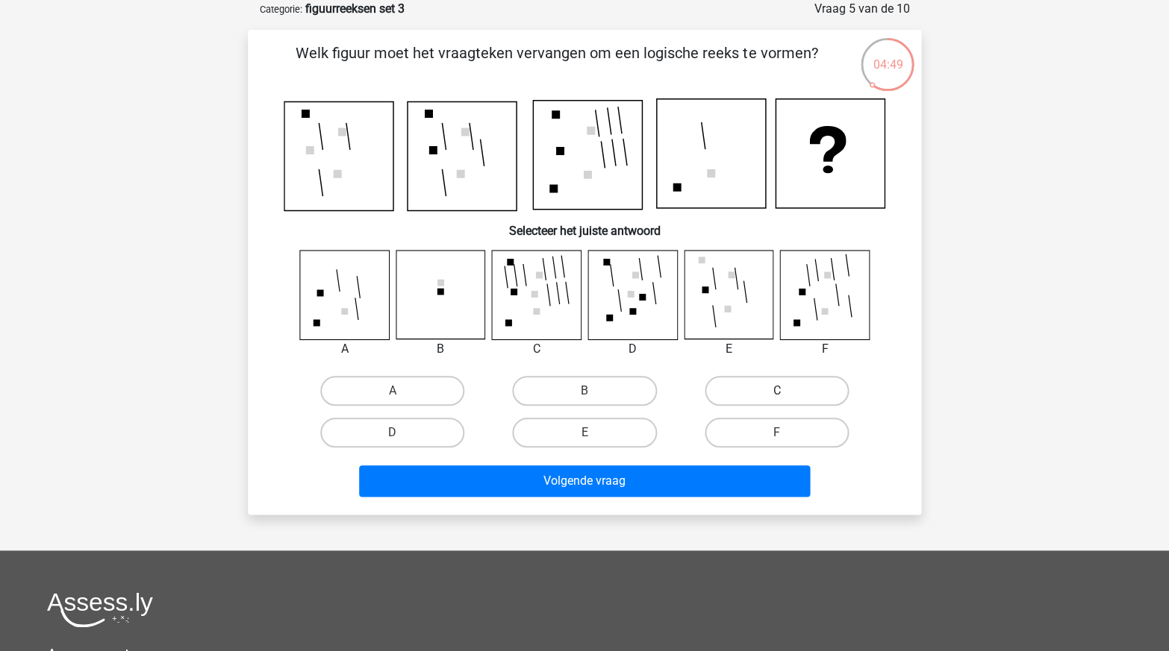
click at [743, 391] on label "C" at bounding box center [776, 391] width 144 height 30
click at [776, 391] on input "C" at bounding box center [781, 396] width 10 height 10
radio input "true"
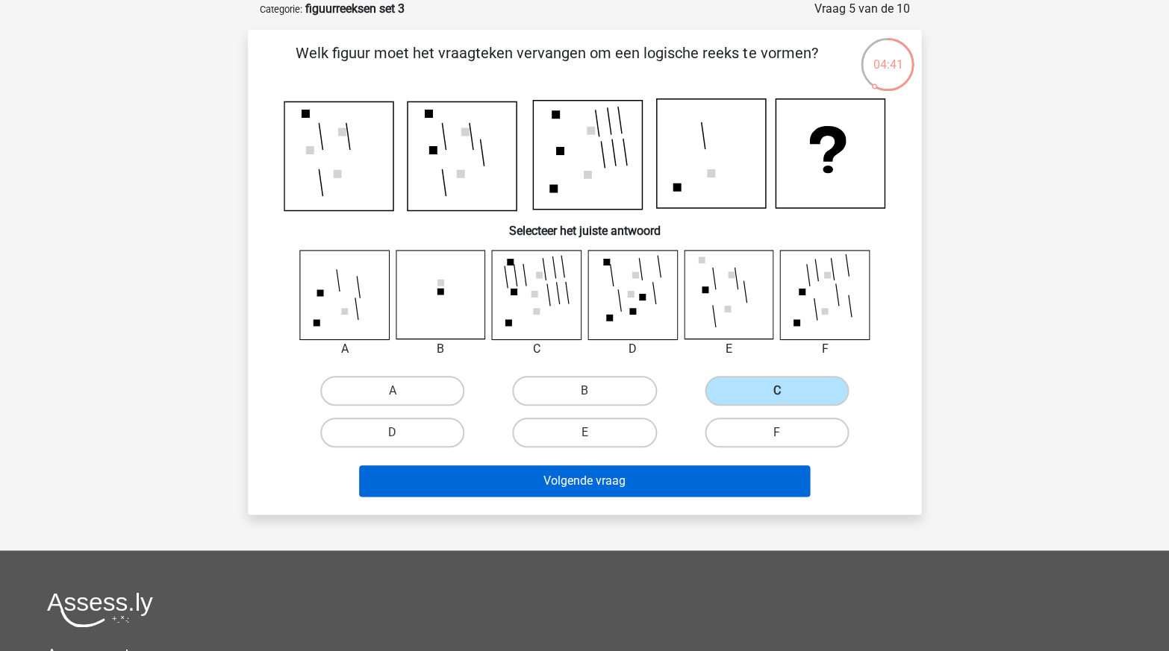
click at [599, 491] on button "Volgende vraag" at bounding box center [584, 481] width 451 height 31
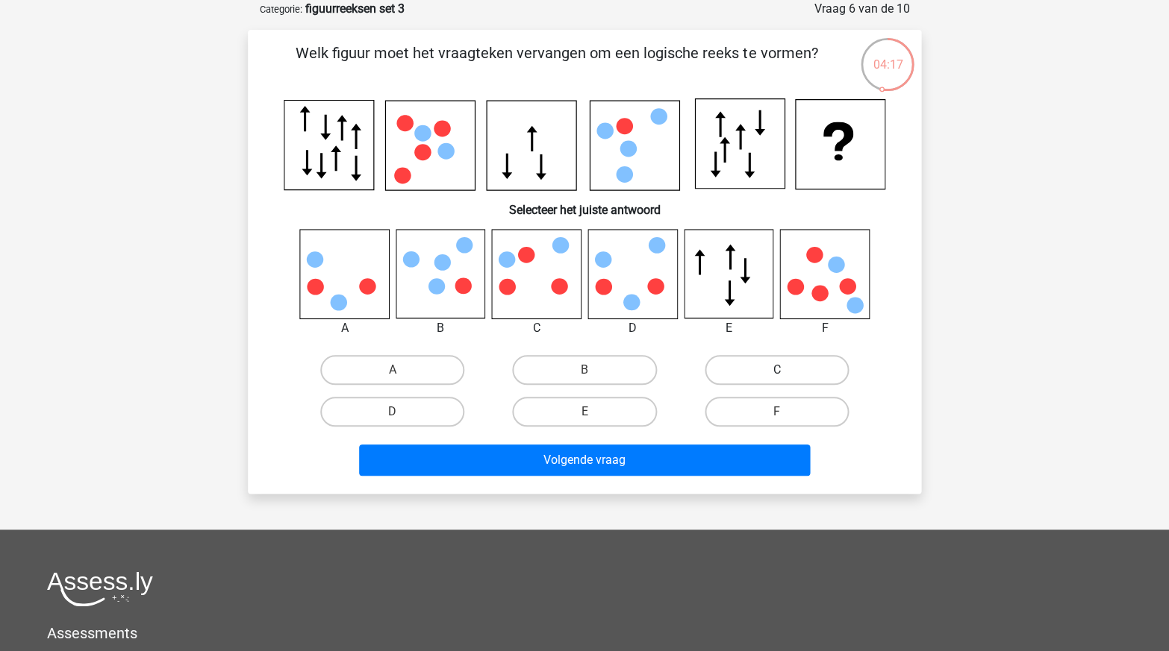
click at [766, 355] on label "C" at bounding box center [776, 370] width 144 height 30
click at [776, 370] on input "C" at bounding box center [781, 375] width 10 height 10
radio input "true"
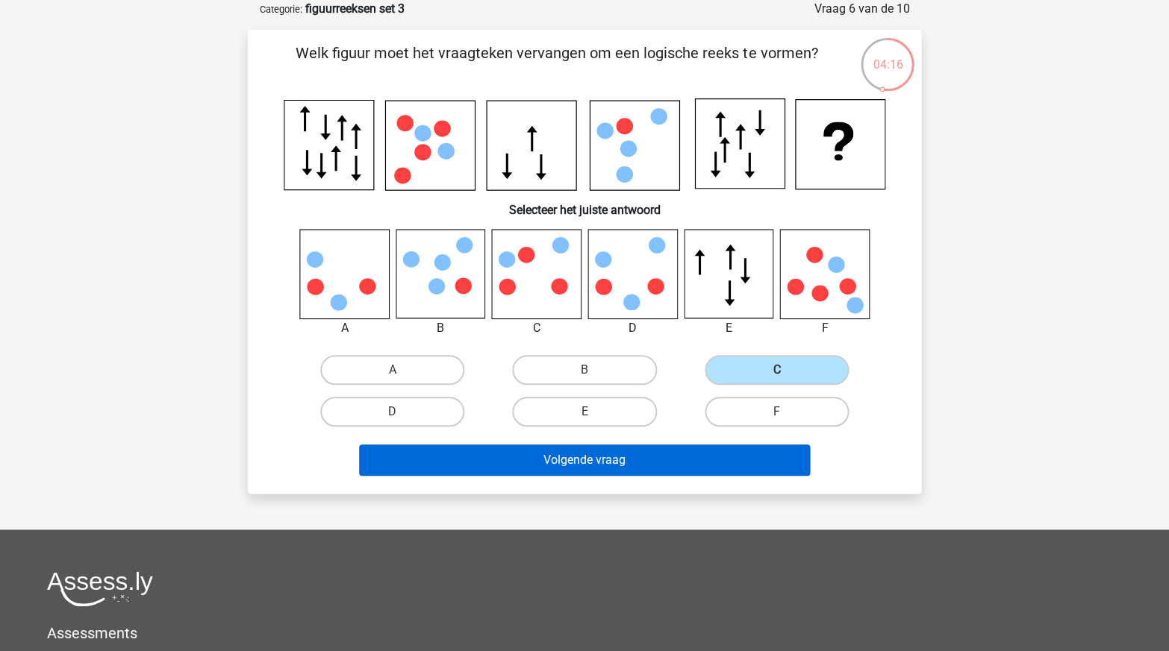
click at [631, 458] on button "Volgende vraag" at bounding box center [584, 460] width 451 height 31
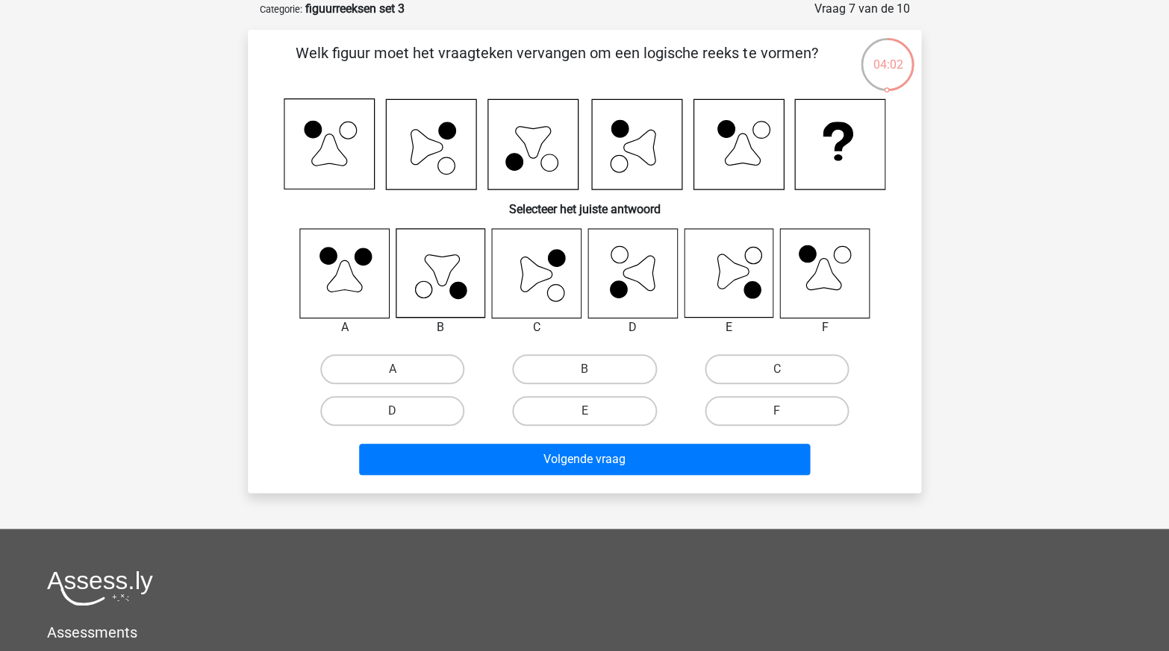
click at [560, 288] on icon at bounding box center [536, 273] width 89 height 89
click at [743, 363] on label "C" at bounding box center [776, 369] width 144 height 30
click at [776, 369] on input "C" at bounding box center [781, 374] width 10 height 10
radio input "true"
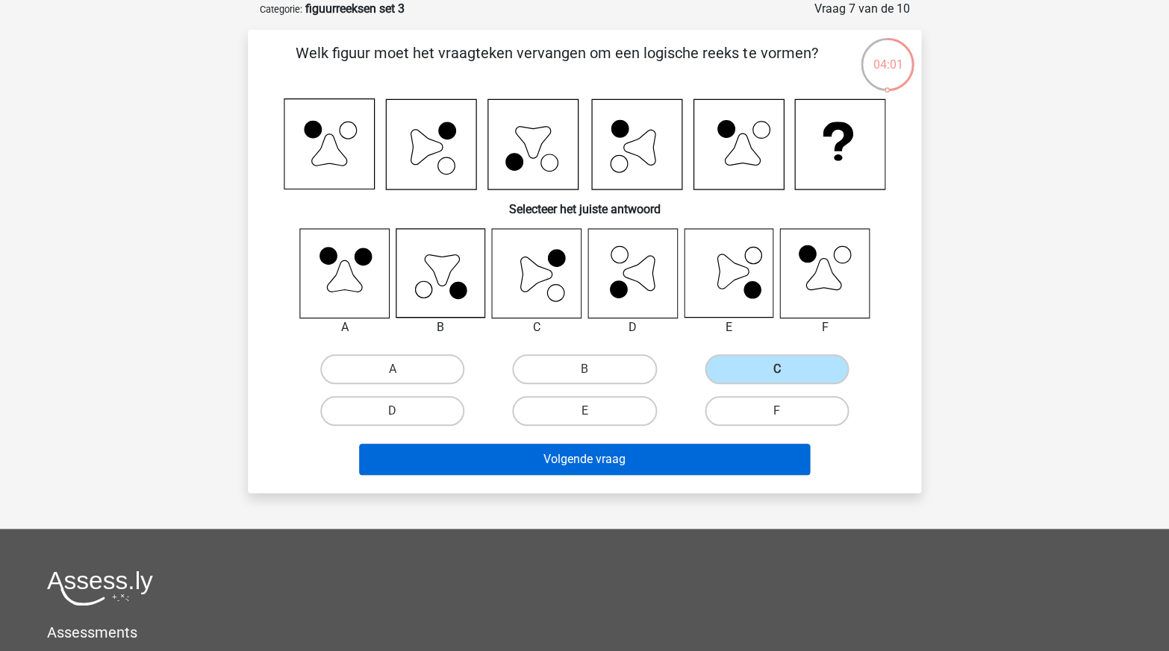
click at [616, 448] on button "Volgende vraag" at bounding box center [584, 459] width 451 height 31
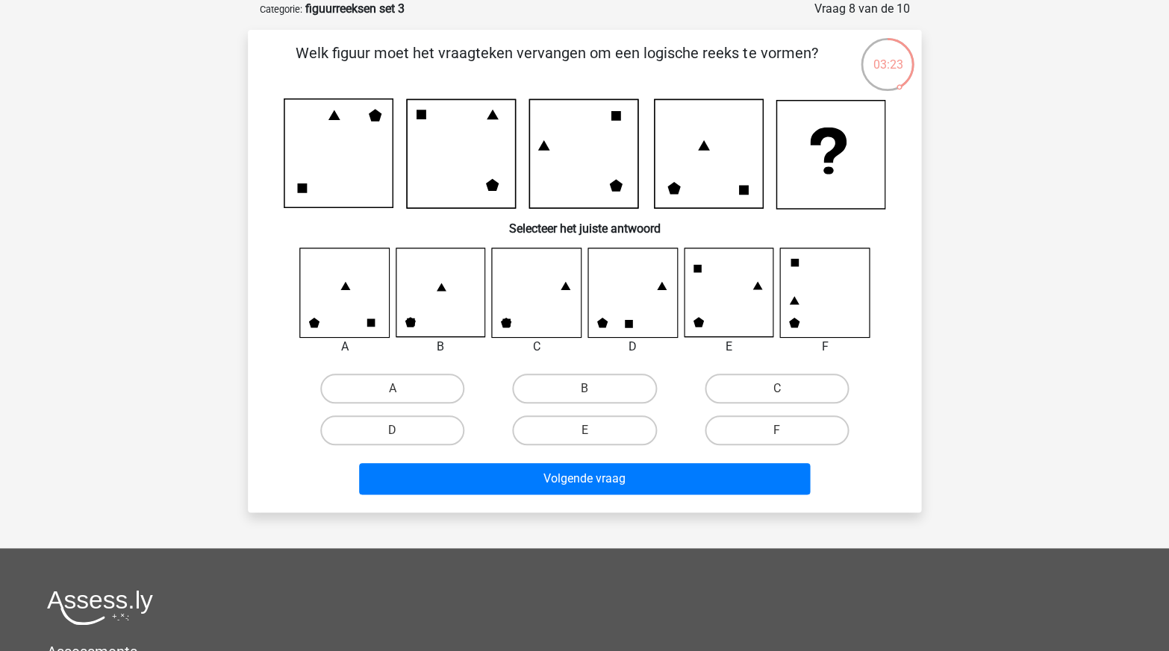
click at [781, 365] on div "A B C D E" at bounding box center [584, 350] width 625 height 204
click at [738, 377] on label "C" at bounding box center [776, 389] width 144 height 30
click at [776, 389] on input "C" at bounding box center [781, 394] width 10 height 10
radio input "true"
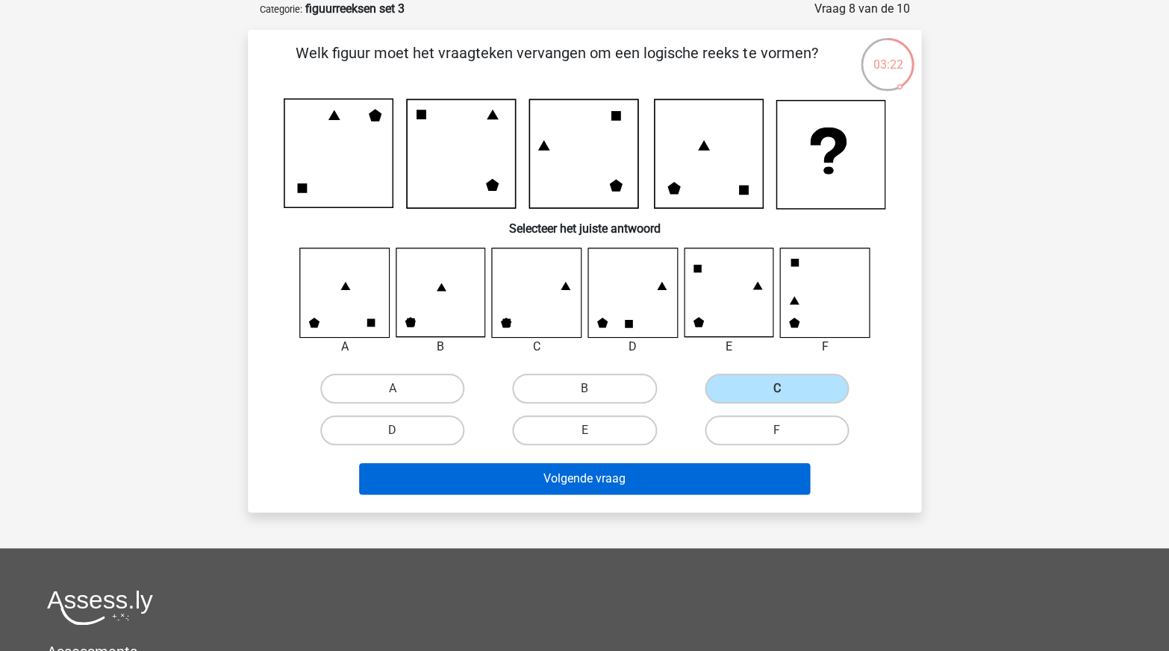
click at [572, 472] on button "Volgende vraag" at bounding box center [584, 478] width 451 height 31
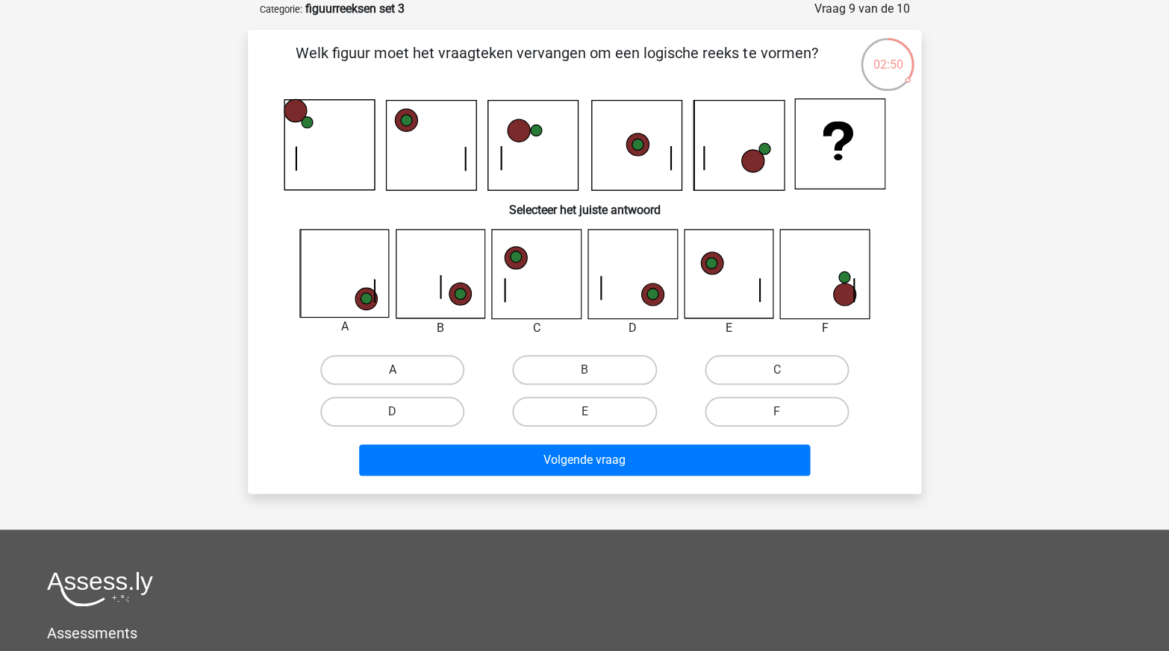
click at [386, 357] on label "A" at bounding box center [392, 370] width 144 height 30
click at [393, 370] on input "A" at bounding box center [398, 375] width 10 height 10
radio input "true"
click at [398, 360] on label "A" at bounding box center [392, 370] width 144 height 30
click at [398, 370] on input "A" at bounding box center [398, 375] width 10 height 10
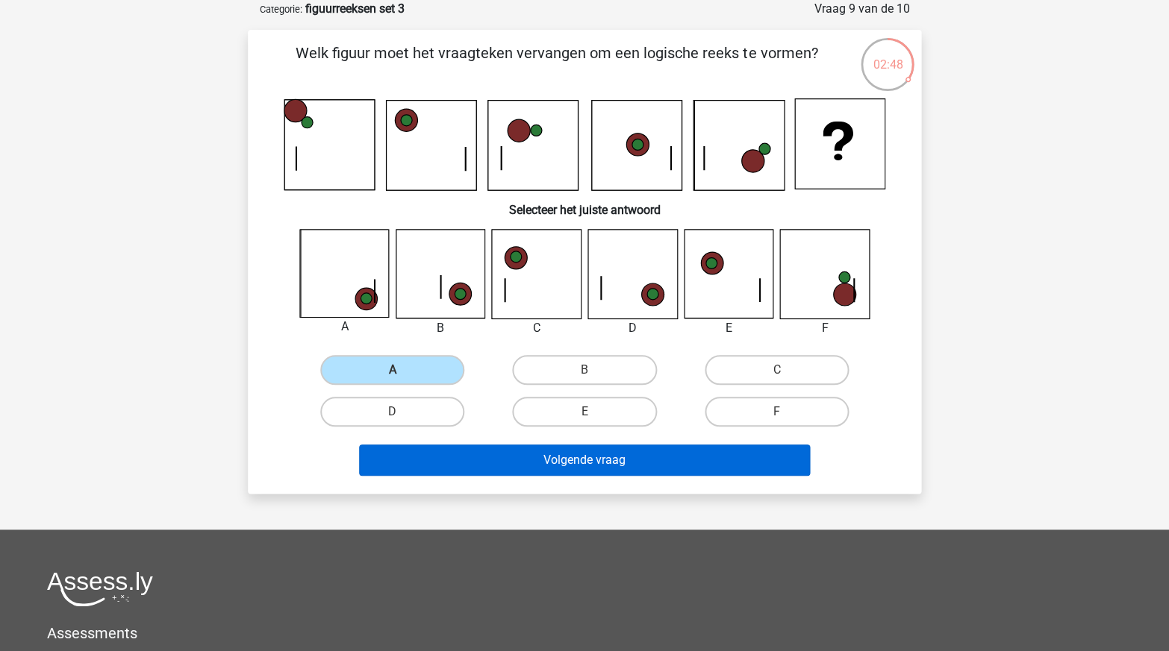
click at [551, 451] on button "Volgende vraag" at bounding box center [584, 460] width 451 height 31
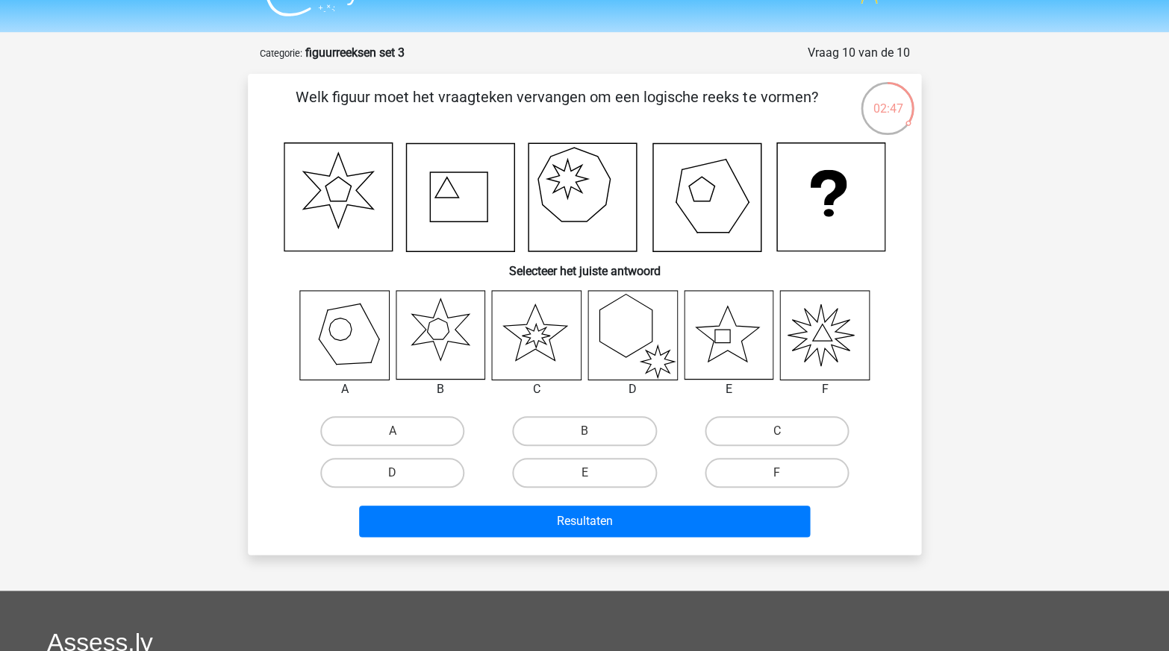
scroll to position [31, 0]
click at [631, 481] on label "E" at bounding box center [584, 473] width 144 height 30
click at [594, 481] on input "E" at bounding box center [589, 478] width 10 height 10
radio input "true"
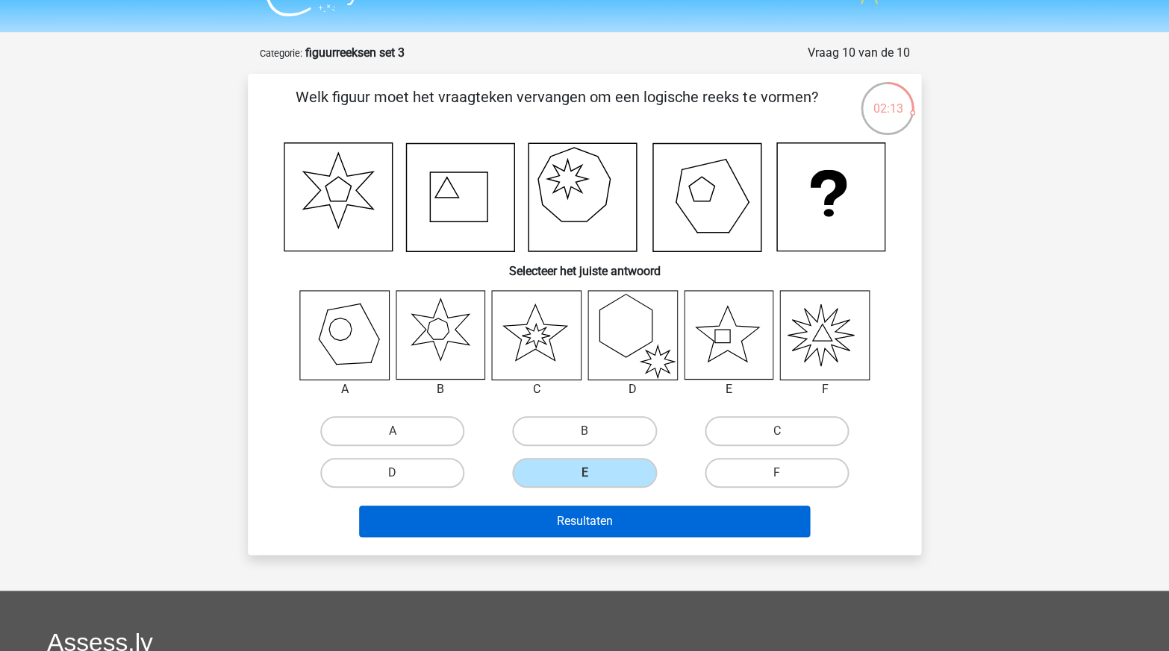
click at [584, 506] on button "Resultaten" at bounding box center [584, 521] width 451 height 31
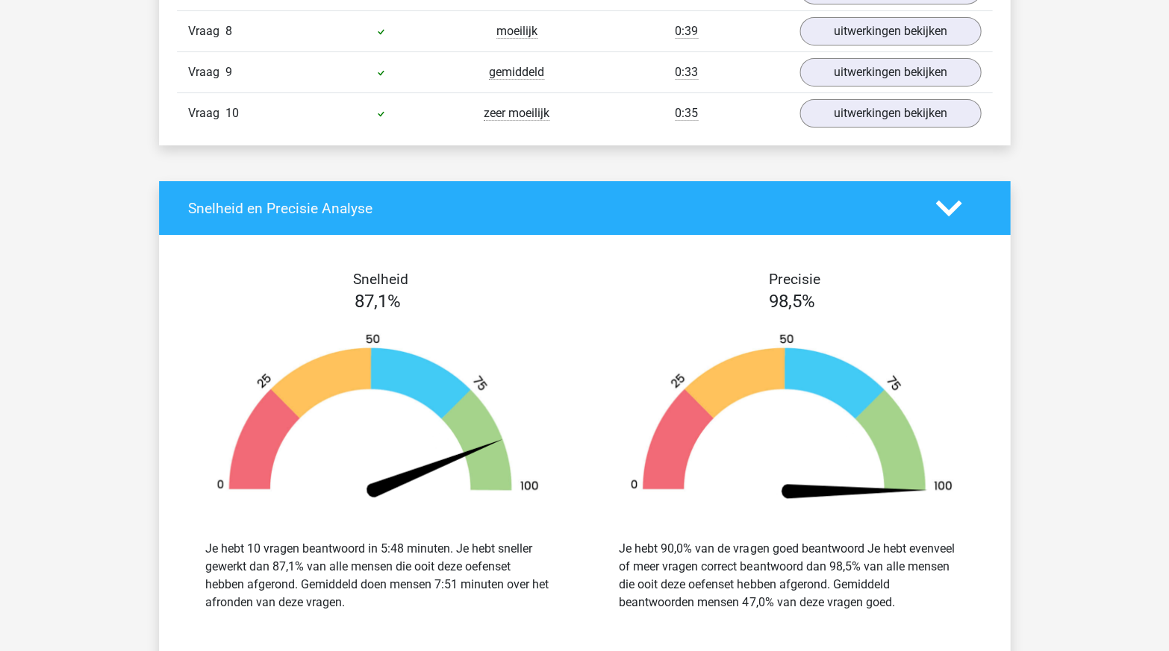
scroll to position [884, 0]
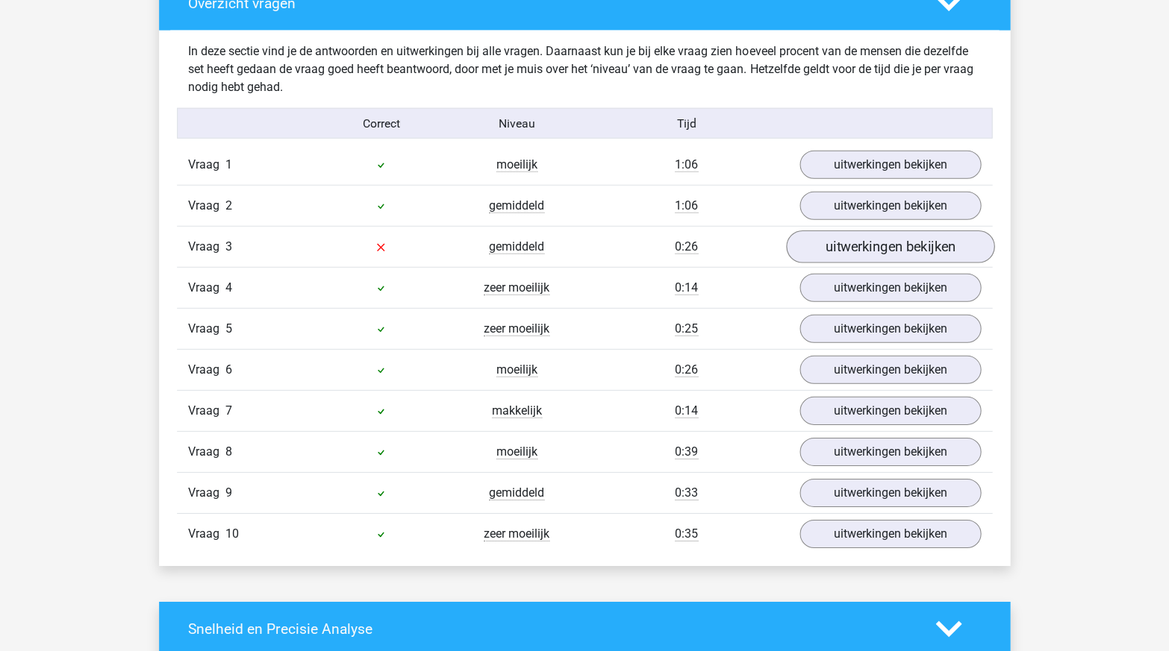
click at [828, 232] on link "uitwerkingen bekijken" at bounding box center [890, 247] width 208 height 33
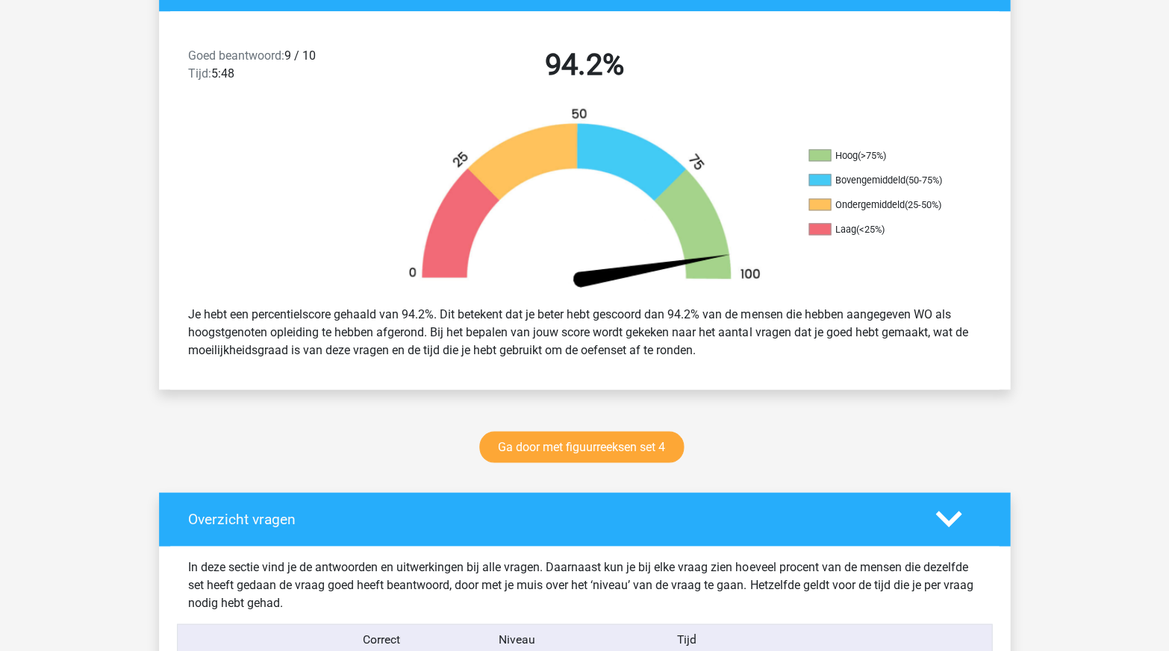
scroll to position [273, 0]
